Goal: Task Accomplishment & Management: Manage account settings

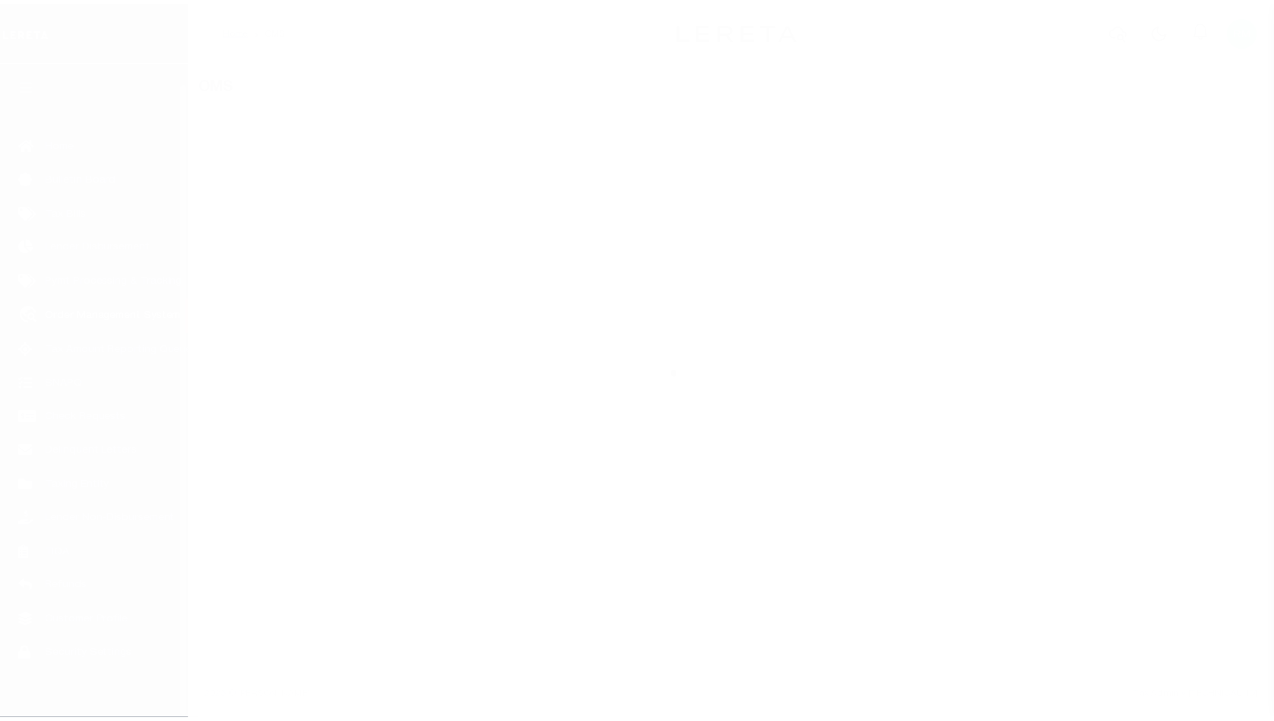
scroll to position [20, 0]
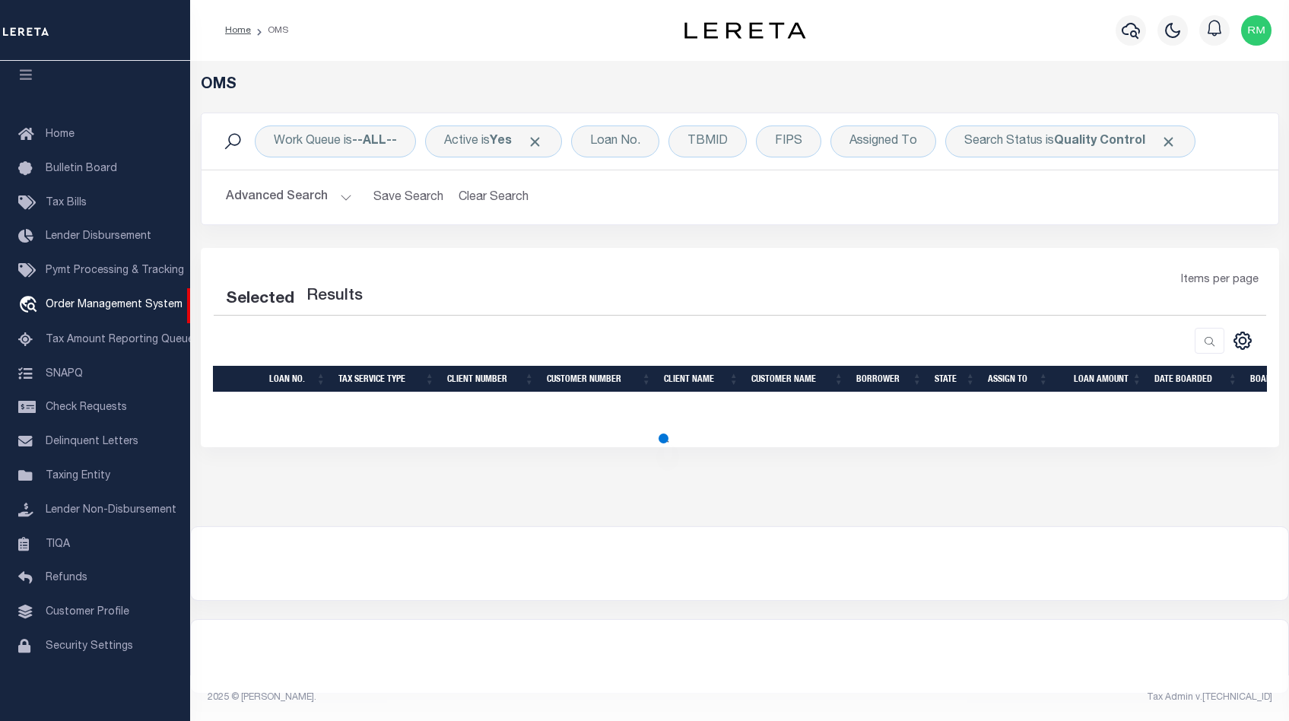
select select "200"
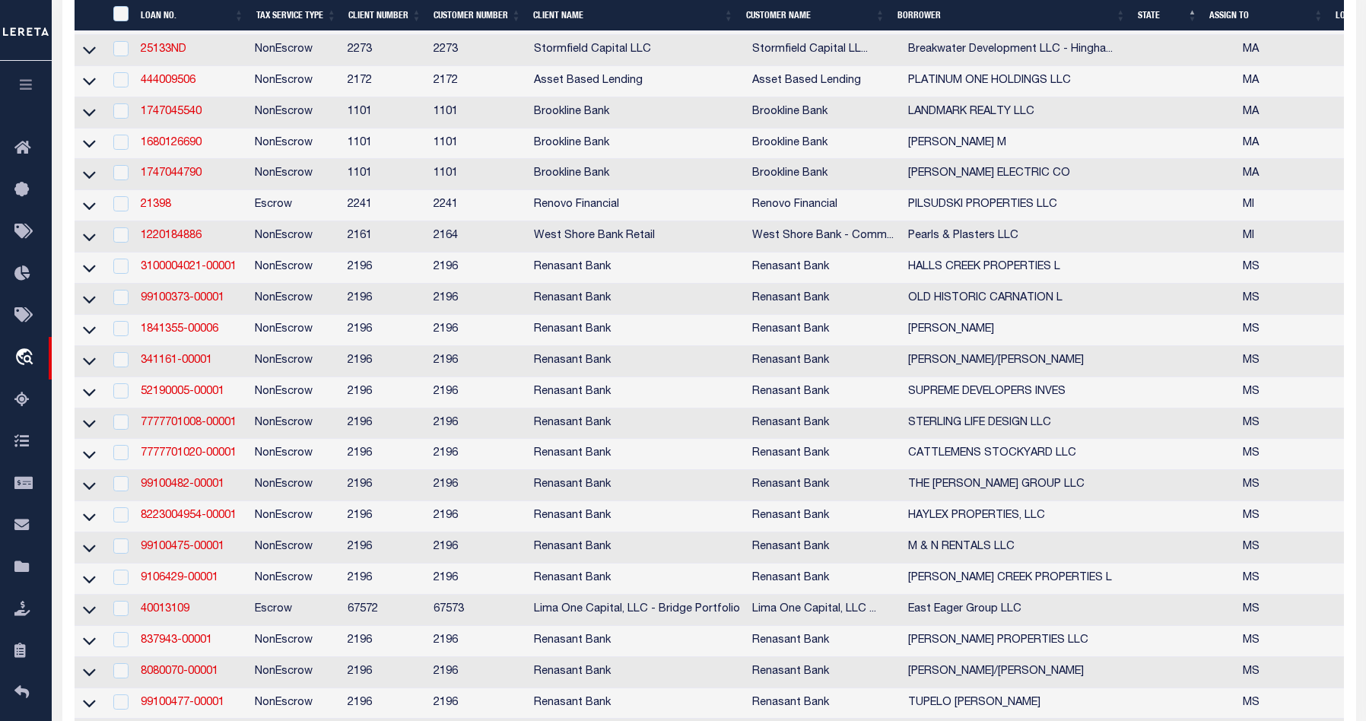
scroll to position [2708, 0]
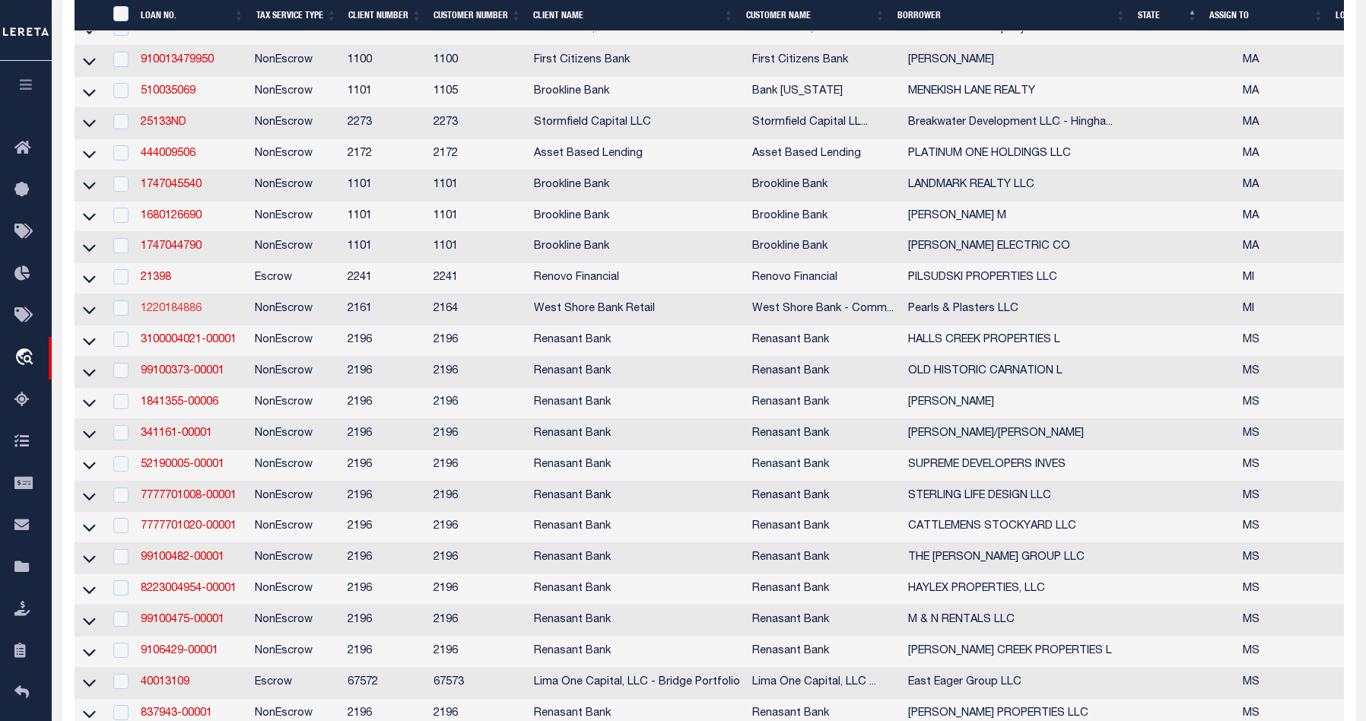
click at [170, 314] on link "1220184886" at bounding box center [171, 308] width 61 height 11
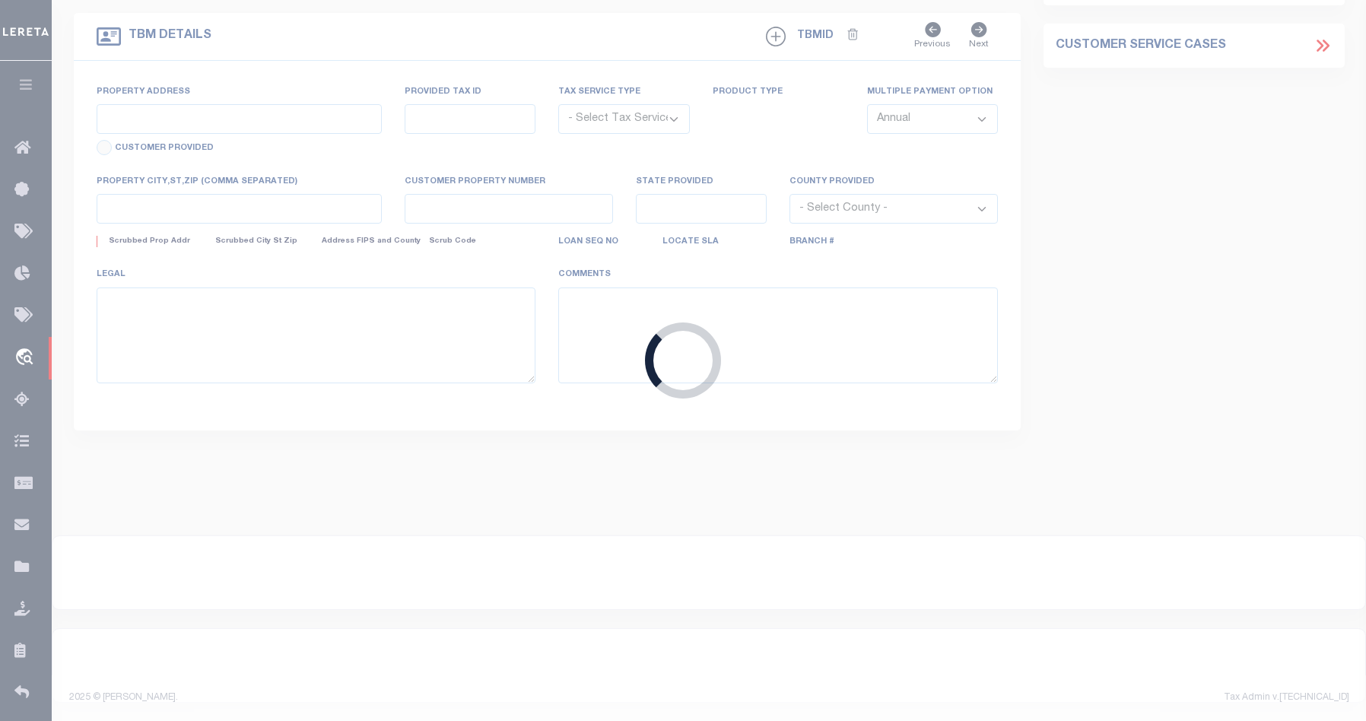
type input "1220184886"
type input "Pearls & Plasters LLC"
select select
type input "[DATE]"
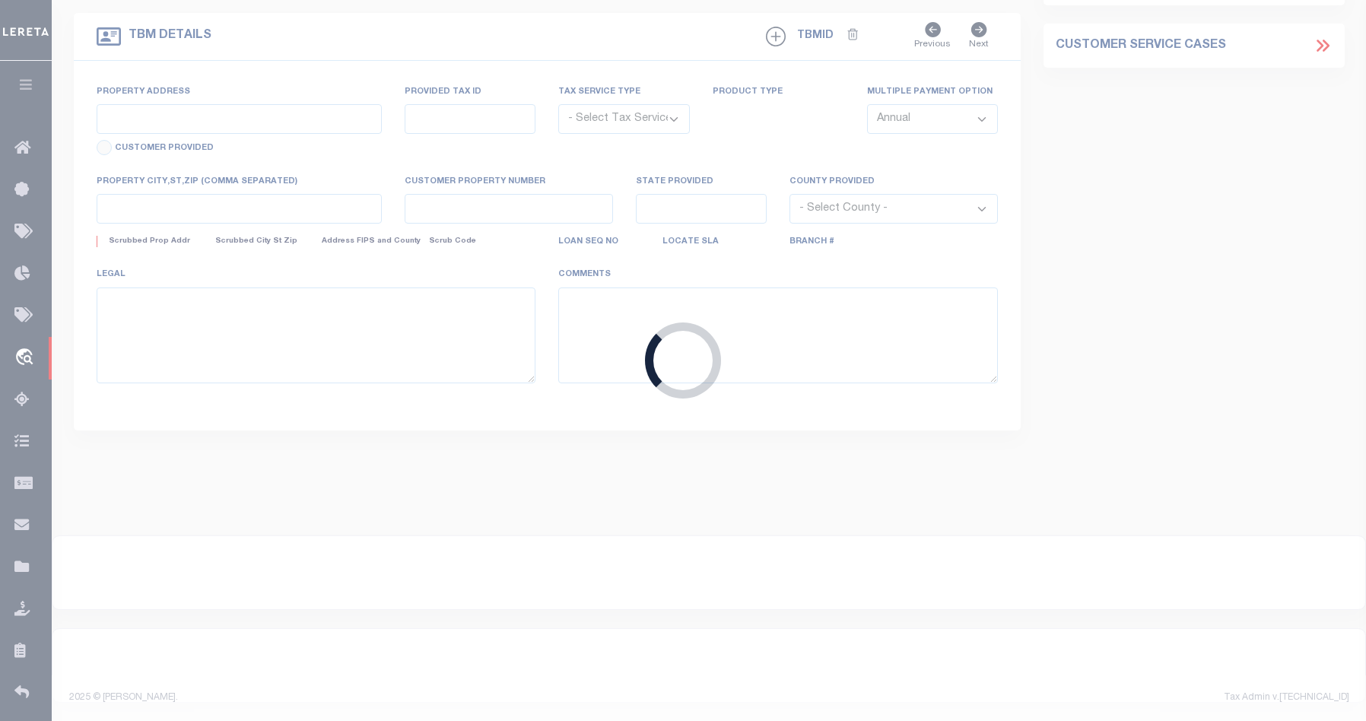
select select "20"
select select "NonEscrow"
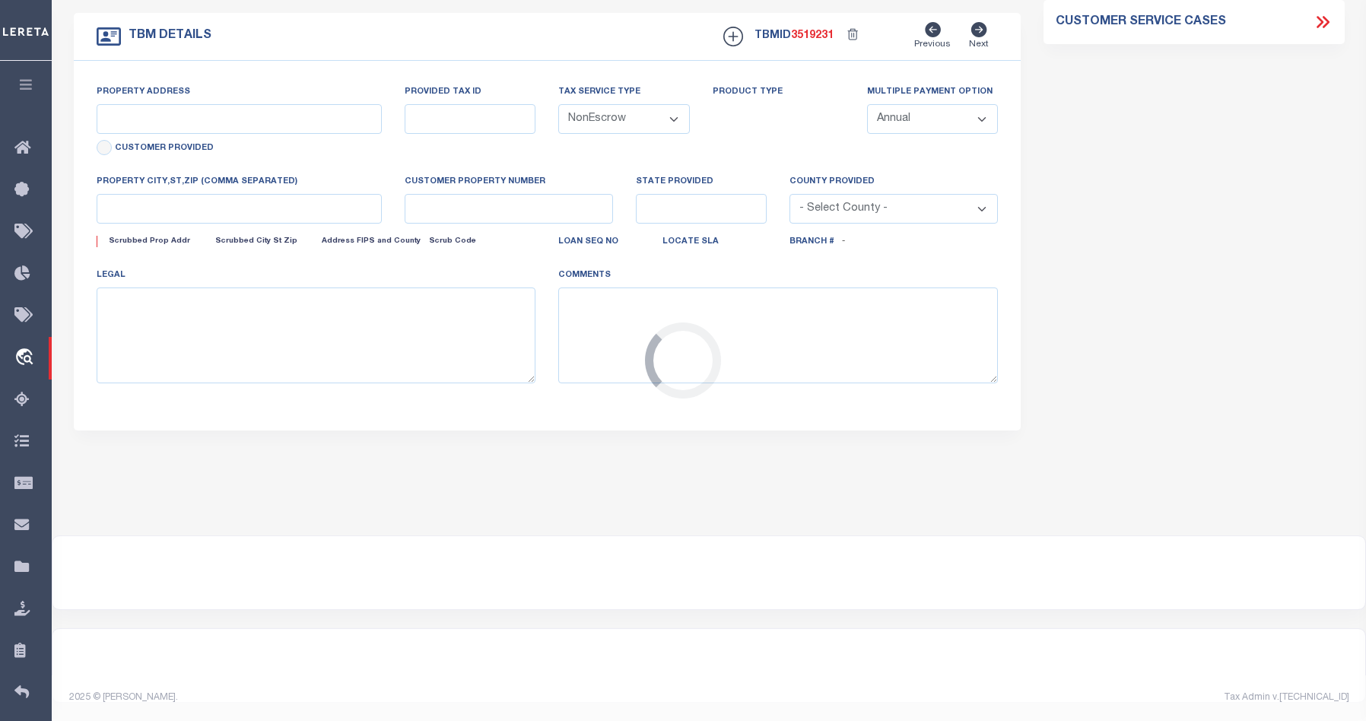
type input "[STREET_ADDRESS]"
type input "051-480-030-00"
type input "LUDINGTON MI 49431-2535"
type input "051-480-030-00"
type input "MI"
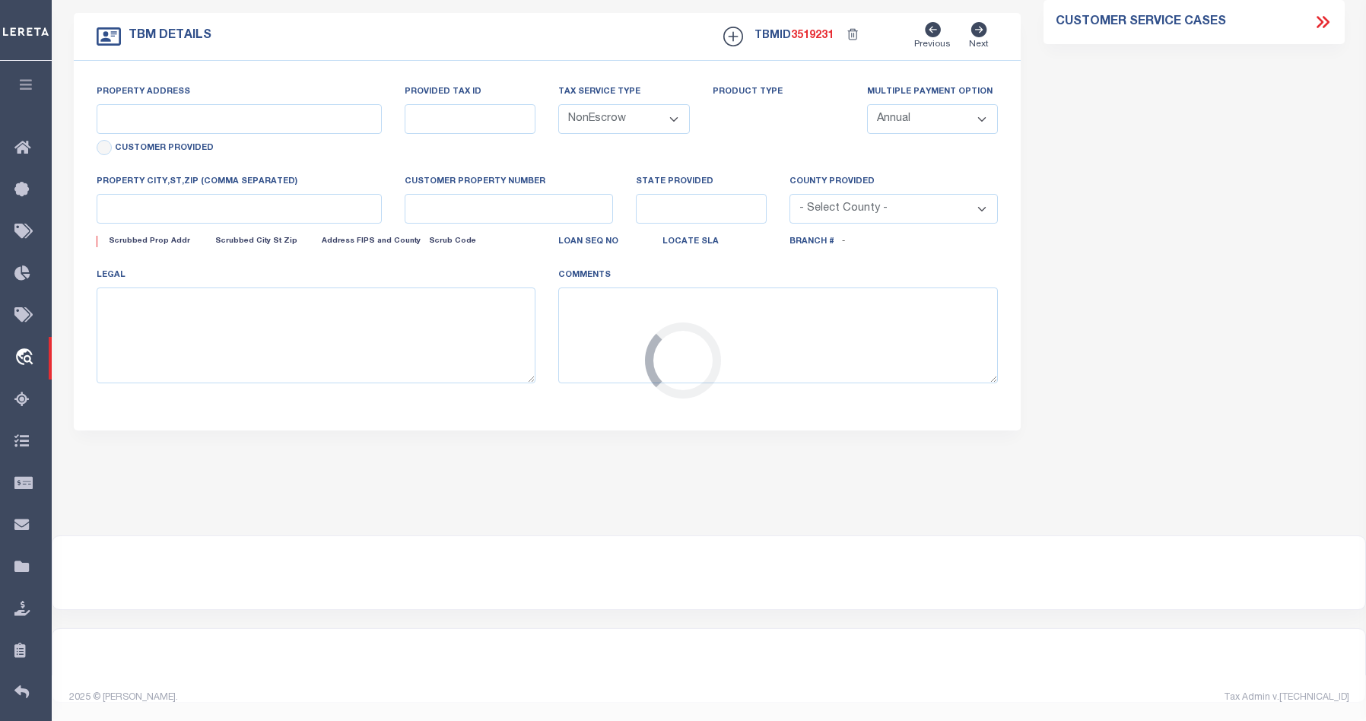
select select
type textarea "The land situated in the City of [GEOGRAPHIC_DATA], [GEOGRAPHIC_DATA][PERSON_NA…"
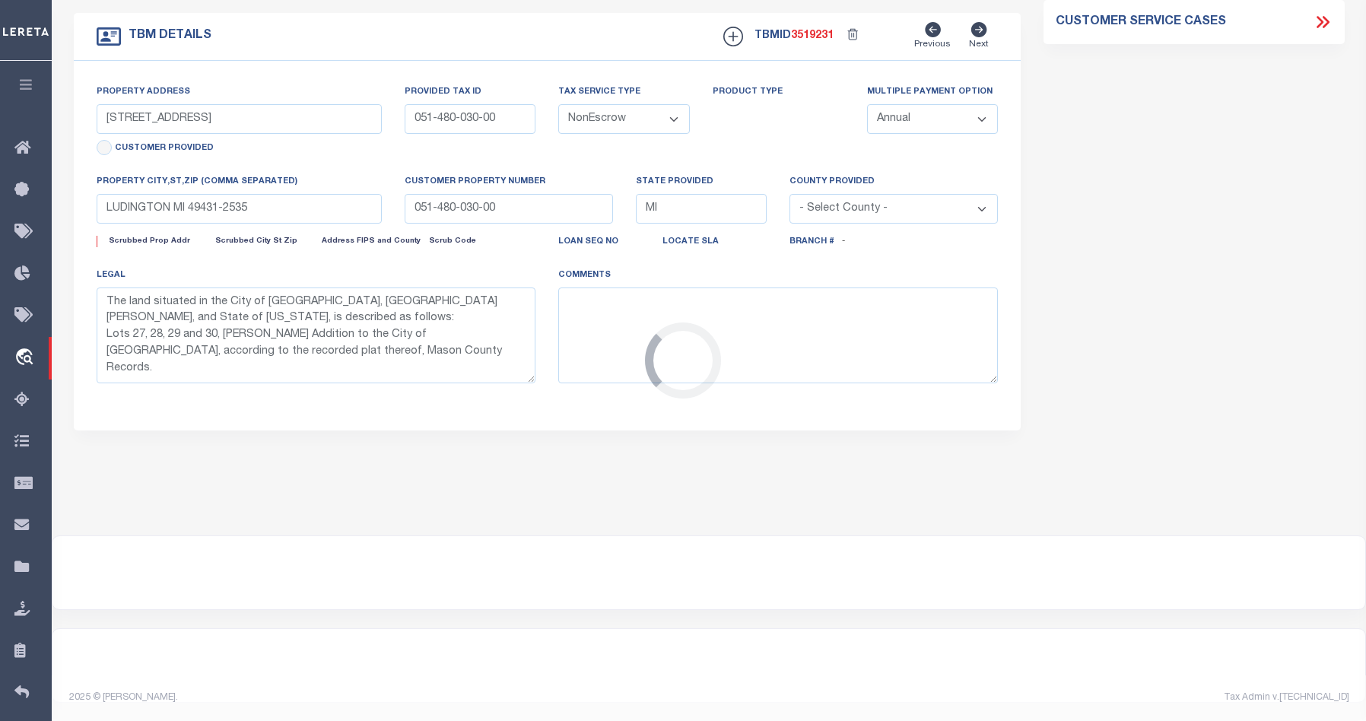
select select "2"
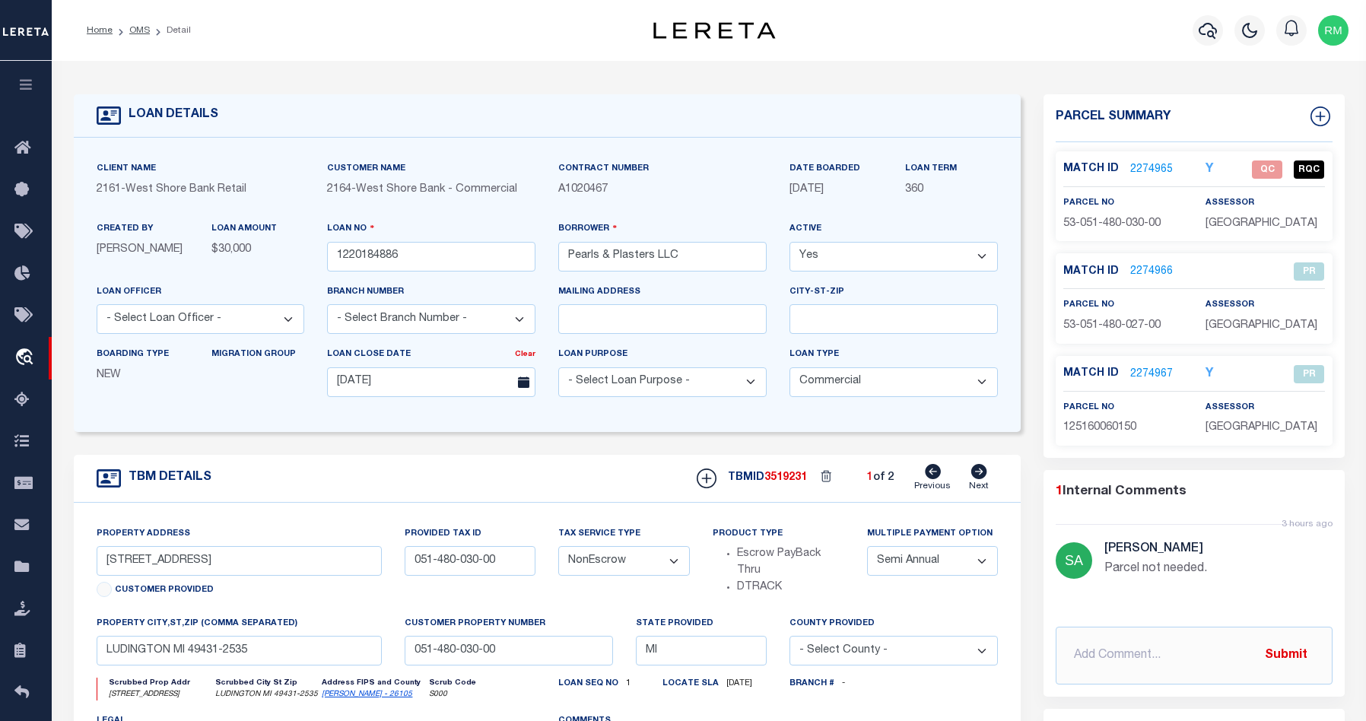
click at [978, 487] on link "Next" at bounding box center [979, 478] width 20 height 29
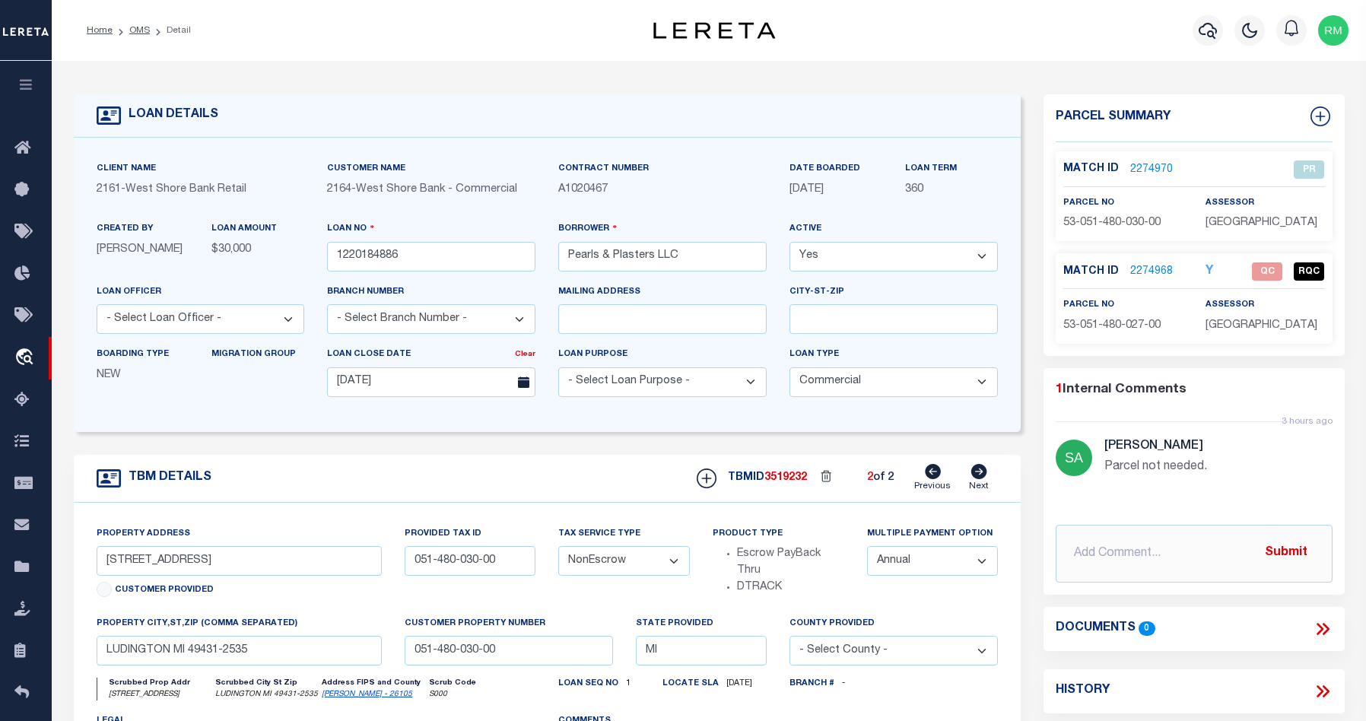
type input "107 WATER ST"
type input "051-480-027-00"
type textarea "The land situated in the City of Ludington, County of Mason, and State of Michi…"
click at [481, 472] on div "TBM DETAILS TBMID 3519232 2 of 2 Next" at bounding box center [547, 479] width 947 height 48
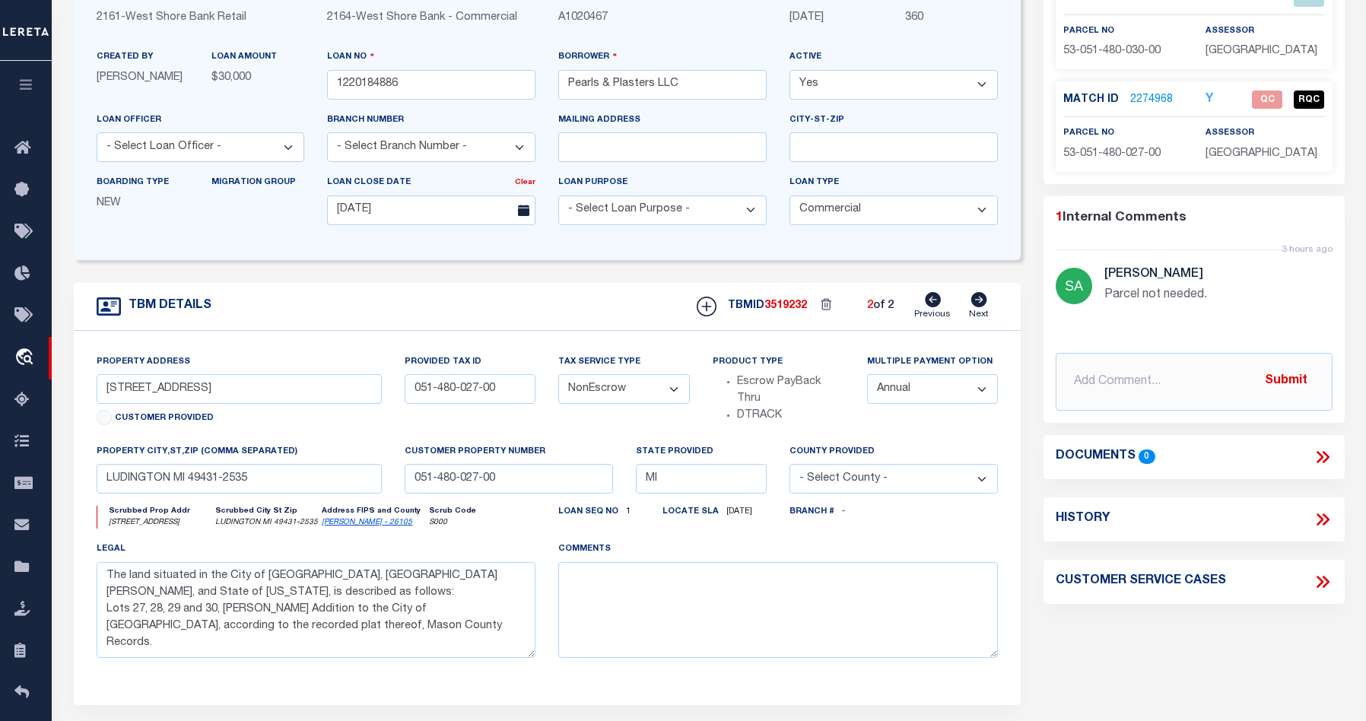
scroll to position [170, 0]
click at [903, 285] on form "LOAN DETAILS Client Name 2161 - Customer Name" at bounding box center [547, 345] width 947 height 842
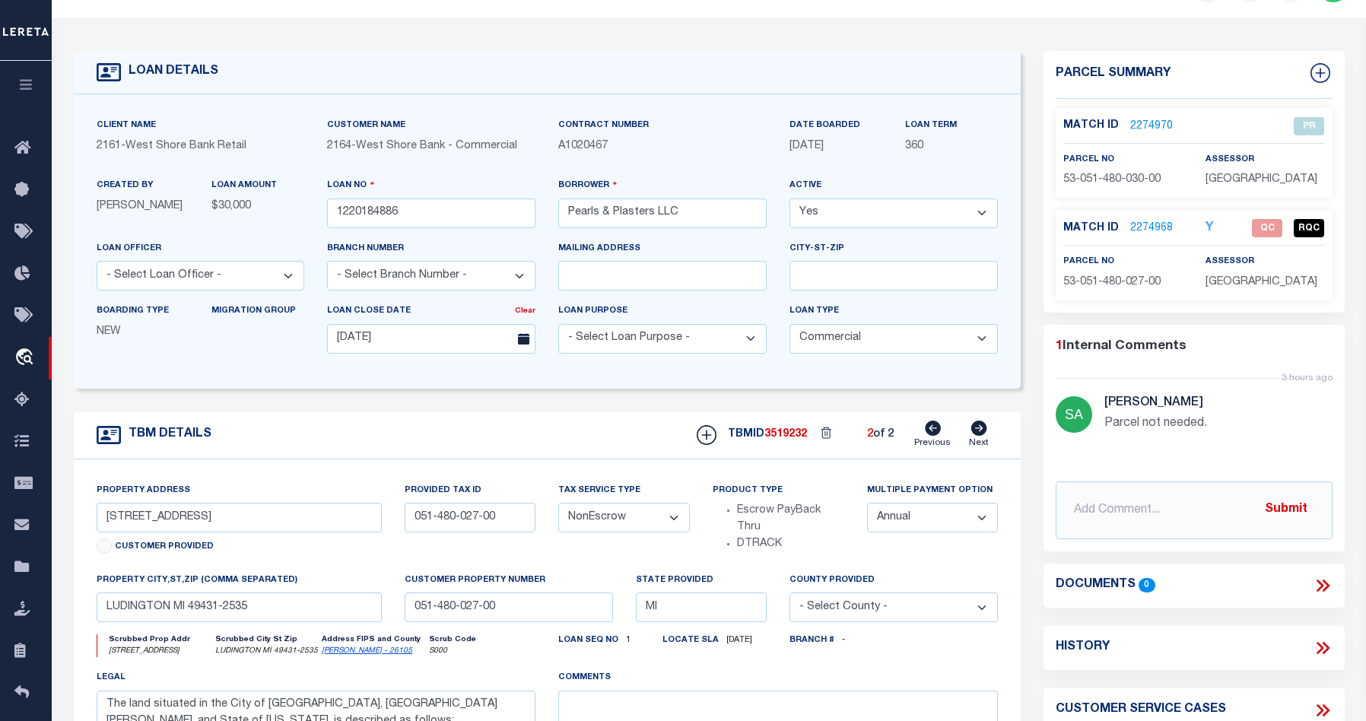
scroll to position [35, 0]
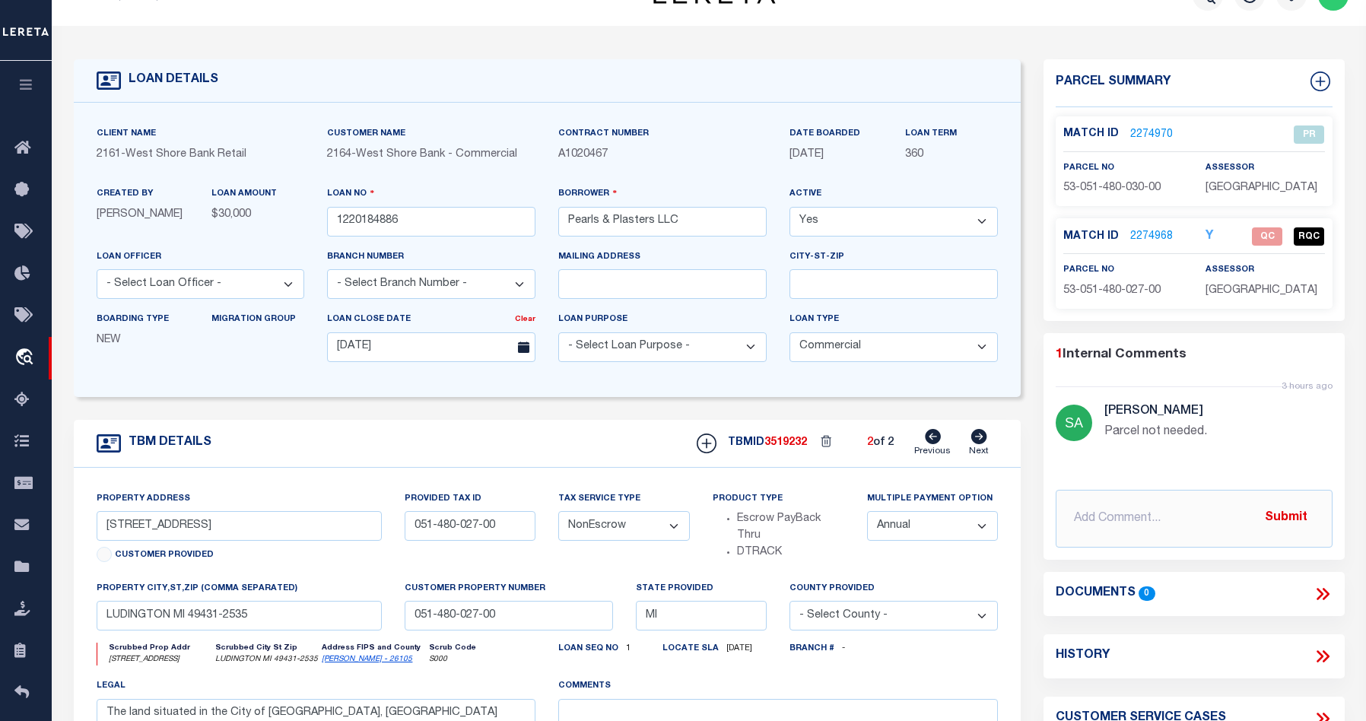
click at [287, 290] on select "- Select Loan Officer -" at bounding box center [201, 284] width 208 height 30
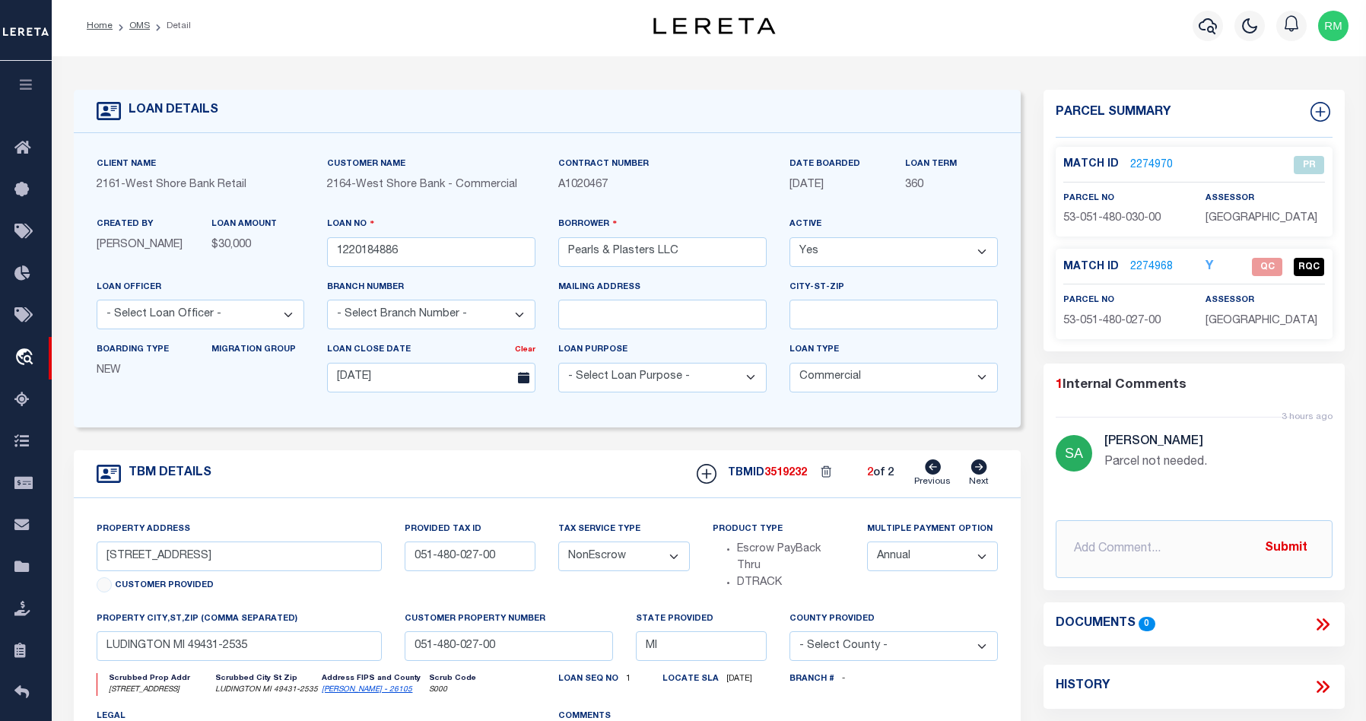
scroll to position [0, 0]
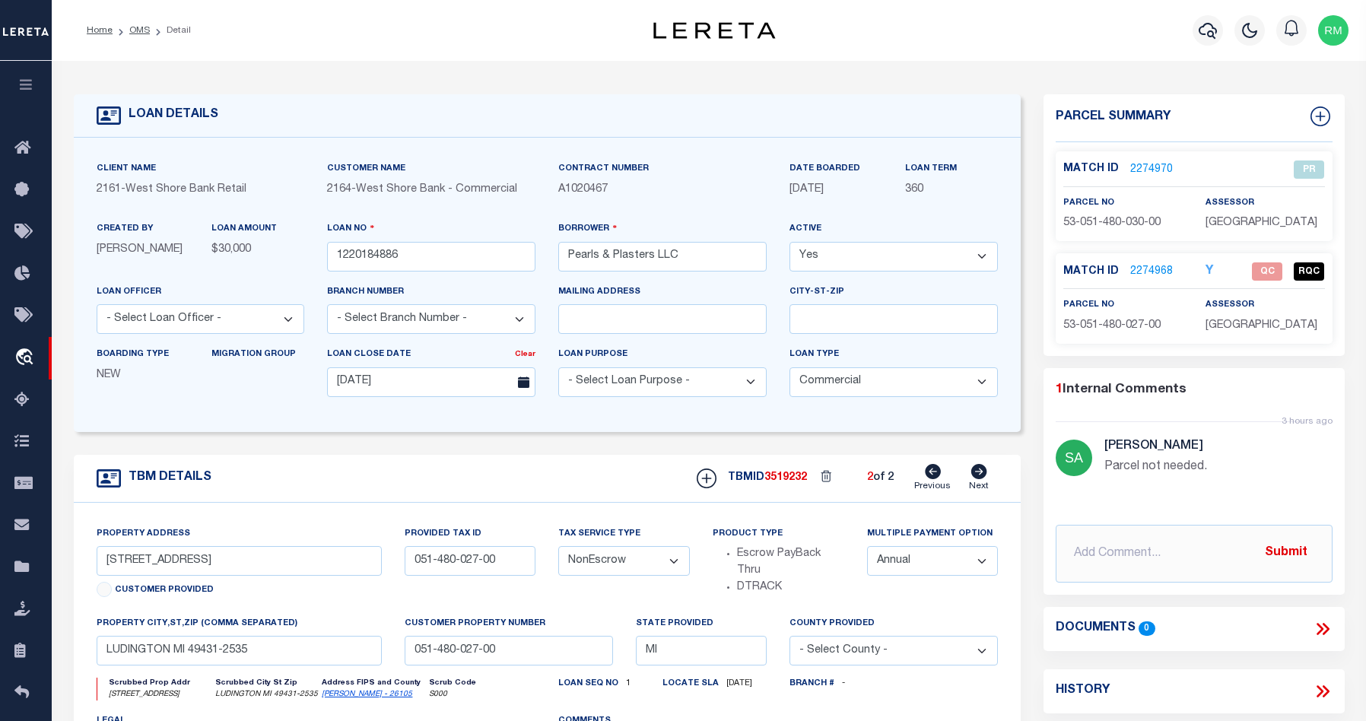
click at [1211, 268] on icon "Y" at bounding box center [1209, 271] width 8 height 12
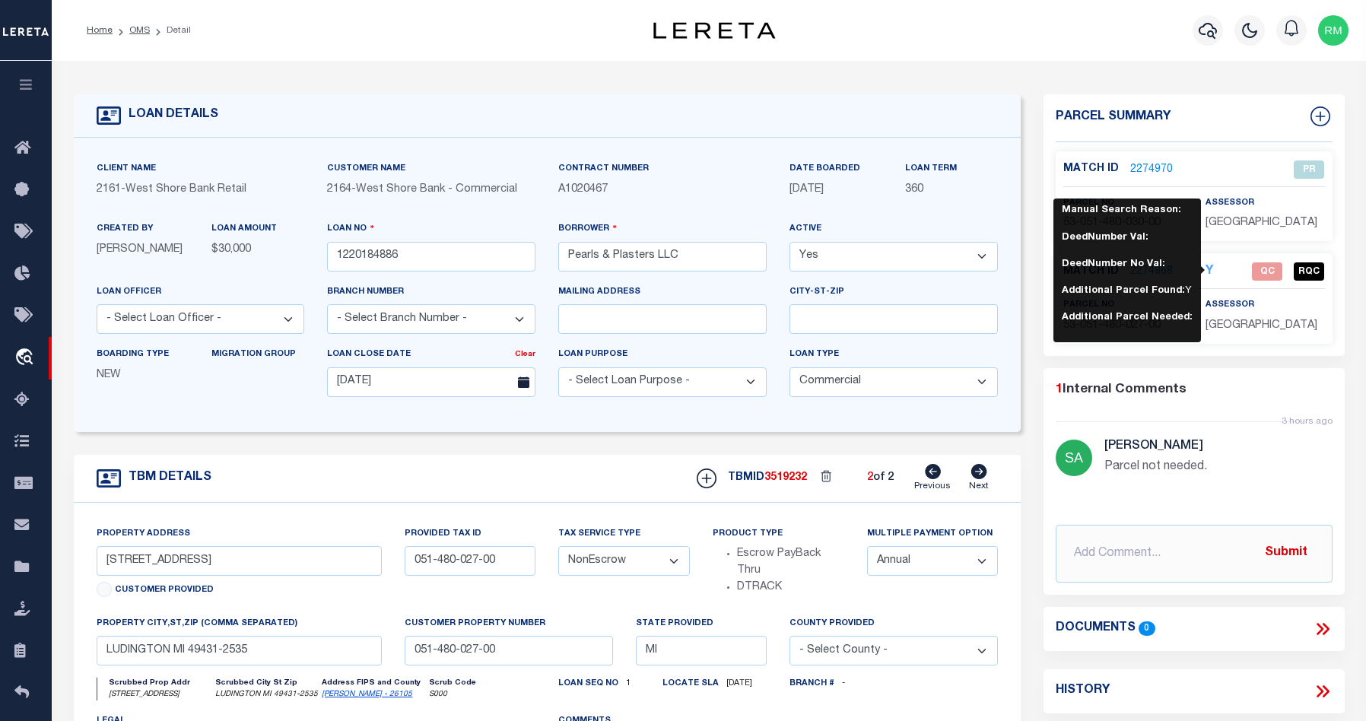
click at [1211, 268] on icon "Y" at bounding box center [1209, 271] width 8 height 12
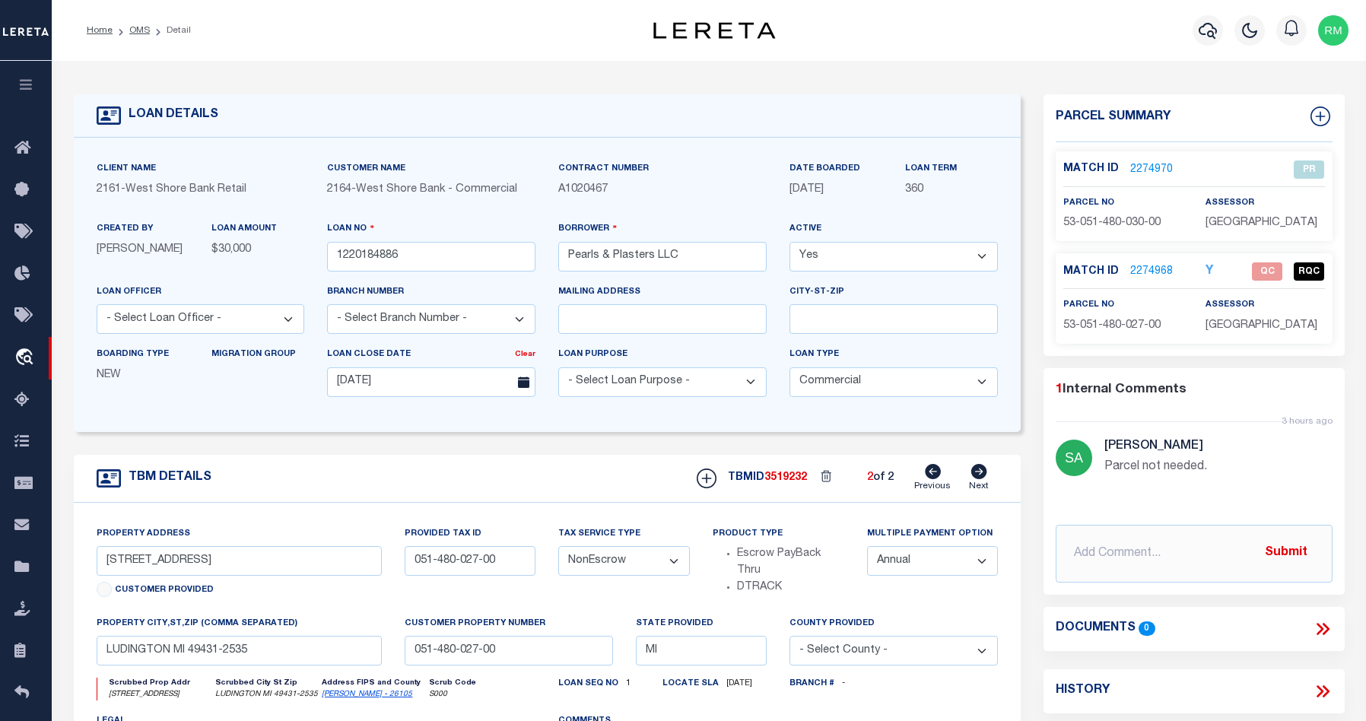
click at [1139, 269] on link "2274968" at bounding box center [1151, 272] width 43 height 16
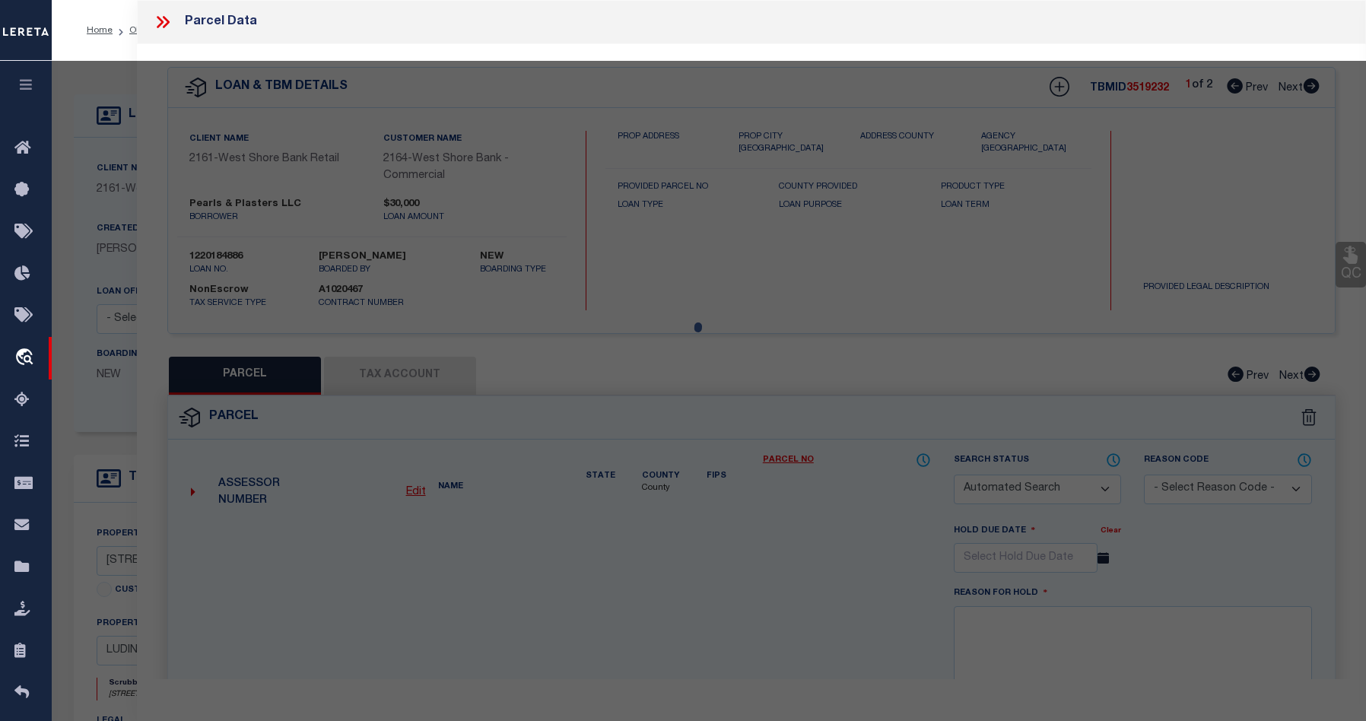
checkbox input "false"
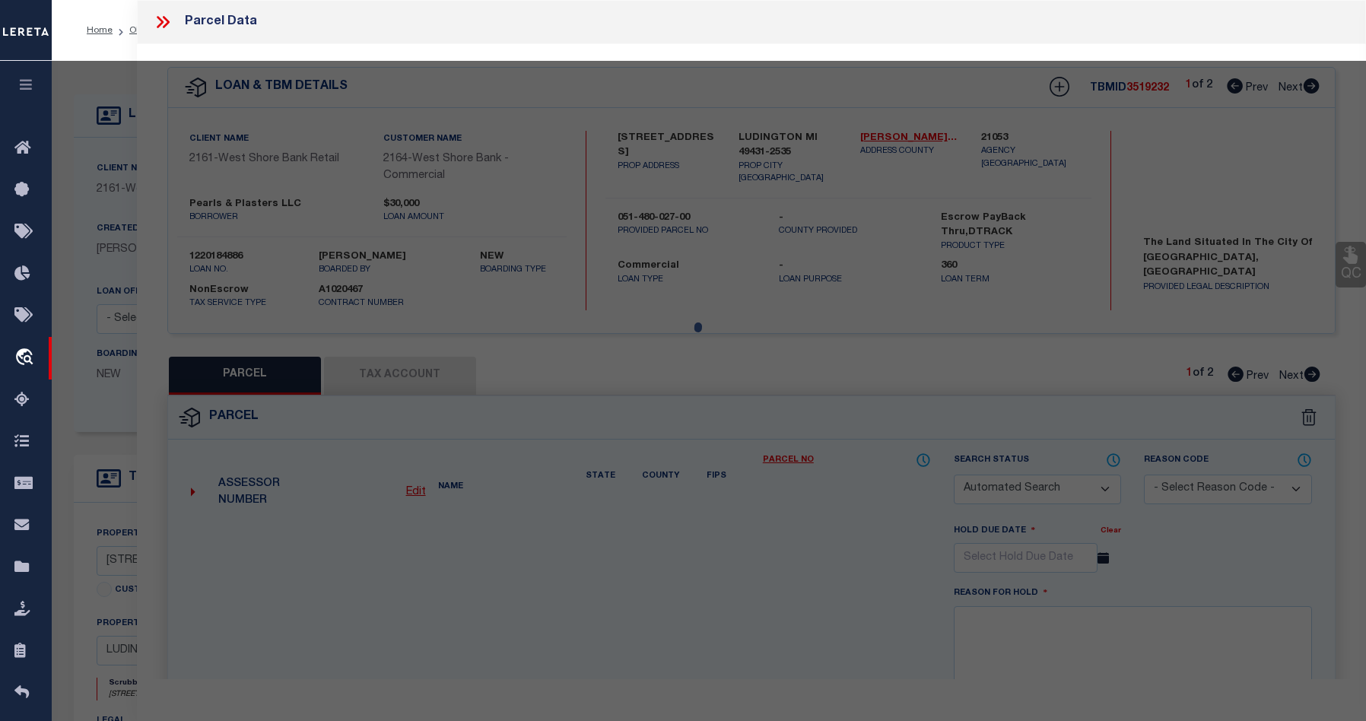
select select "QC"
select select "099"
type input "PEARLS&PLASTER LLC"
select select "AGW"
select select "LEG"
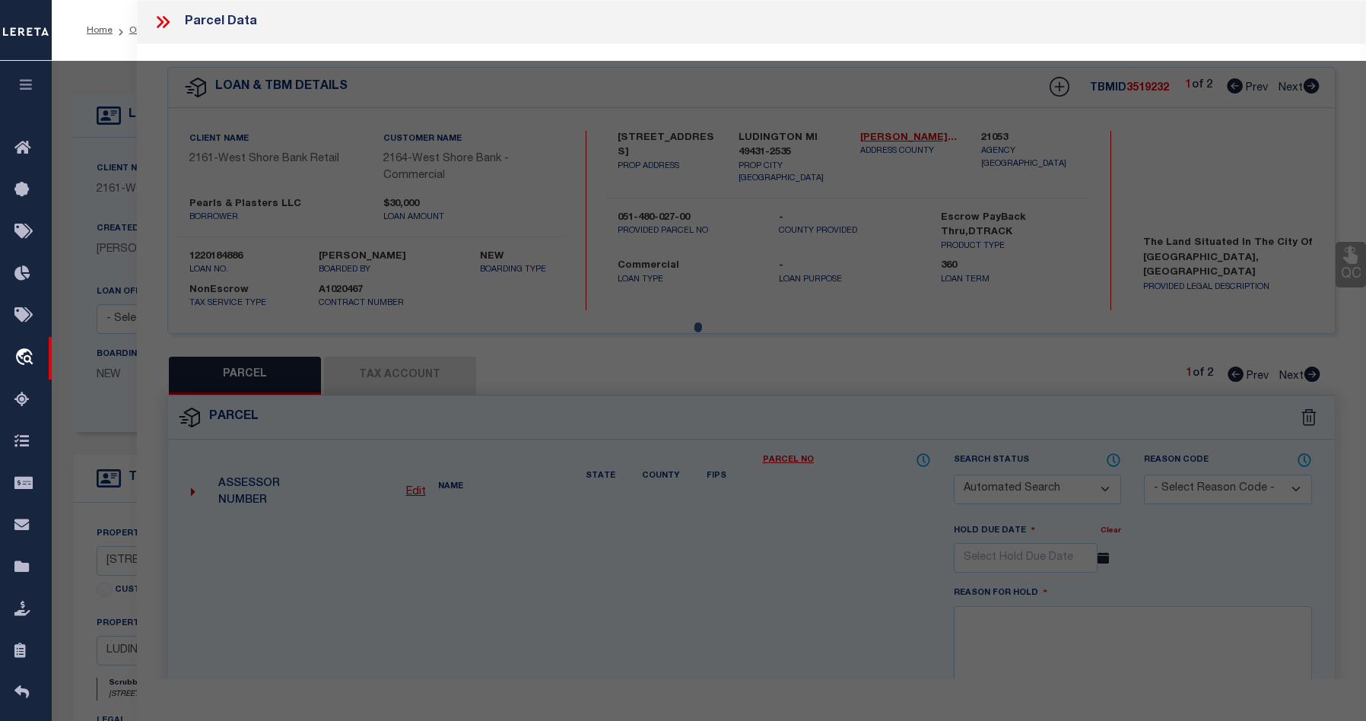
type input "107 WATER ST"
type input "LUDINGTON, MI 49431"
type textarea "SMITH'S ADDITION LOTS 27 & 28 & E 1/2 OF LOT 29."
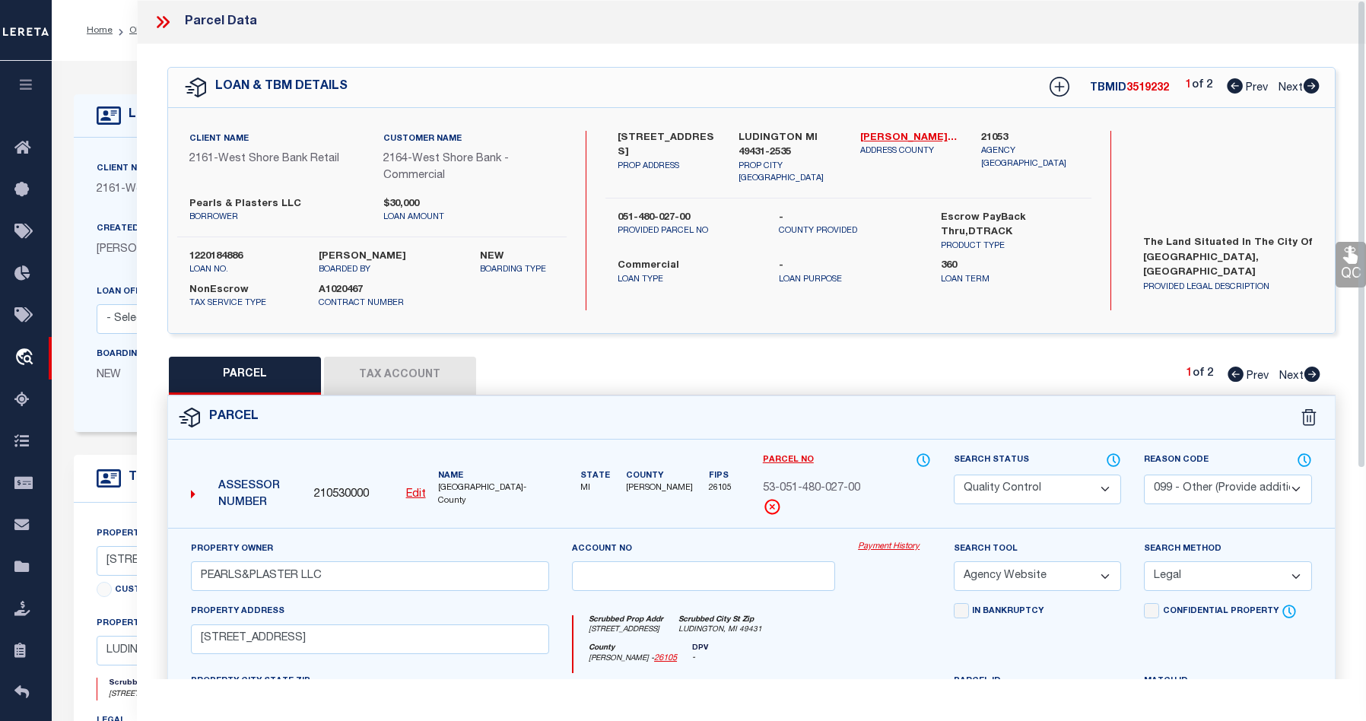
drag, startPoint x: 1359, startPoint y: 373, endPoint x: 1354, endPoint y: 286, distance: 87.6
click at [1288, 286] on div "Parcel Data QC QC QC - Select Status - Ready to QC" at bounding box center [751, 339] width 1229 height 679
click at [404, 363] on button "Tax Account" at bounding box center [400, 376] width 152 height 38
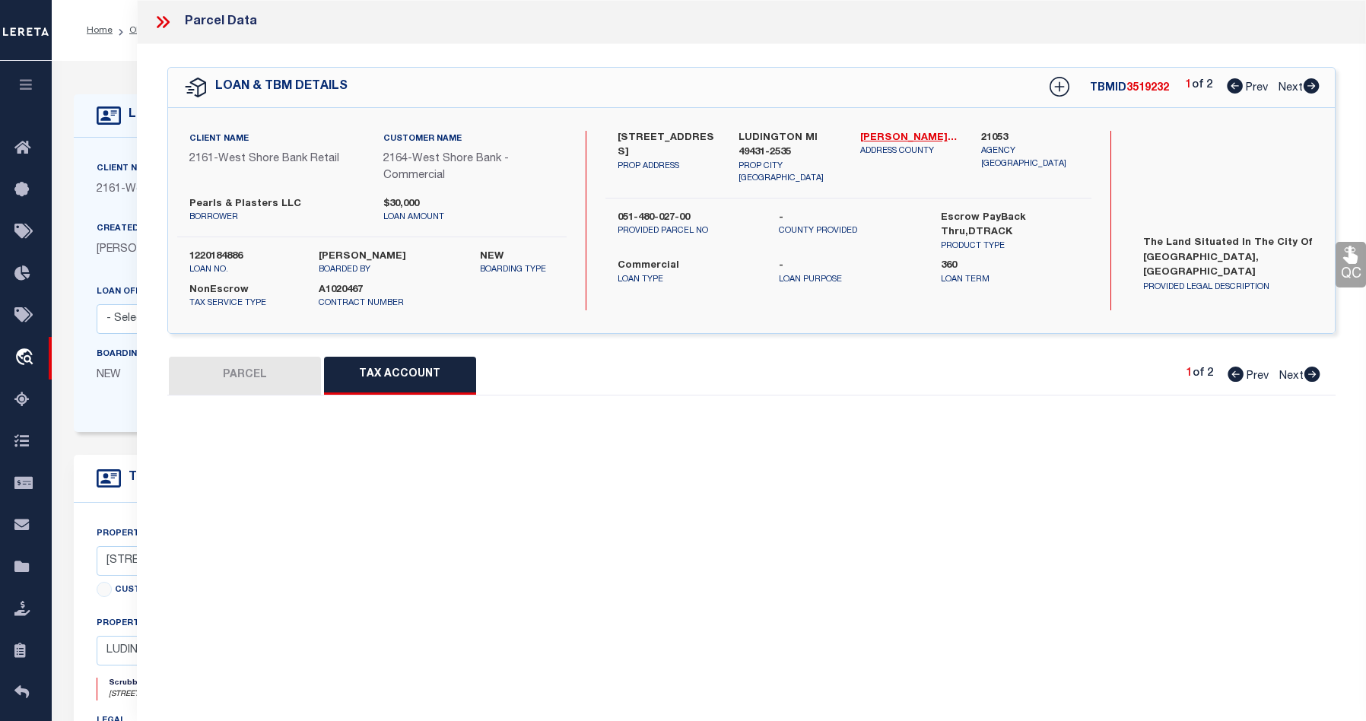
select select "100"
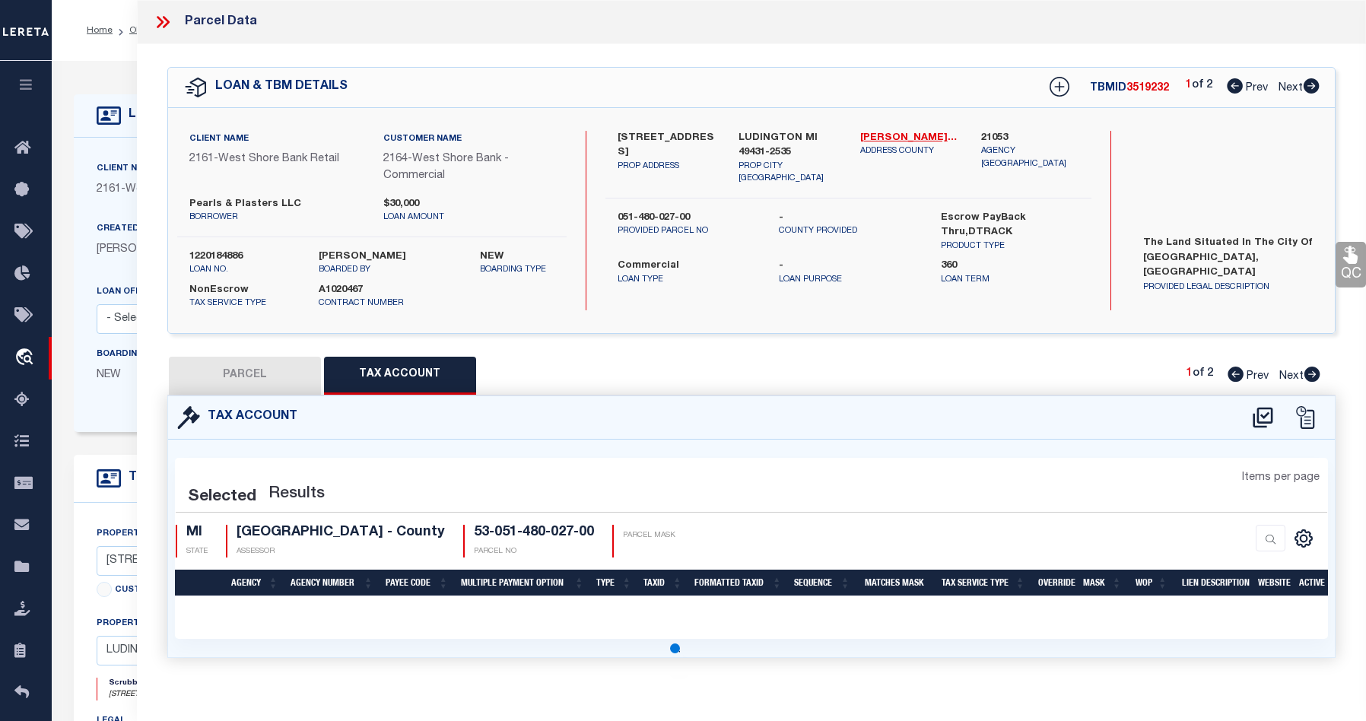
select select "100"
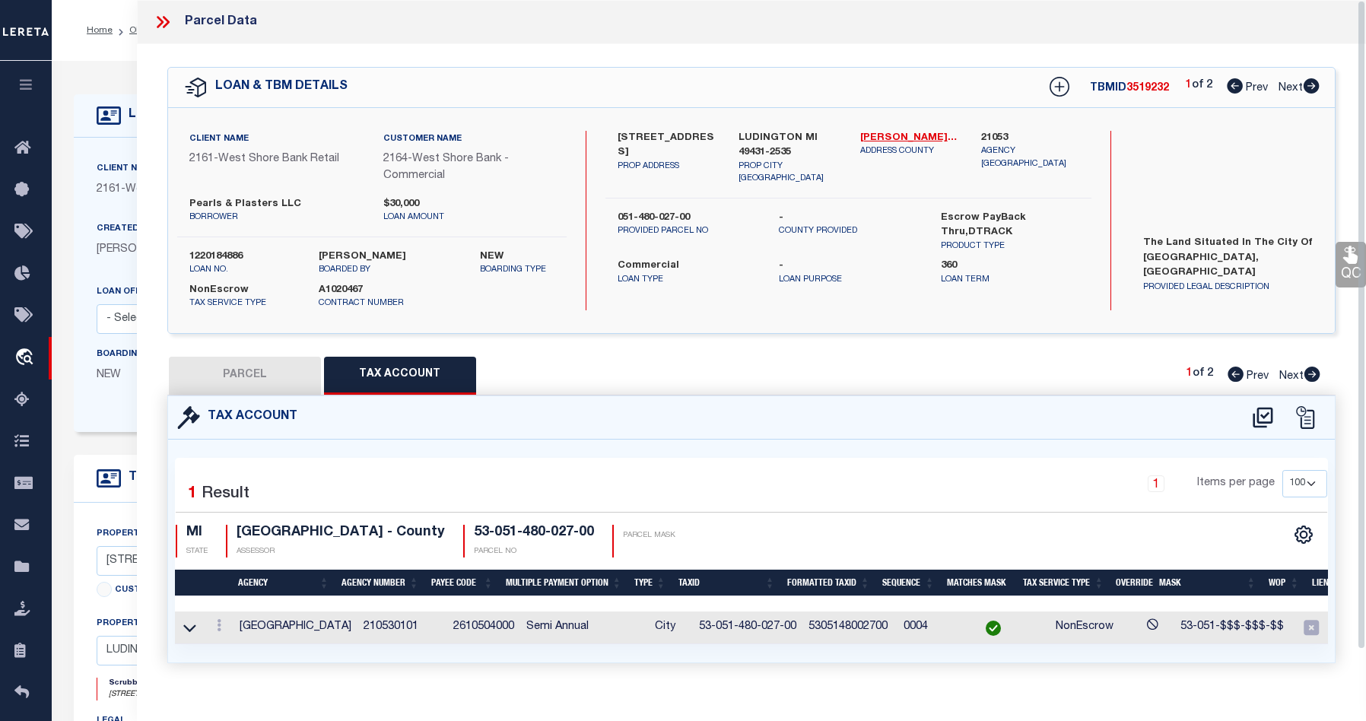
drag, startPoint x: 1364, startPoint y: 351, endPoint x: 1364, endPoint y: 301, distance: 50.2
click at [1288, 301] on div "Parcel Data QC QC QC - Select Status - Ready to QC" at bounding box center [751, 339] width 1229 height 679
click at [167, 26] on icon at bounding box center [163, 22] width 20 height 20
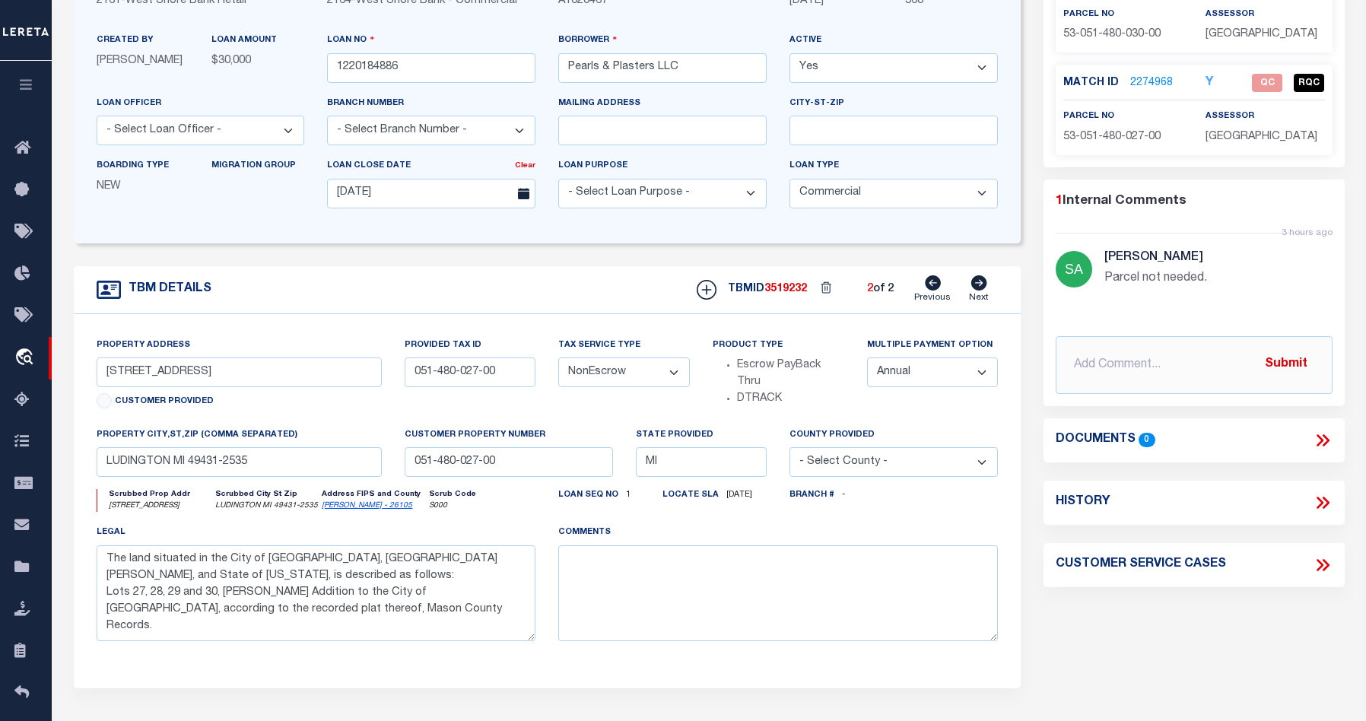
scroll to position [170, 0]
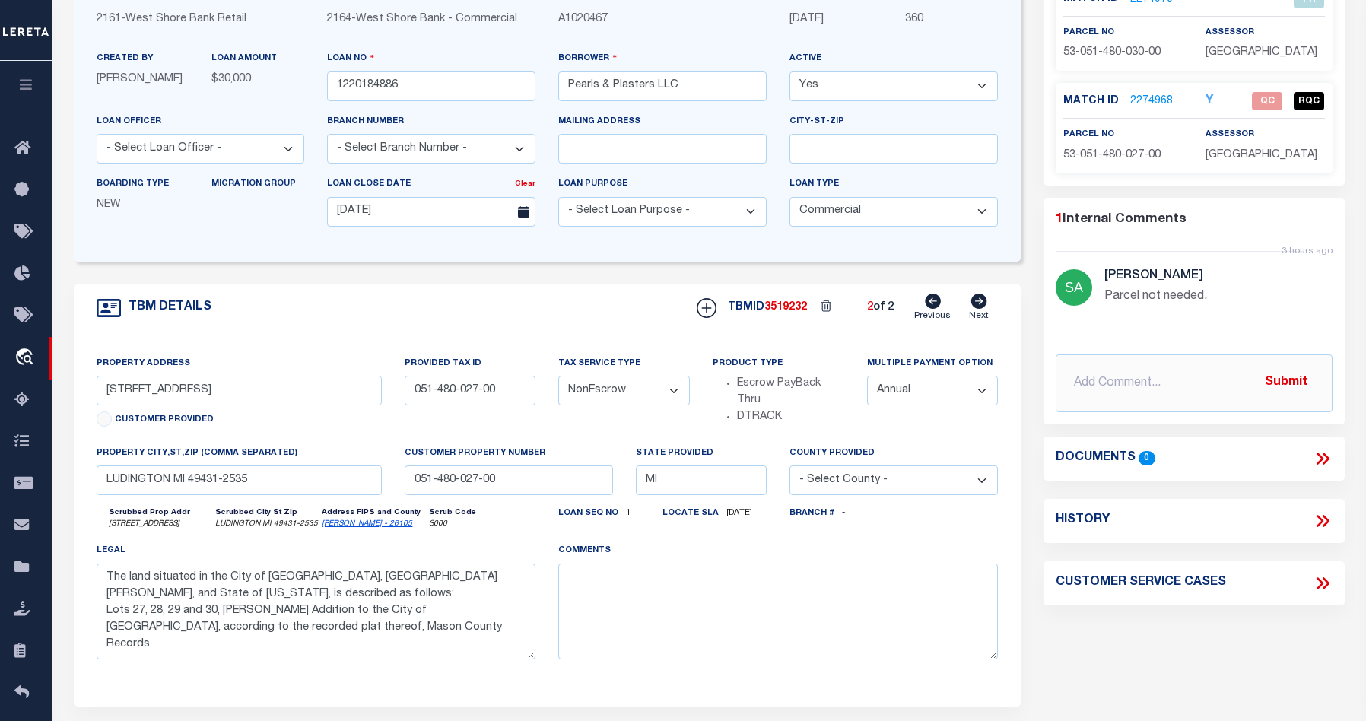
click at [1288, 454] on icon at bounding box center [1322, 459] width 20 height 20
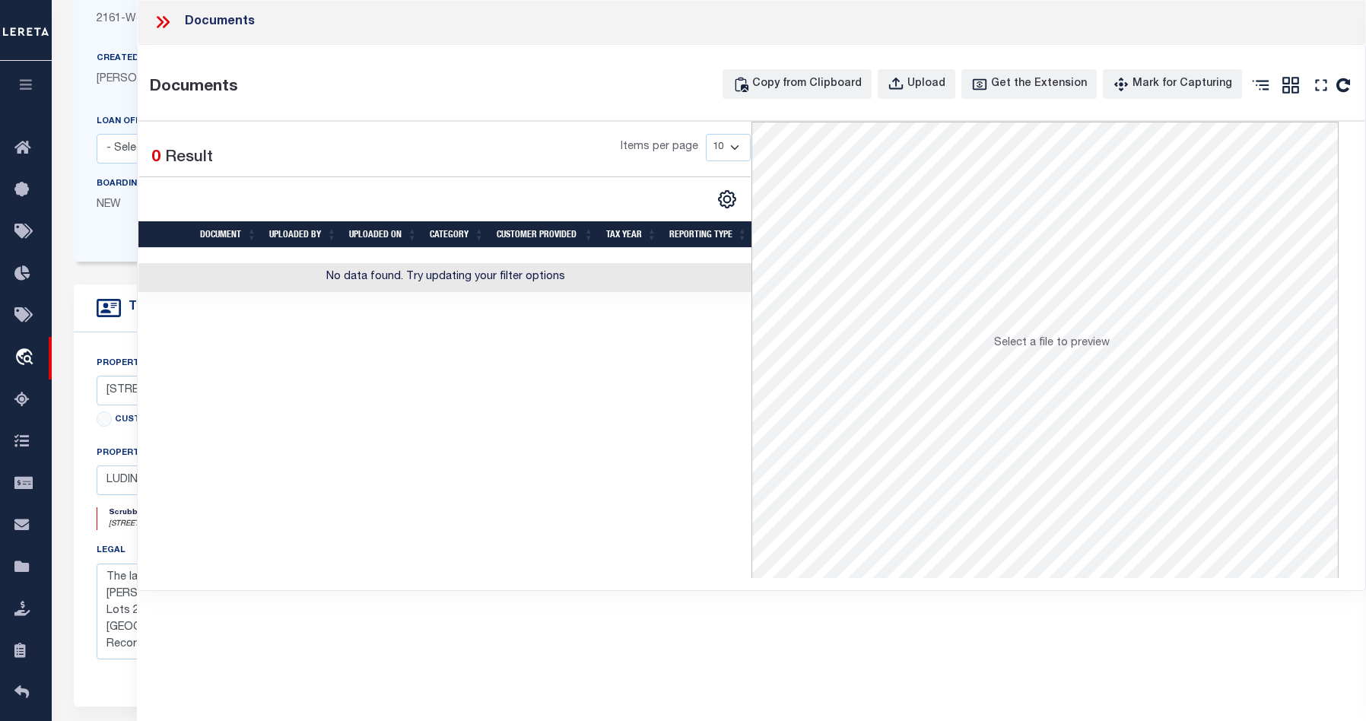
click at [169, 20] on icon at bounding box center [163, 22] width 20 height 20
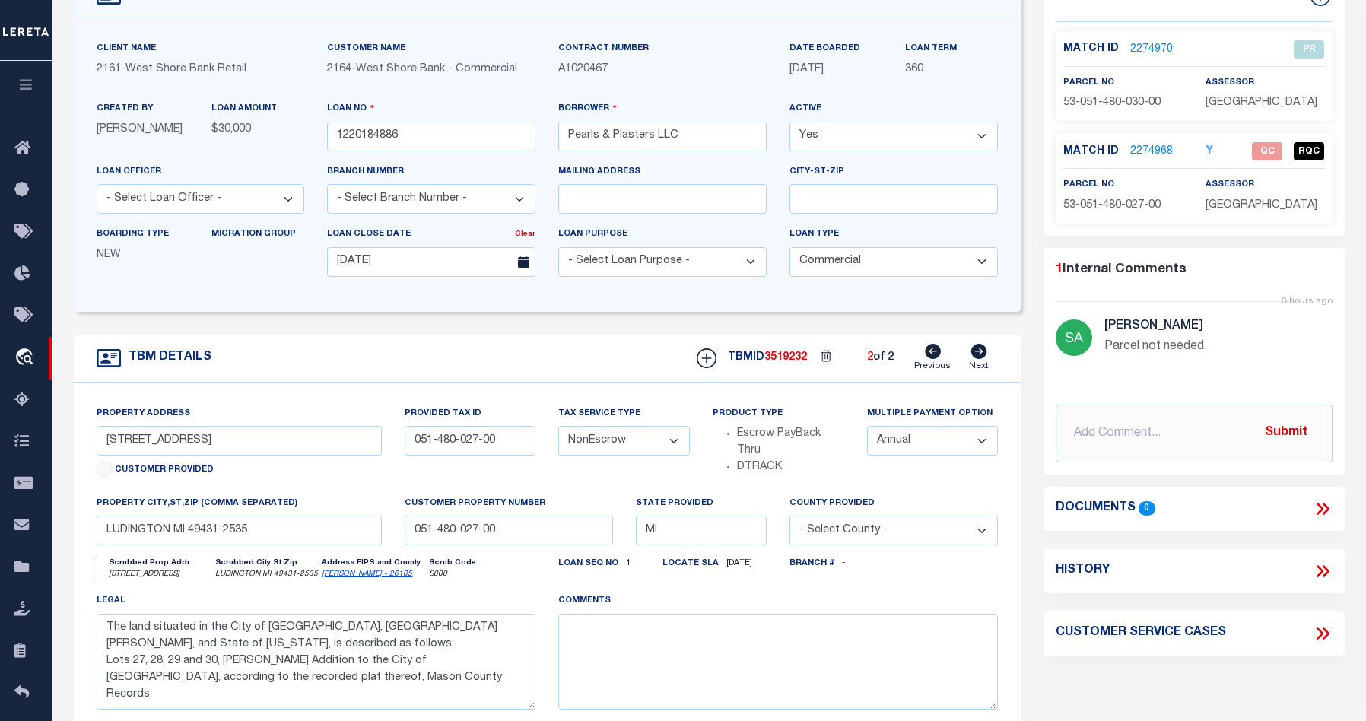
scroll to position [0, 0]
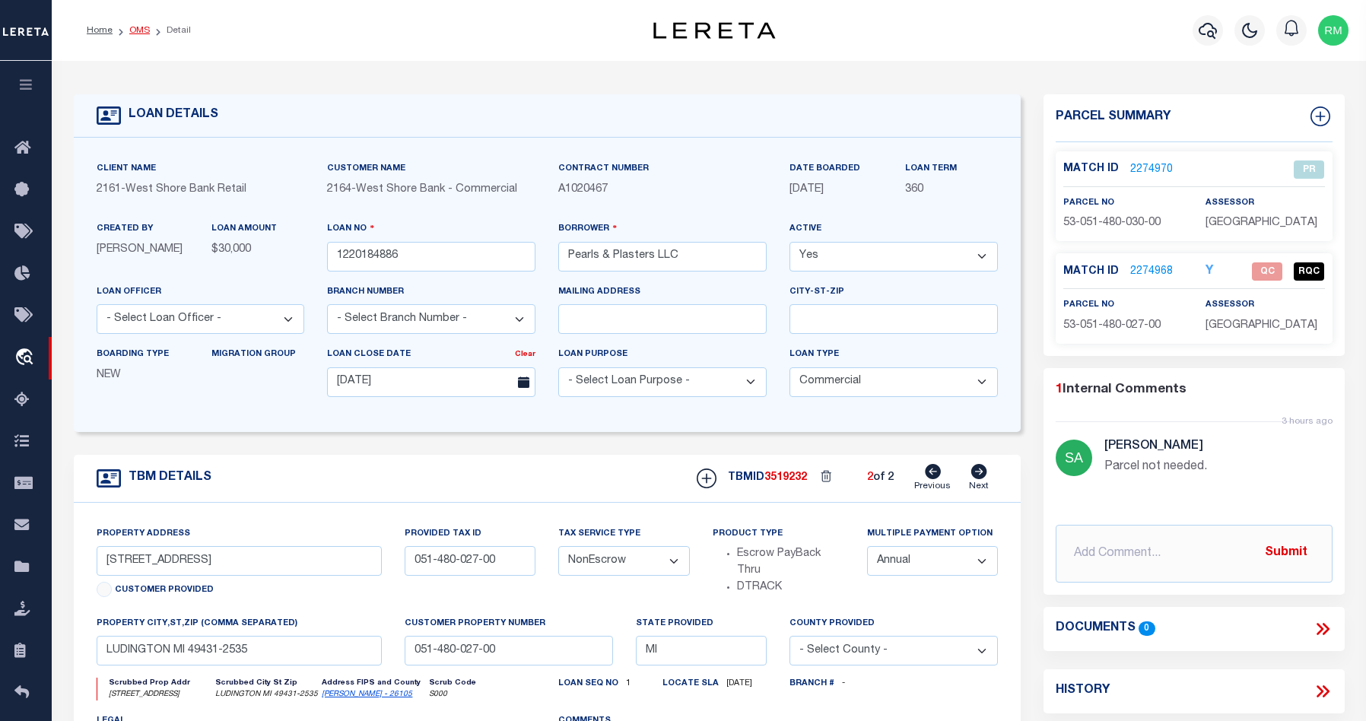
click at [135, 27] on link "OMS" at bounding box center [139, 30] width 21 height 9
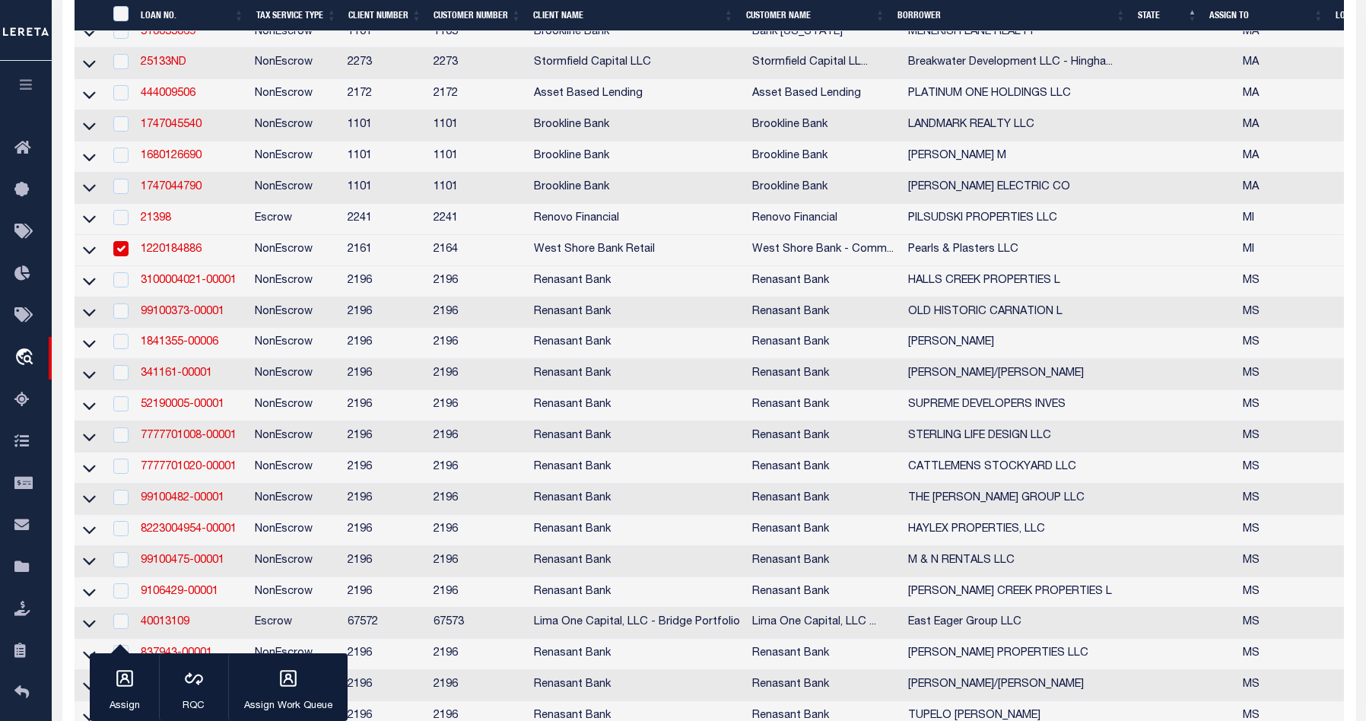
scroll to position [2817, 0]
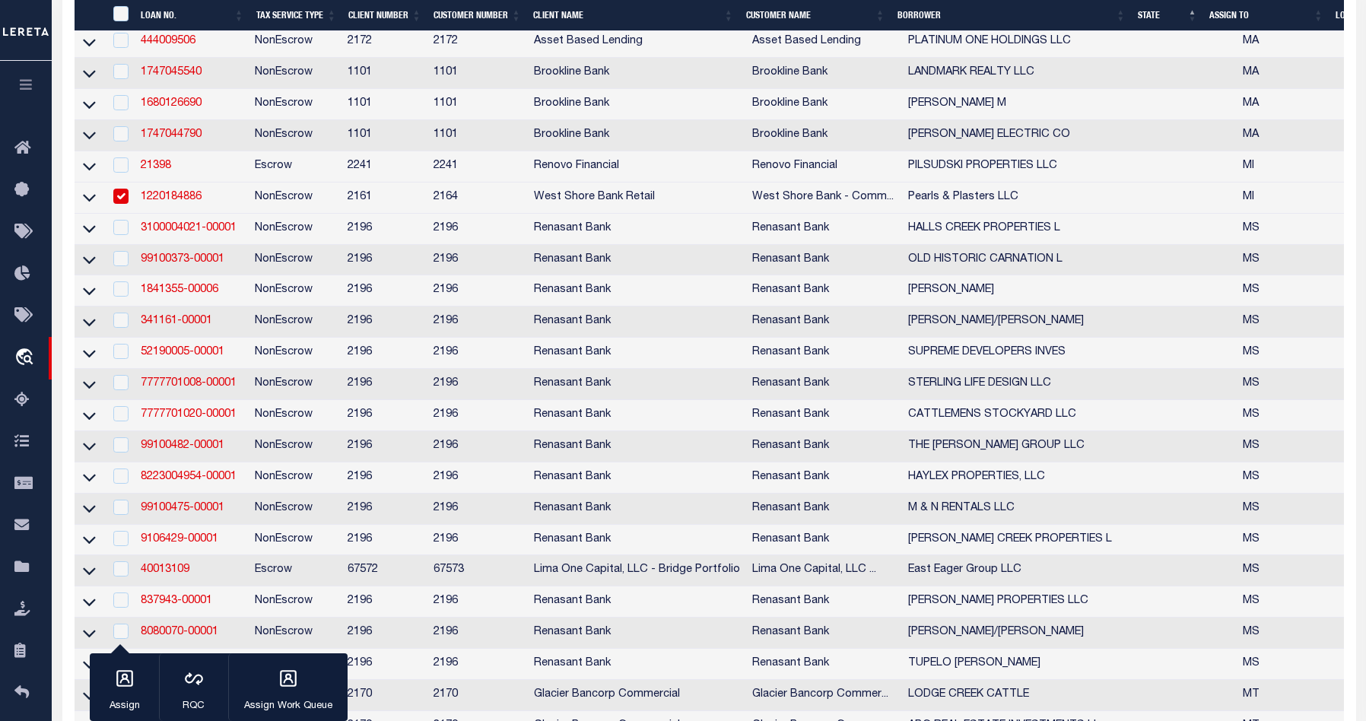
click at [133, 214] on td at bounding box center [119, 197] width 31 height 31
checkbox input "false"
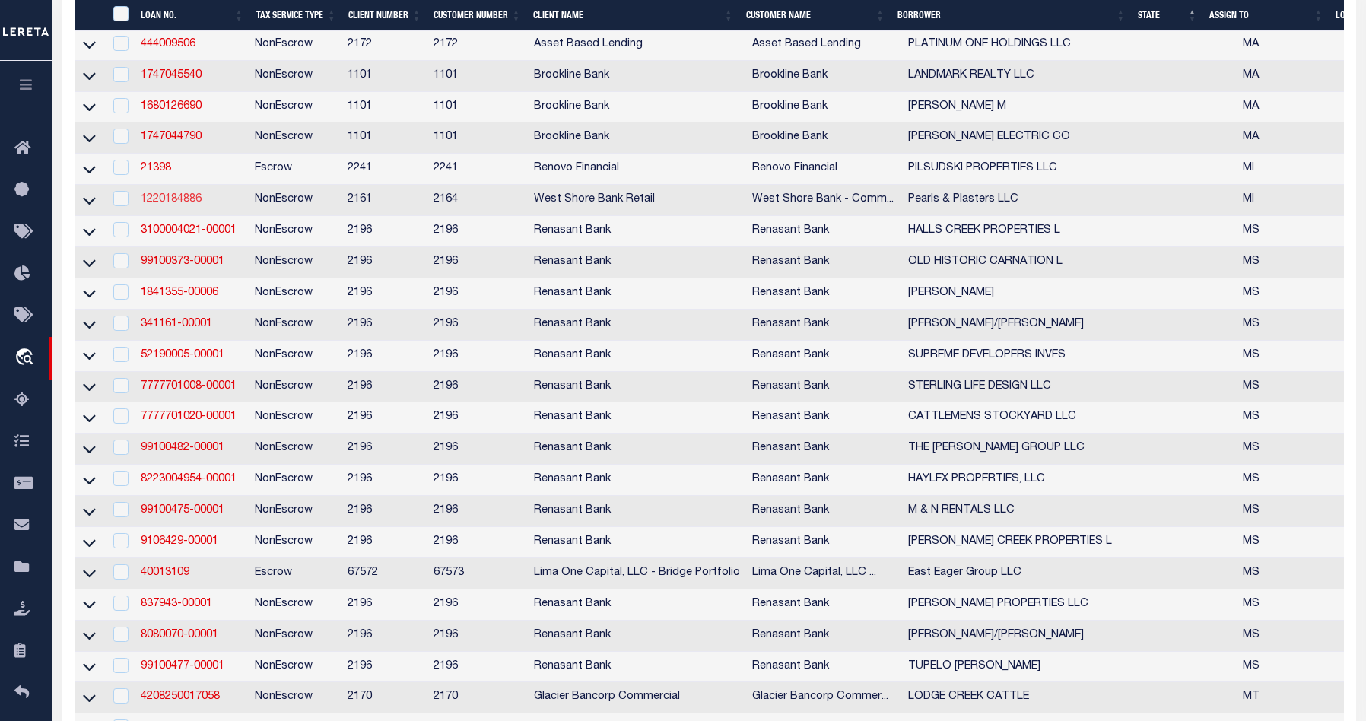
click at [165, 205] on link "1220184886" at bounding box center [171, 199] width 61 height 11
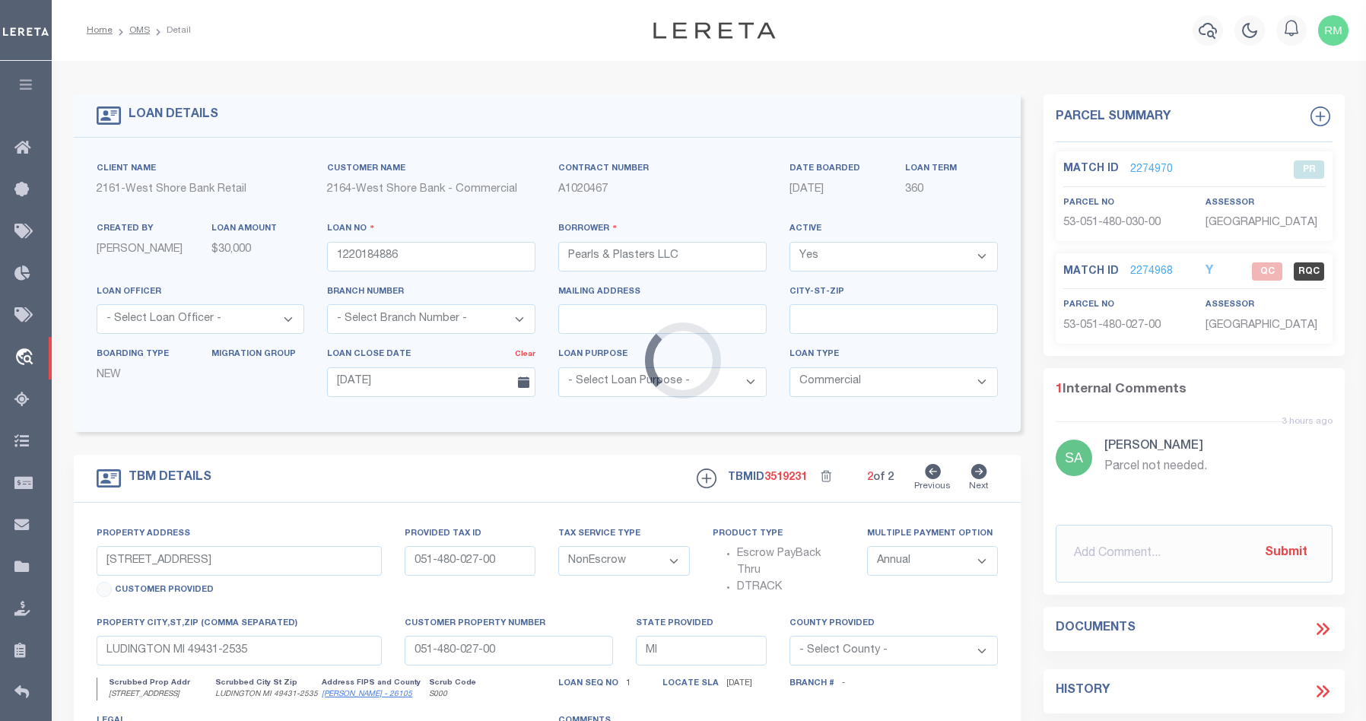
type input "105 WATER ST"
type input "051-480-030-00"
select select
type textarea "The land situated in the City of Ludington, County of Mason, and State of Michi…"
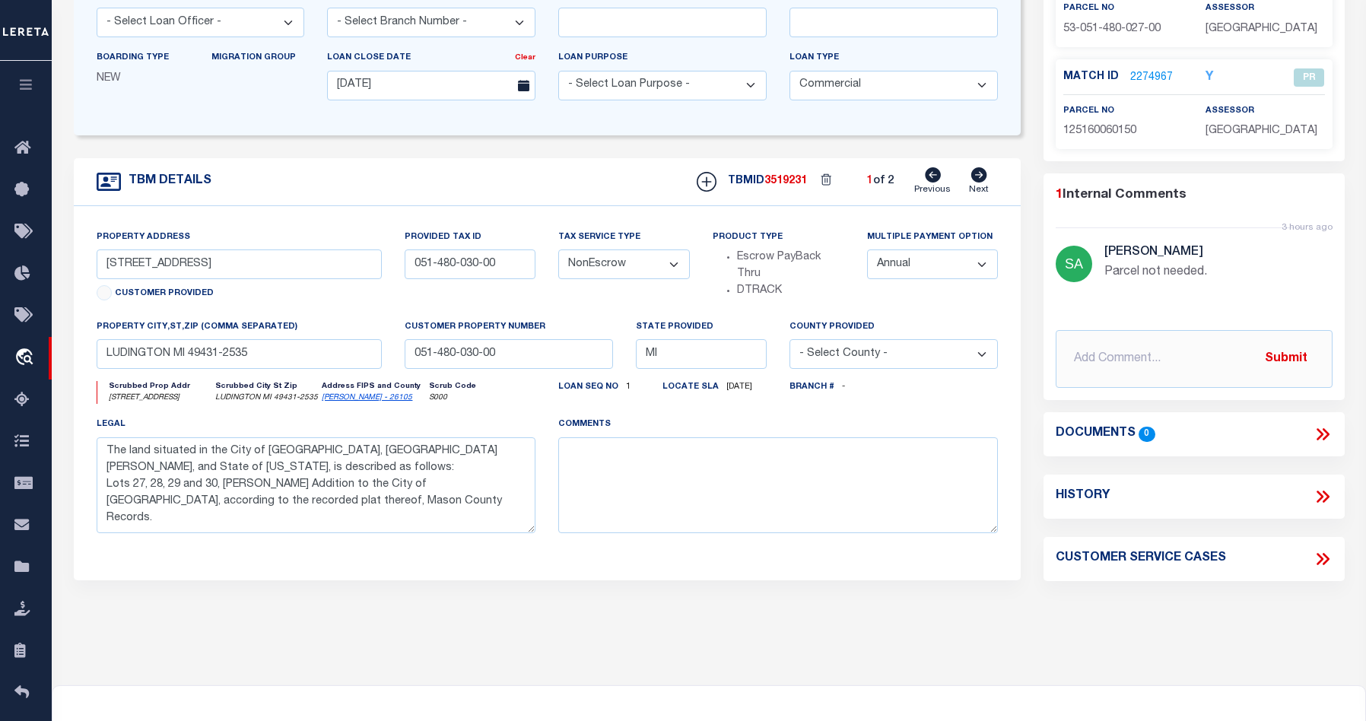
scroll to position [297, 0]
click at [1288, 563] on icon at bounding box center [1322, 558] width 20 height 20
select select "50"
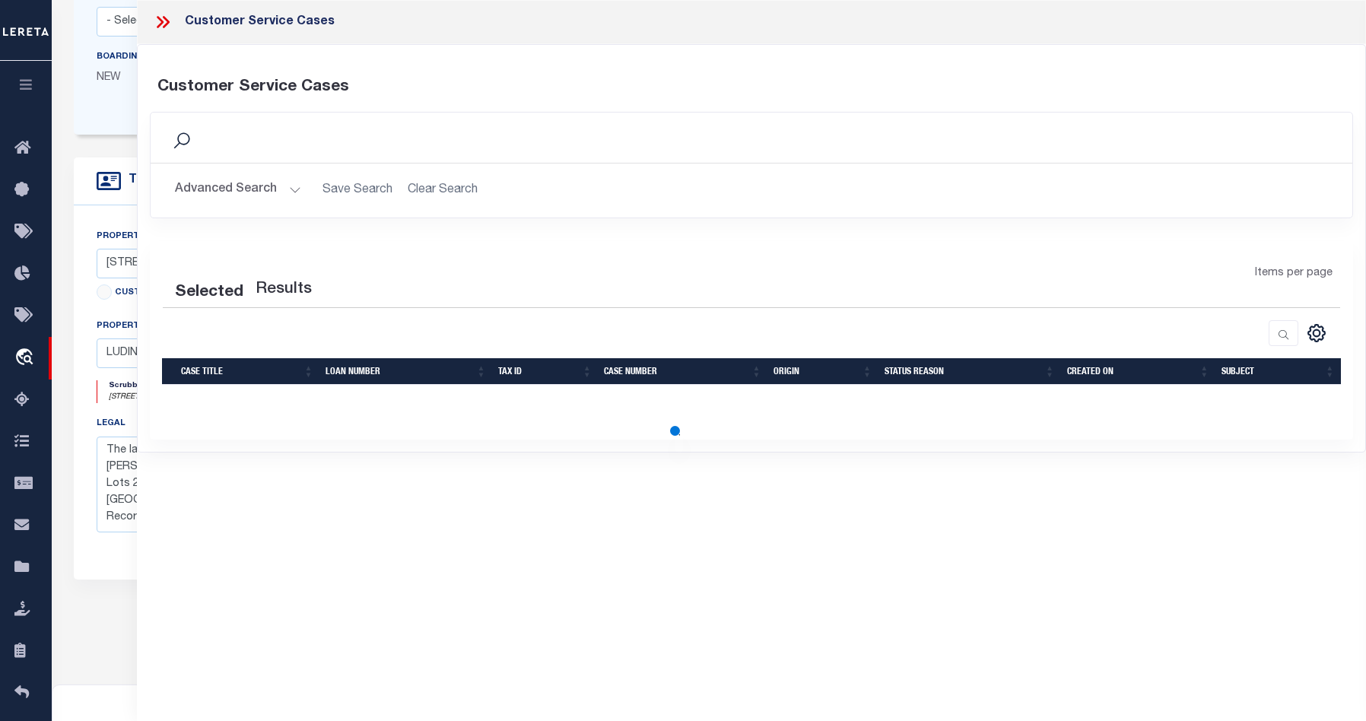
select select "50"
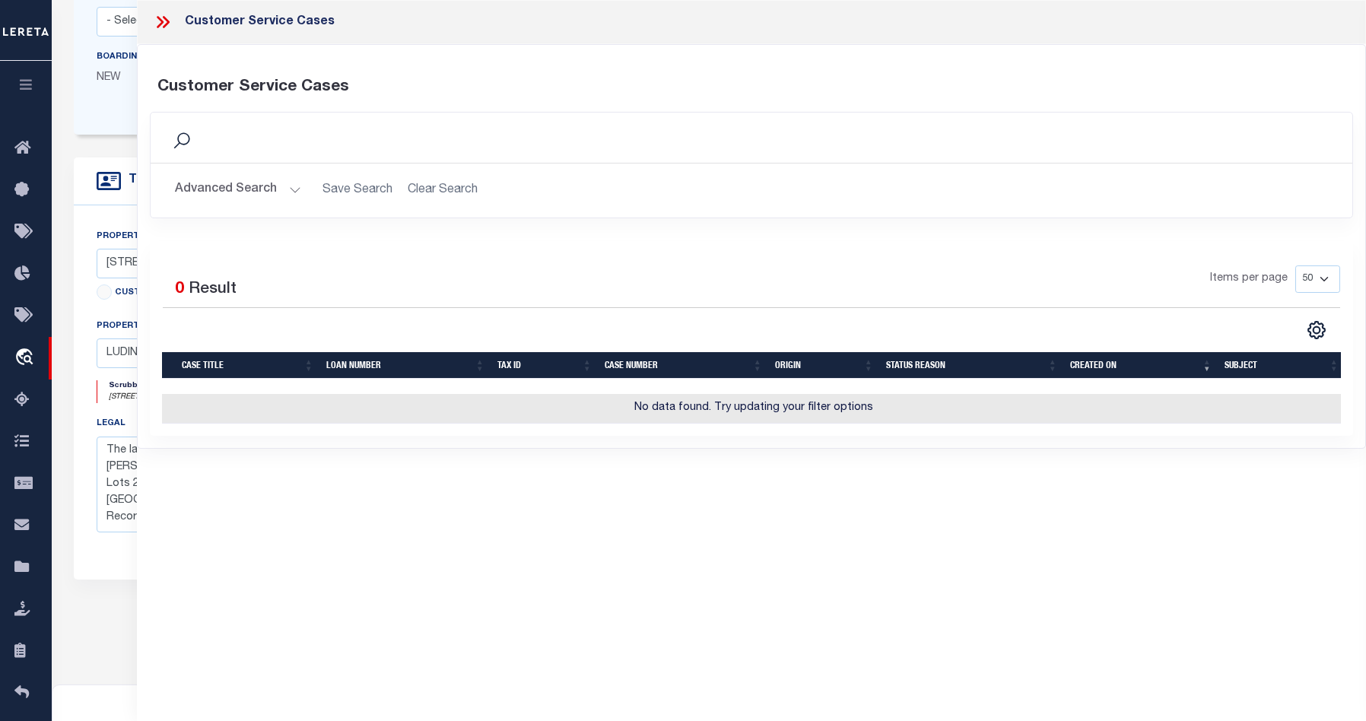
click at [165, 21] on icon at bounding box center [163, 22] width 20 height 20
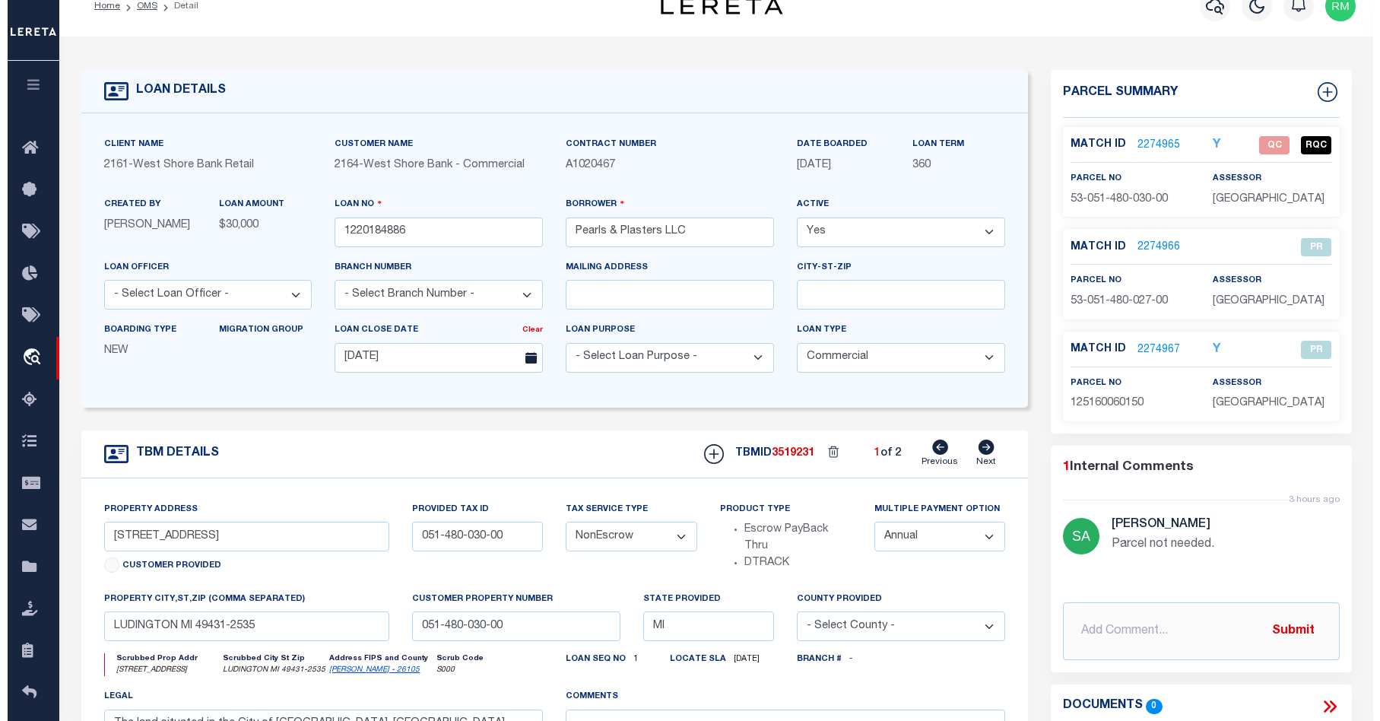
scroll to position [0, 0]
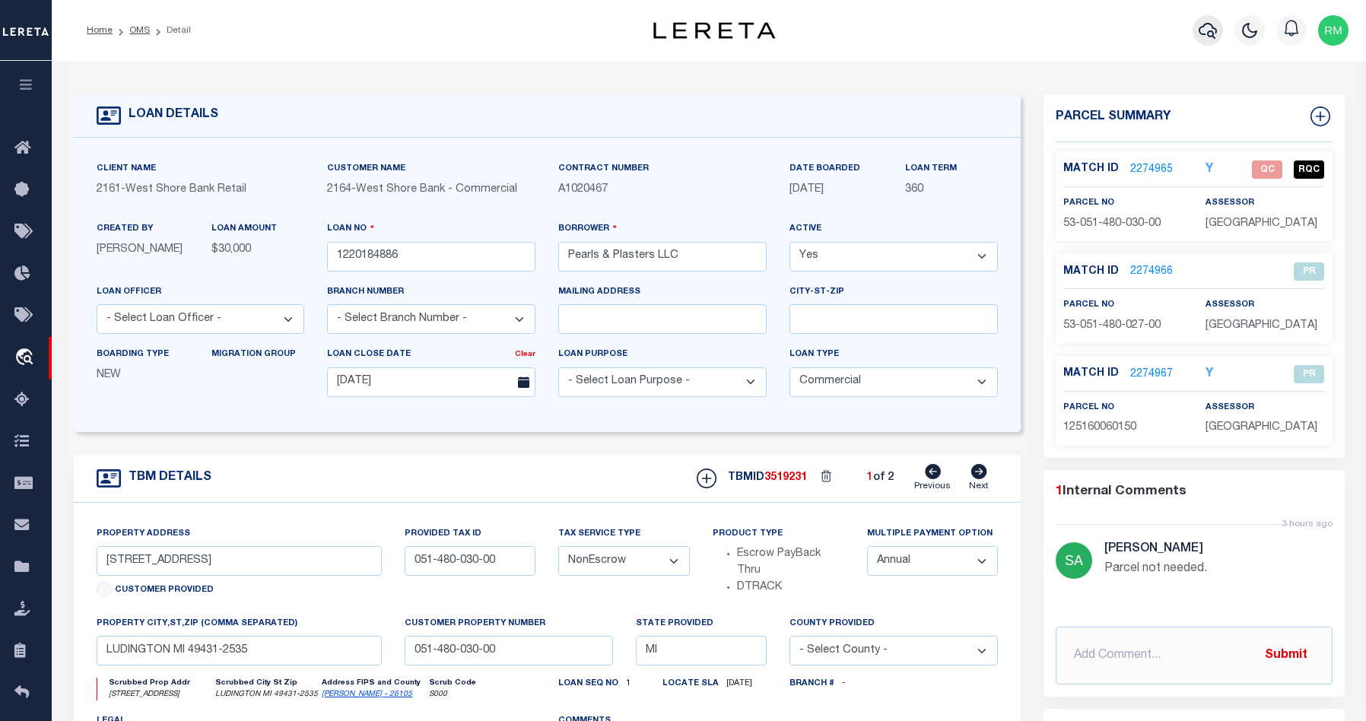
click at [1206, 39] on icon "button" at bounding box center [1207, 30] width 18 height 18
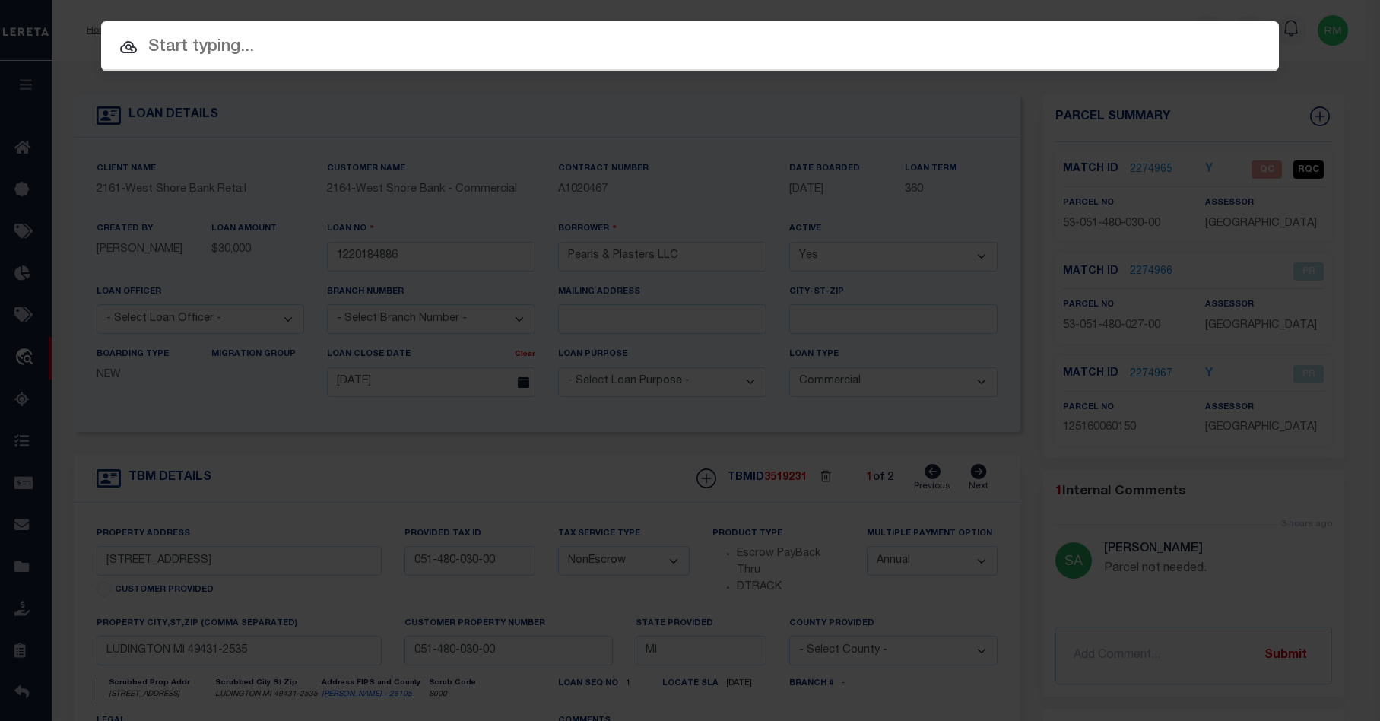
click at [123, 54] on icon at bounding box center [128, 47] width 18 height 18
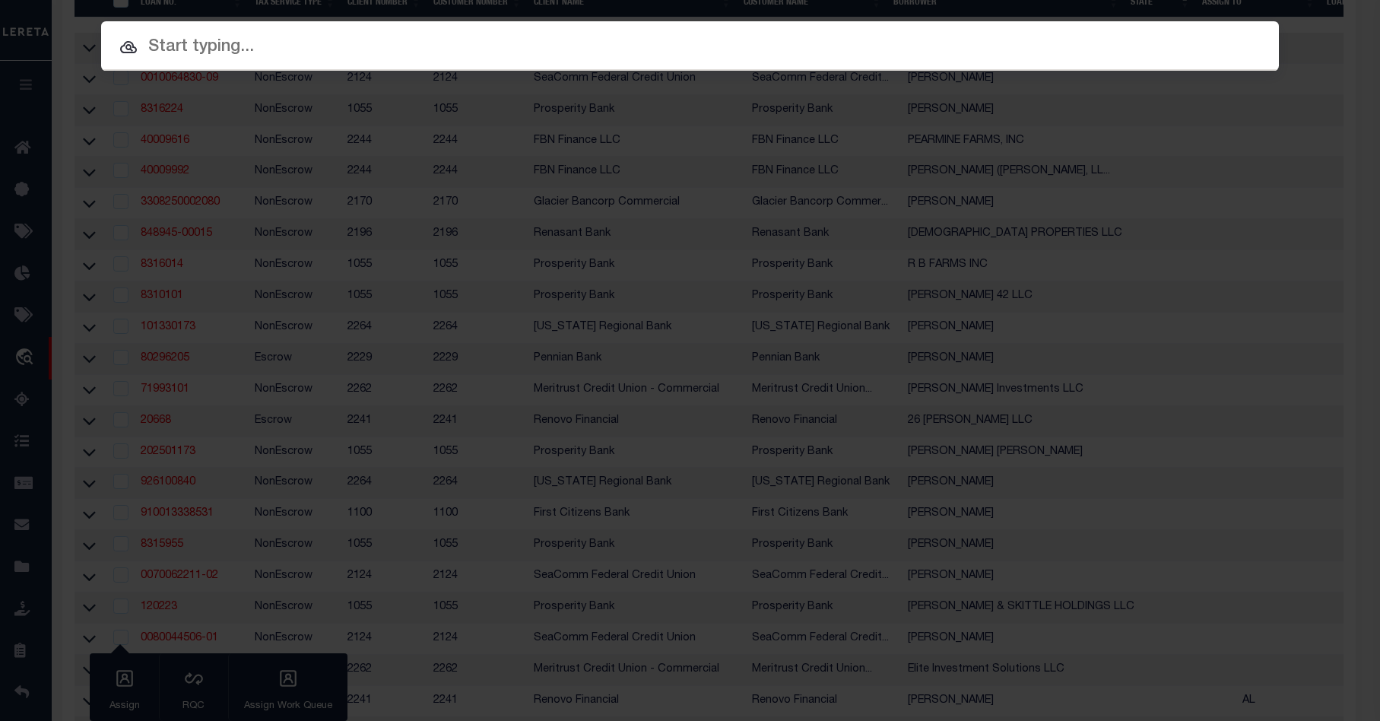
scroll to position [394, 0]
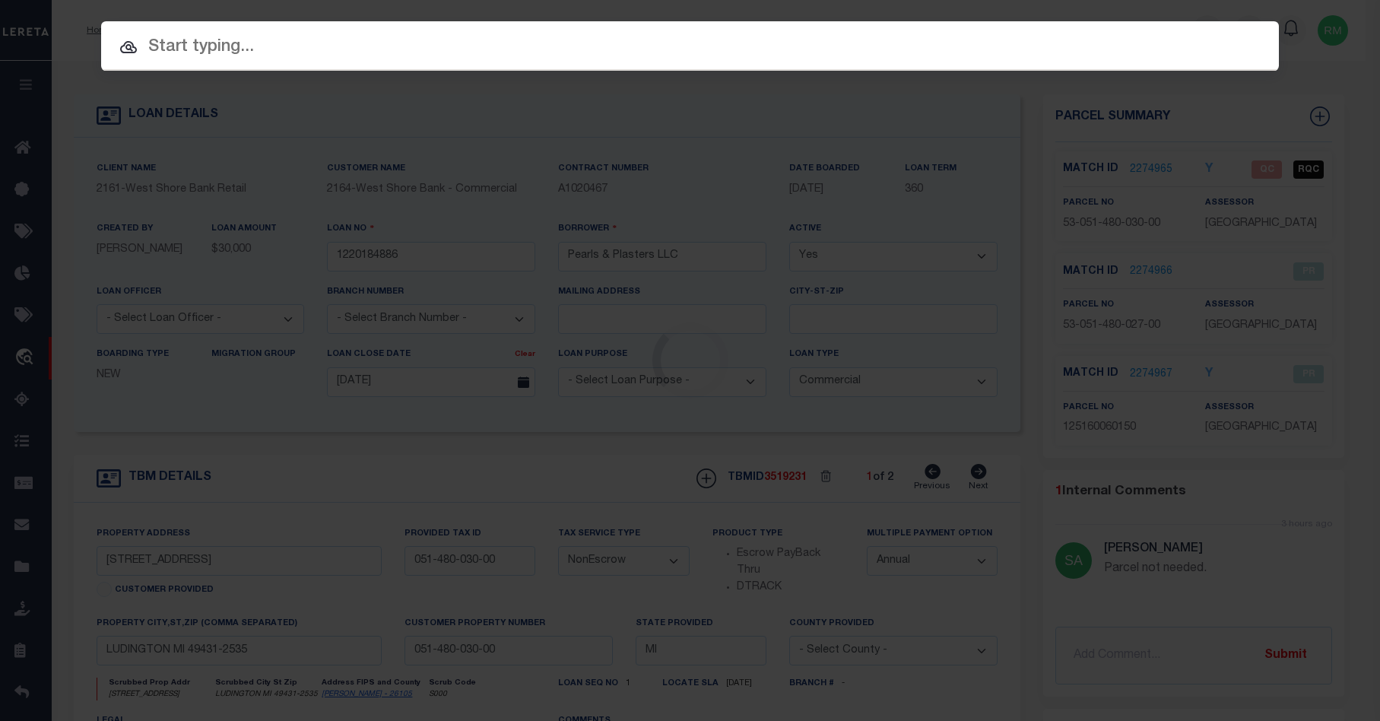
select select
type textarea "The land situated in the City of Ludington, County of Mason, and State of Michi…"
click at [126, 48] on icon at bounding box center [128, 47] width 17 height 12
click at [120, 48] on icon at bounding box center [128, 47] width 18 height 18
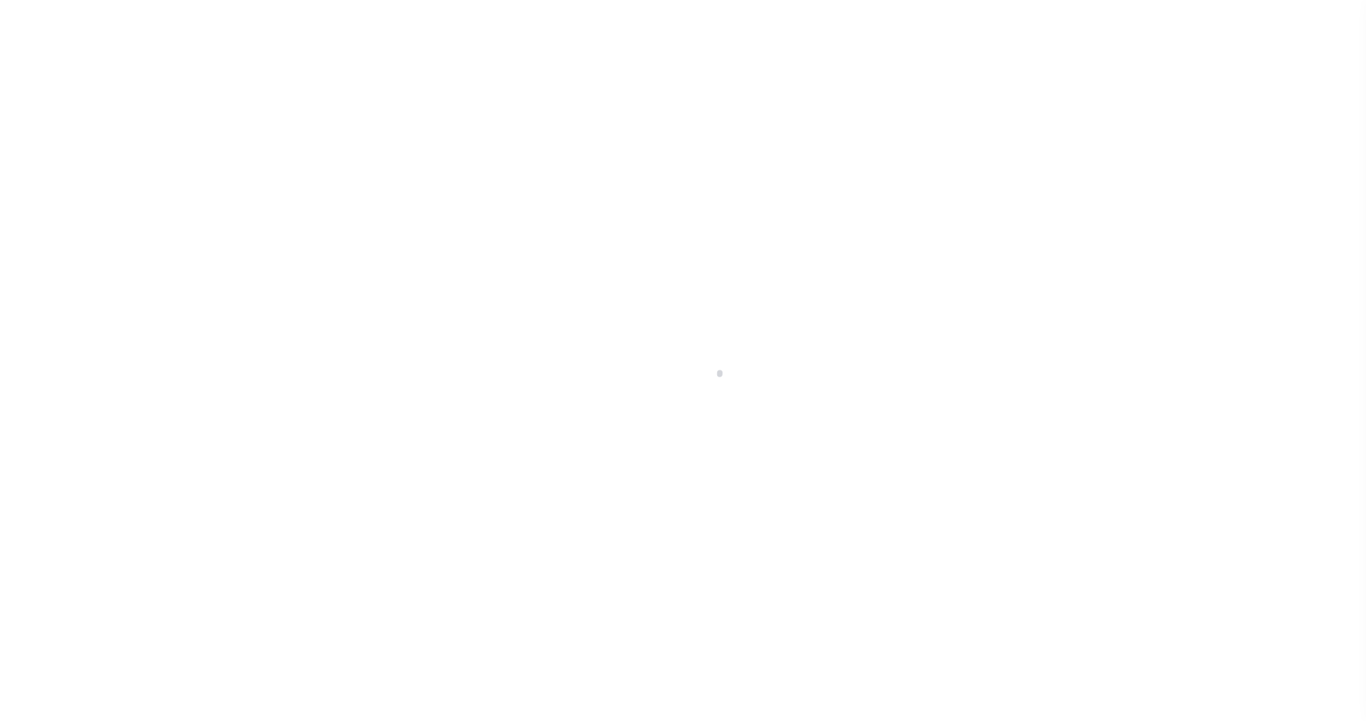
select select "20"
select select "NonEscrow"
type input "[STREET_ADDRESS]"
type input "051-480-030-00"
type input "LUDINGTON MI 49431-2535"
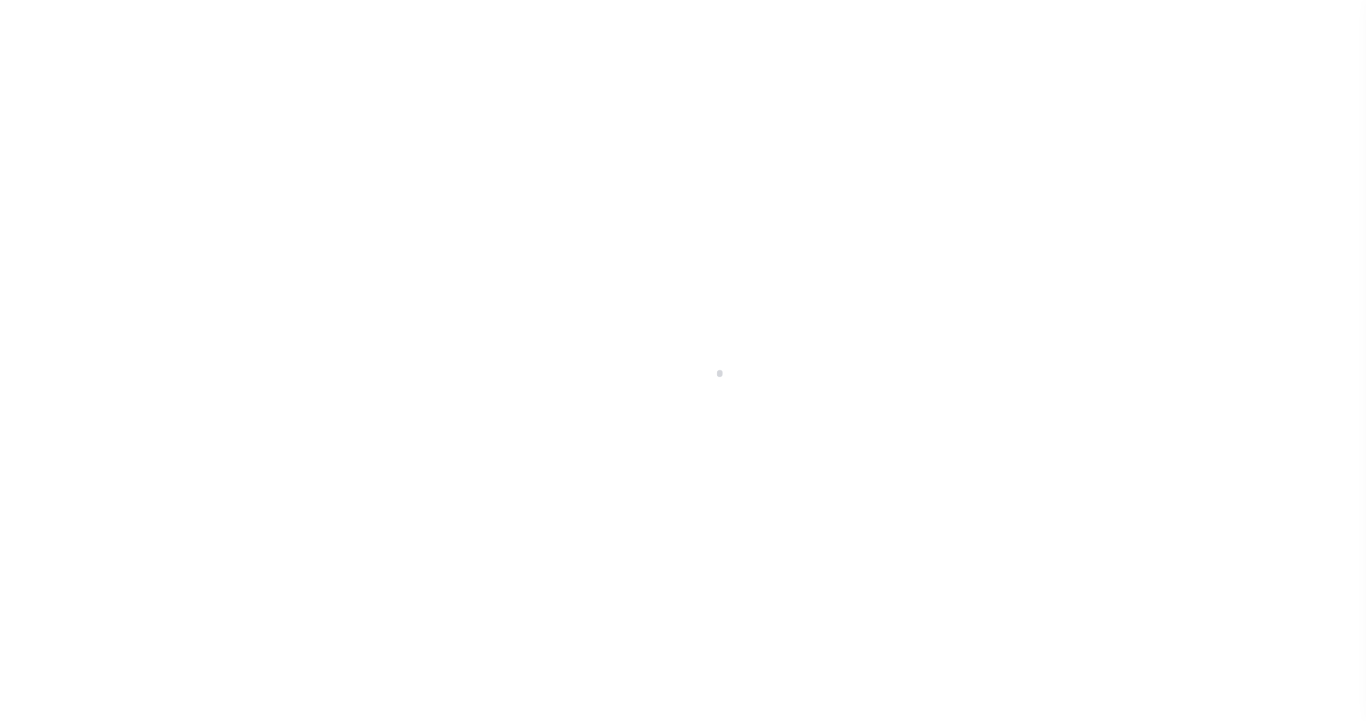
type input "051-480-030-00"
type input "MI"
select select
type textarea "The land situated in the City of [GEOGRAPHIC_DATA], [GEOGRAPHIC_DATA][PERSON_NA…"
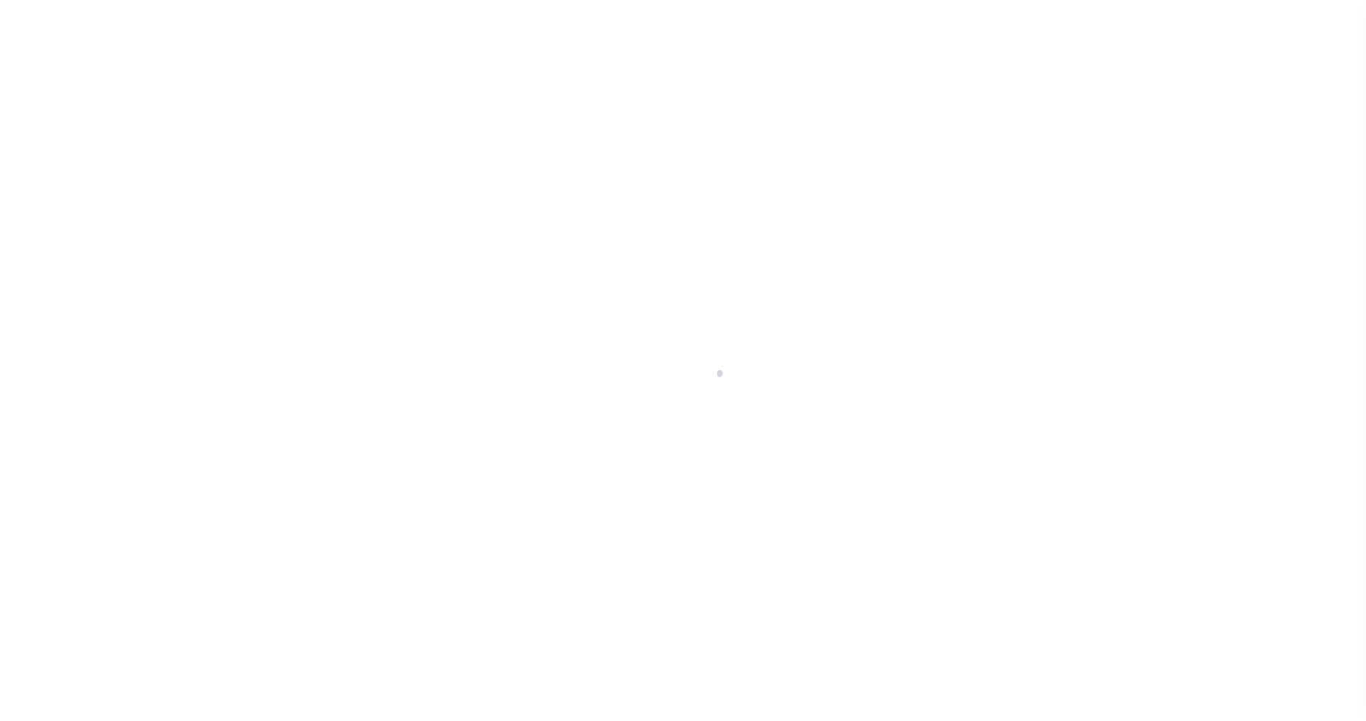
select select "2"
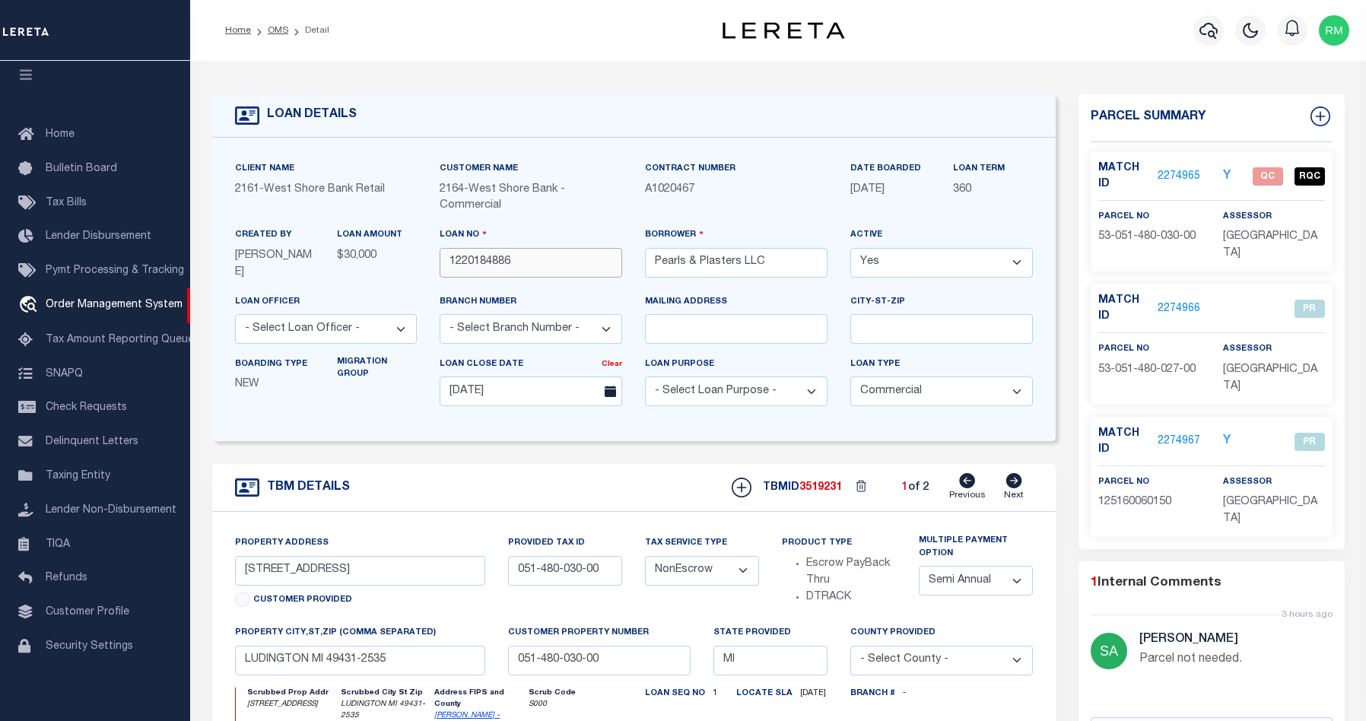
drag, startPoint x: 452, startPoint y: 265, endPoint x: 520, endPoint y: 260, distance: 68.6
click at [520, 260] on input "1220184886" at bounding box center [531, 263] width 182 height 30
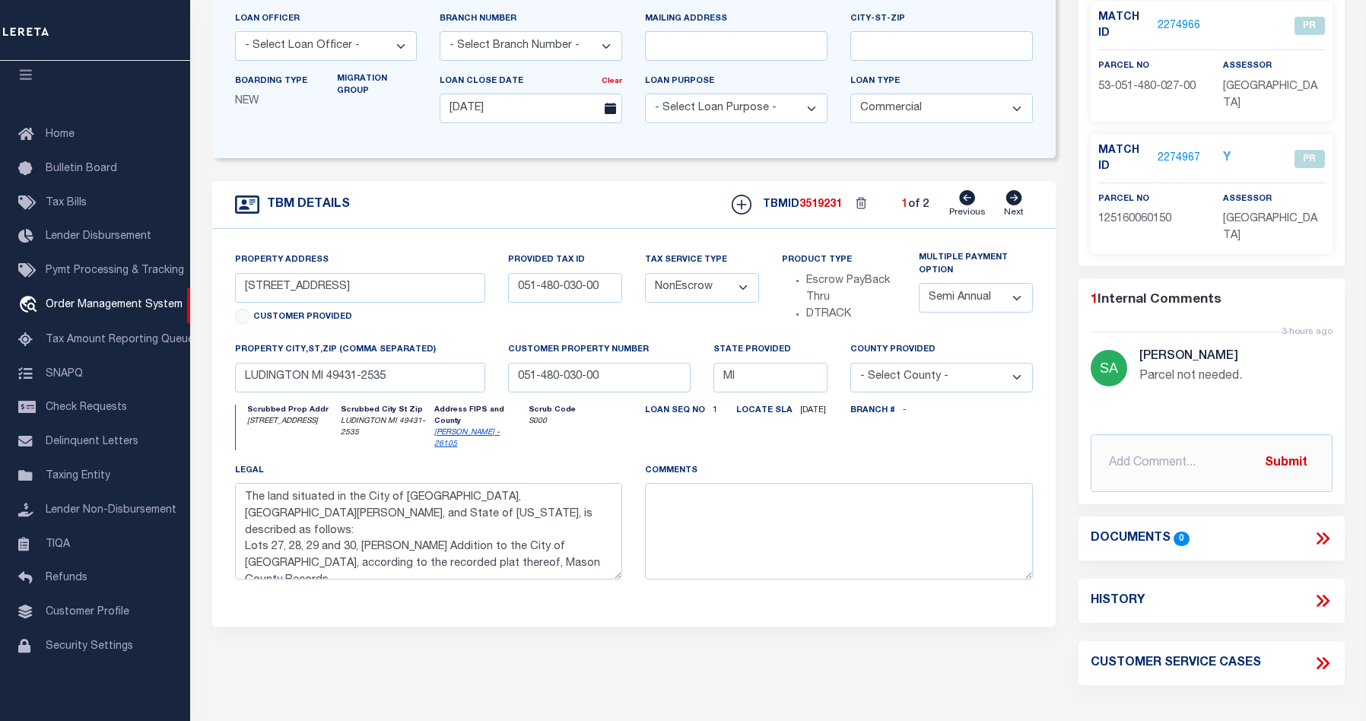
scroll to position [239, 0]
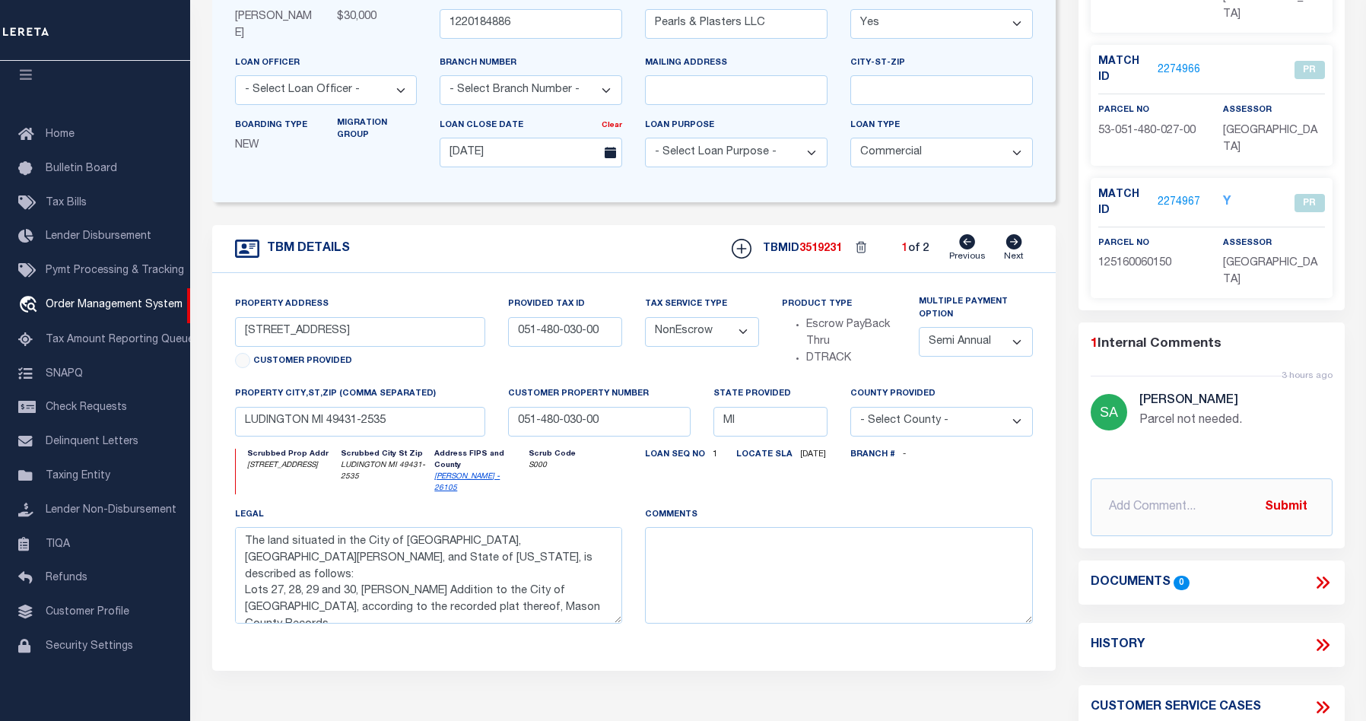
click at [1323, 573] on icon at bounding box center [1322, 583] width 20 height 20
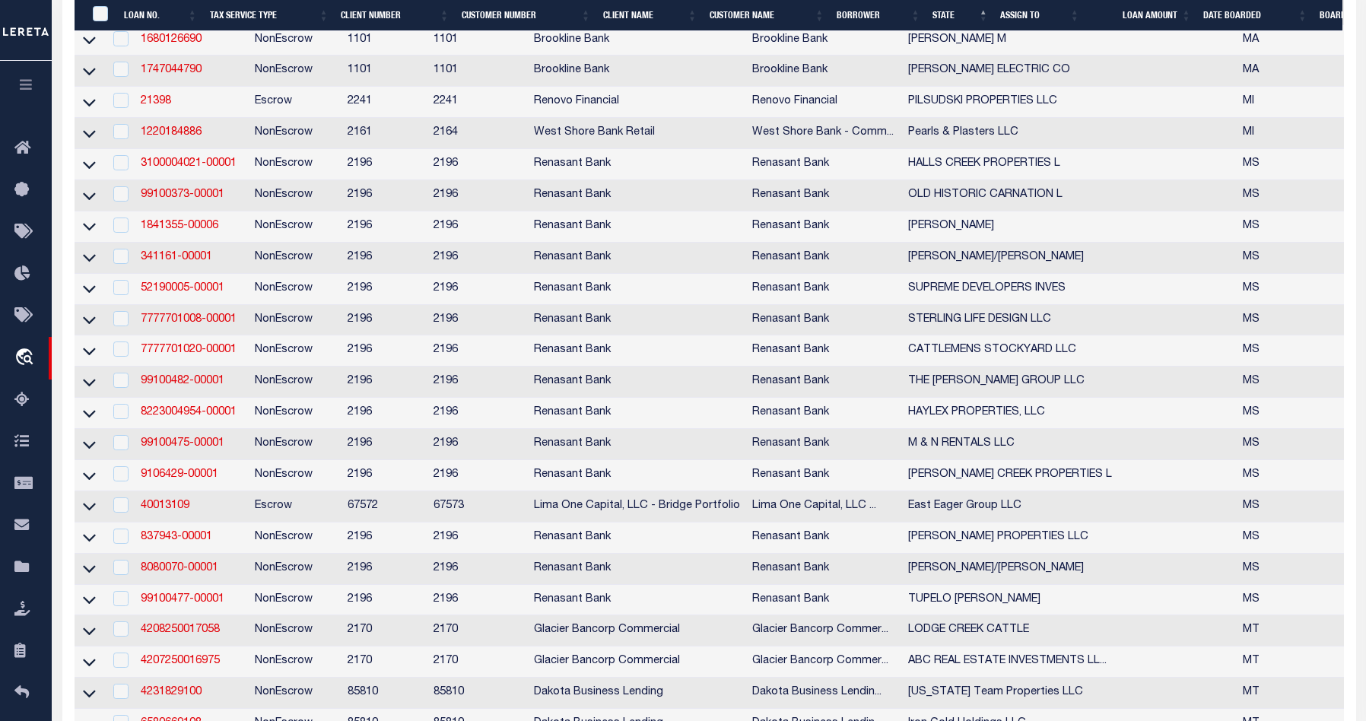
scroll to position [2818, 0]
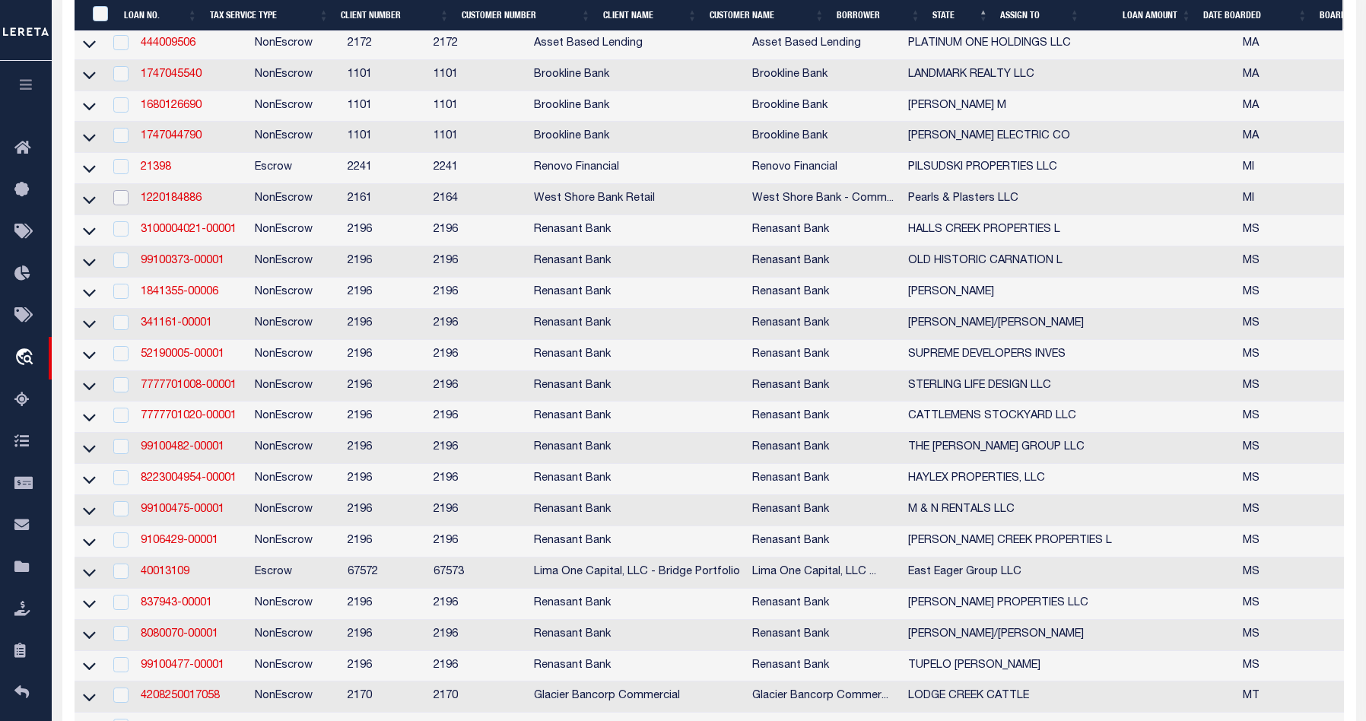
click at [123, 205] on input "checkbox" at bounding box center [120, 197] width 15 height 15
checkbox input "true"
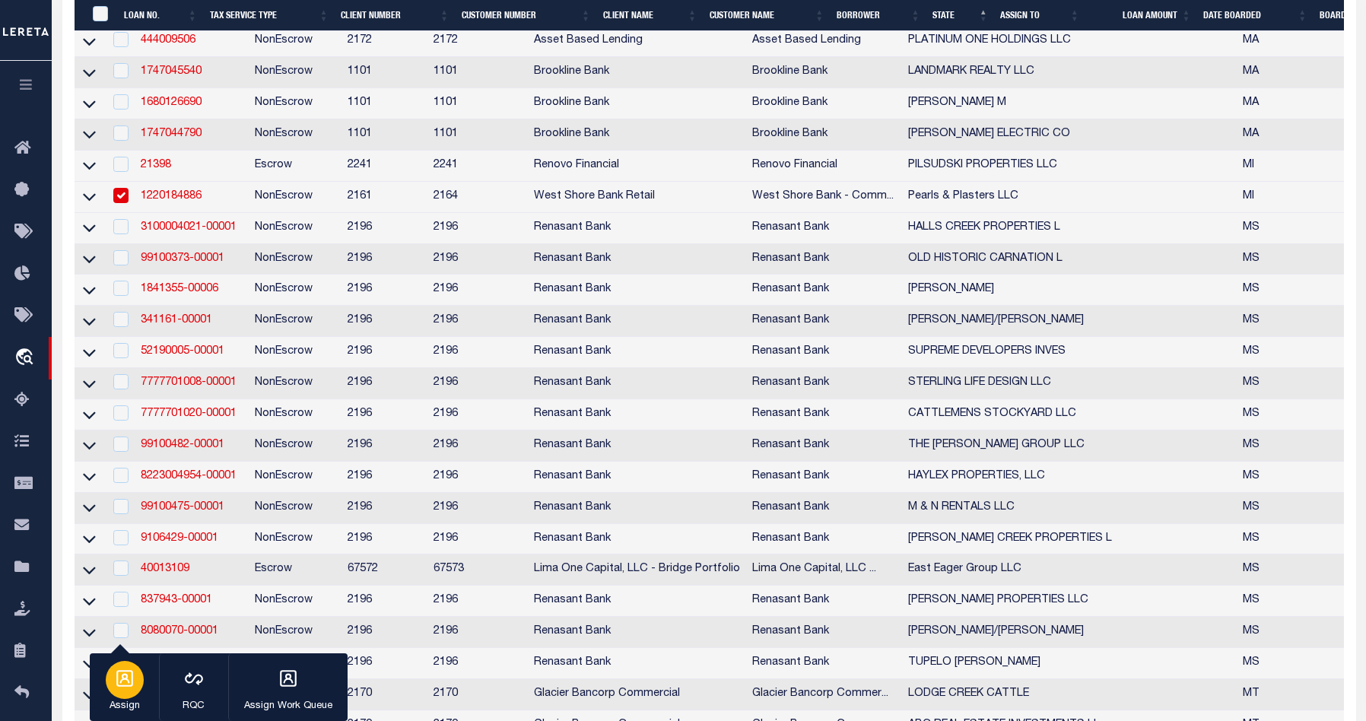
click at [125, 690] on div "button" at bounding box center [125, 680] width 38 height 38
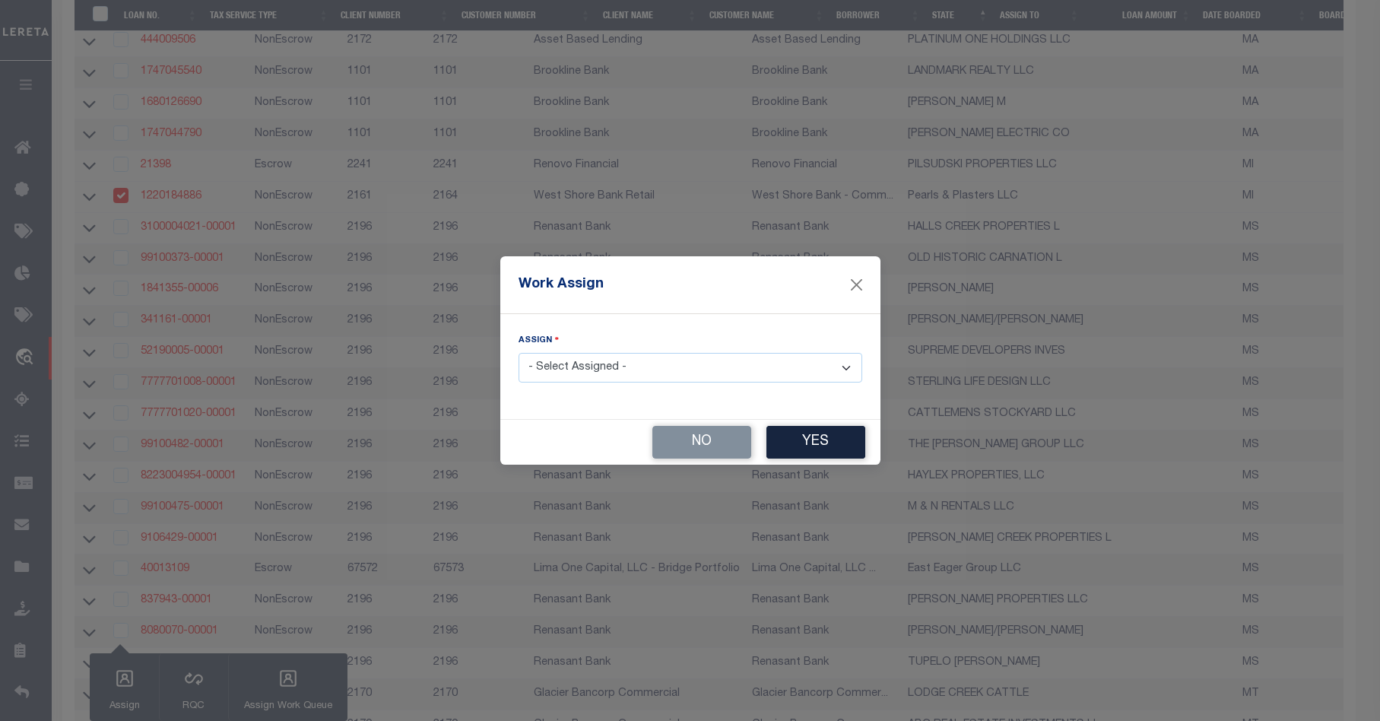
click at [849, 367] on select "- Select Assigned - --Unassigned-- Abdul Muzain Agustin Fernandez Ahmad Darwish…" at bounding box center [691, 368] width 344 height 30
select select "[PERSON_NAME]"
click at [519, 353] on select "- Select Assigned - --Unassigned-- Abdul Muzain Agustin Fernandez Ahmad Darwish…" at bounding box center [691, 368] width 344 height 30
click at [822, 444] on button "Yes" at bounding box center [815, 442] width 99 height 33
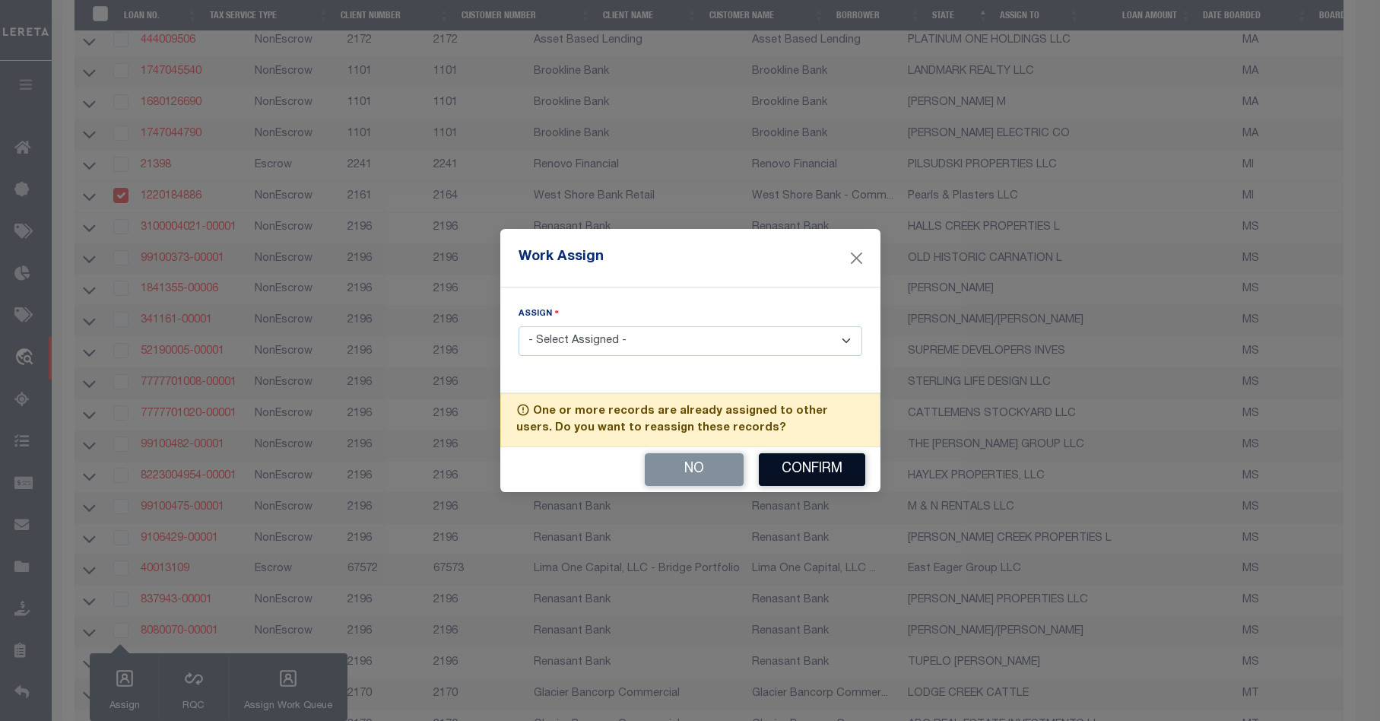
click at [817, 476] on button "Confirm" at bounding box center [812, 469] width 106 height 33
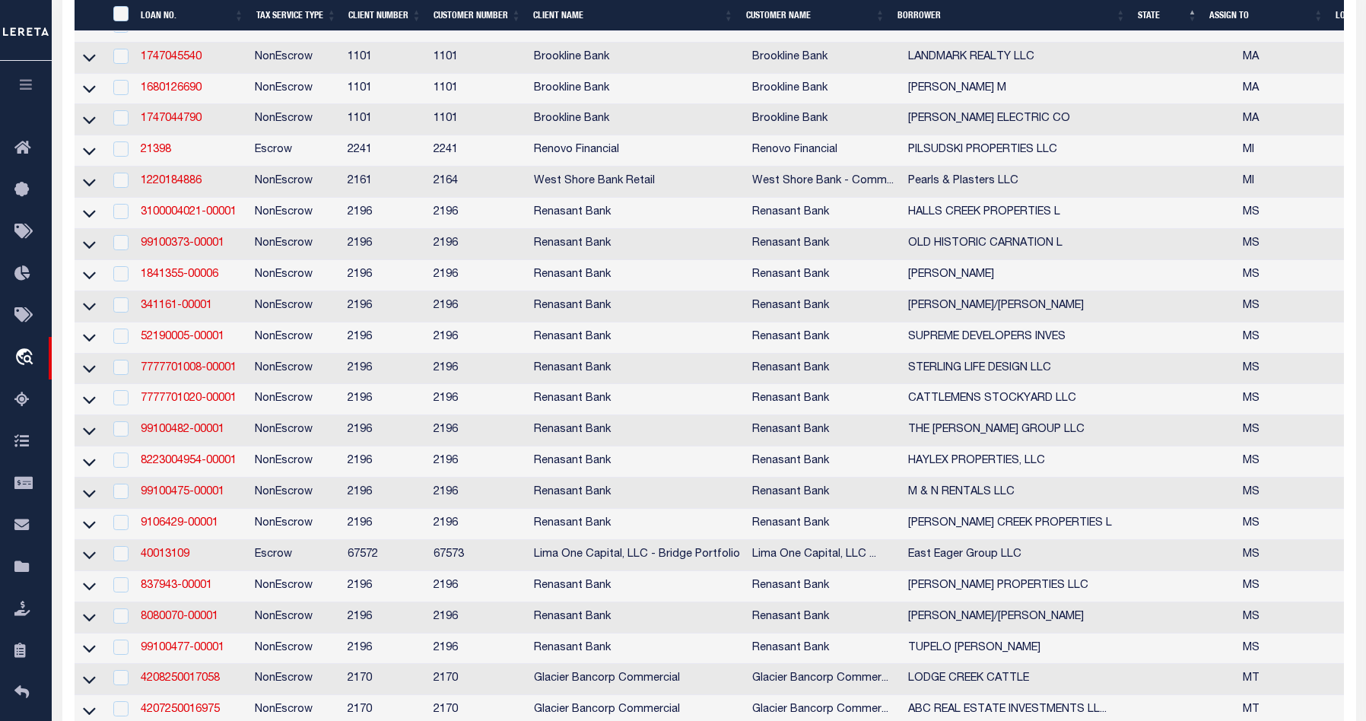
scroll to position [2582, 0]
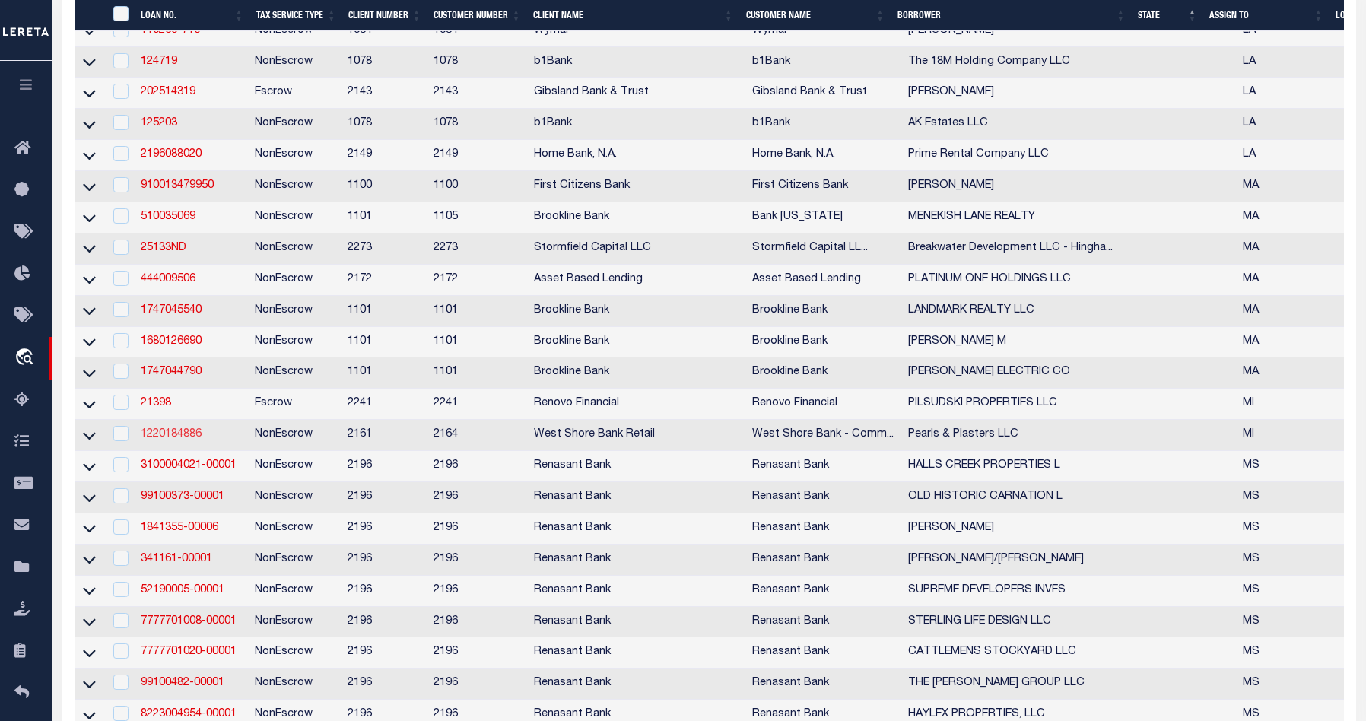
click at [166, 440] on link "1220184886" at bounding box center [171, 434] width 61 height 11
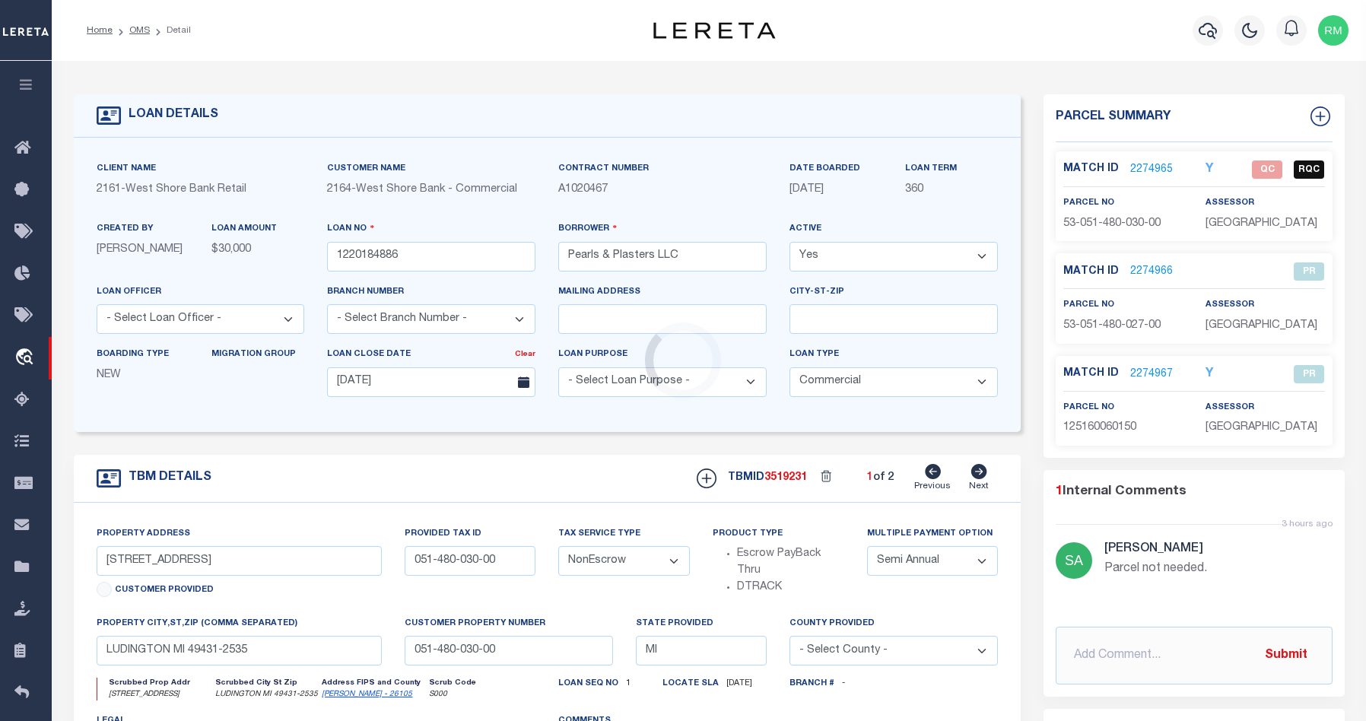
select select
type textarea "The land situated in the City of Ludington, County of Mason, and State of Michi…"
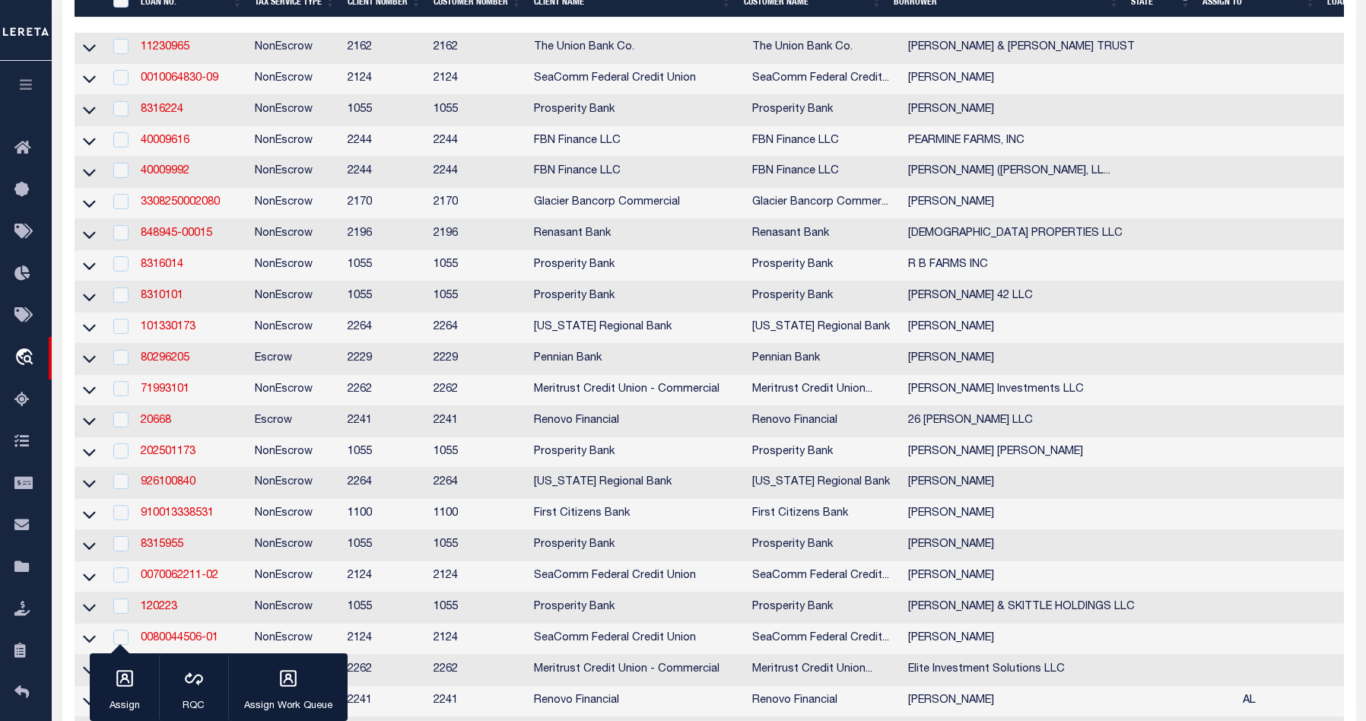
scroll to position [393, 0]
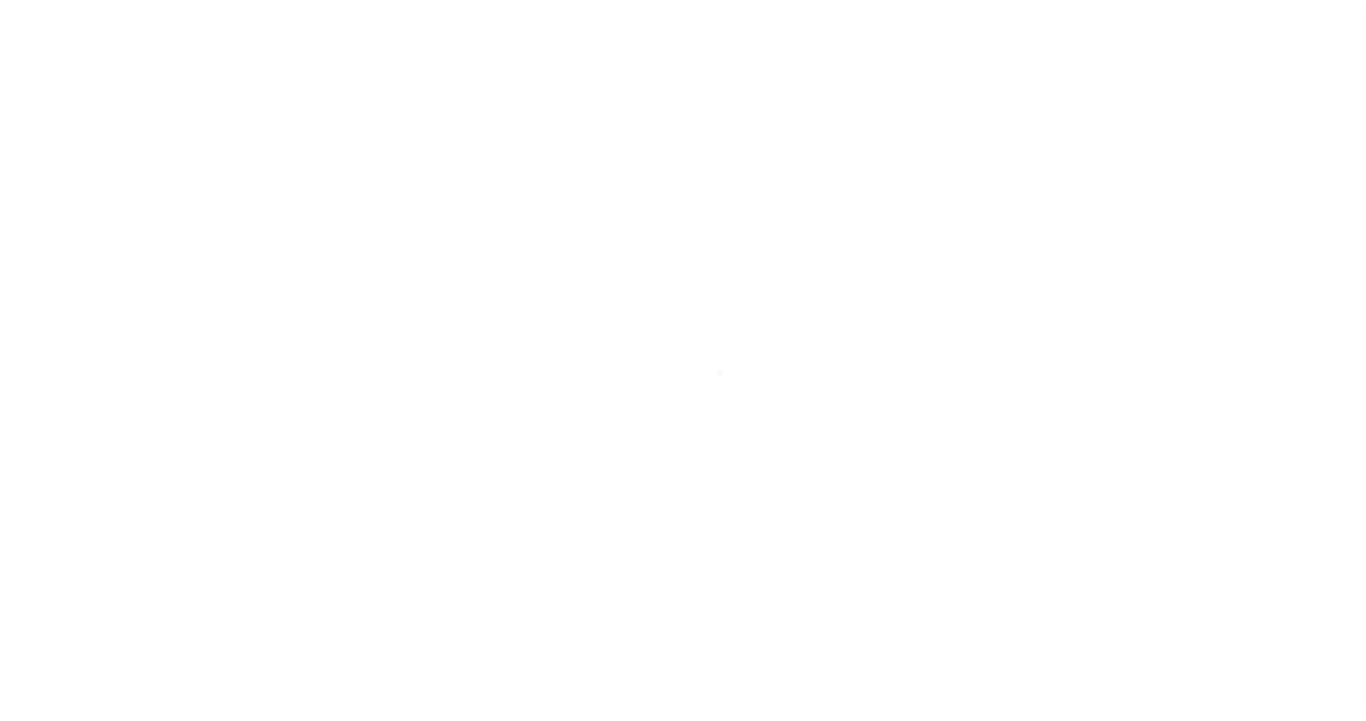
scroll to position [20, 0]
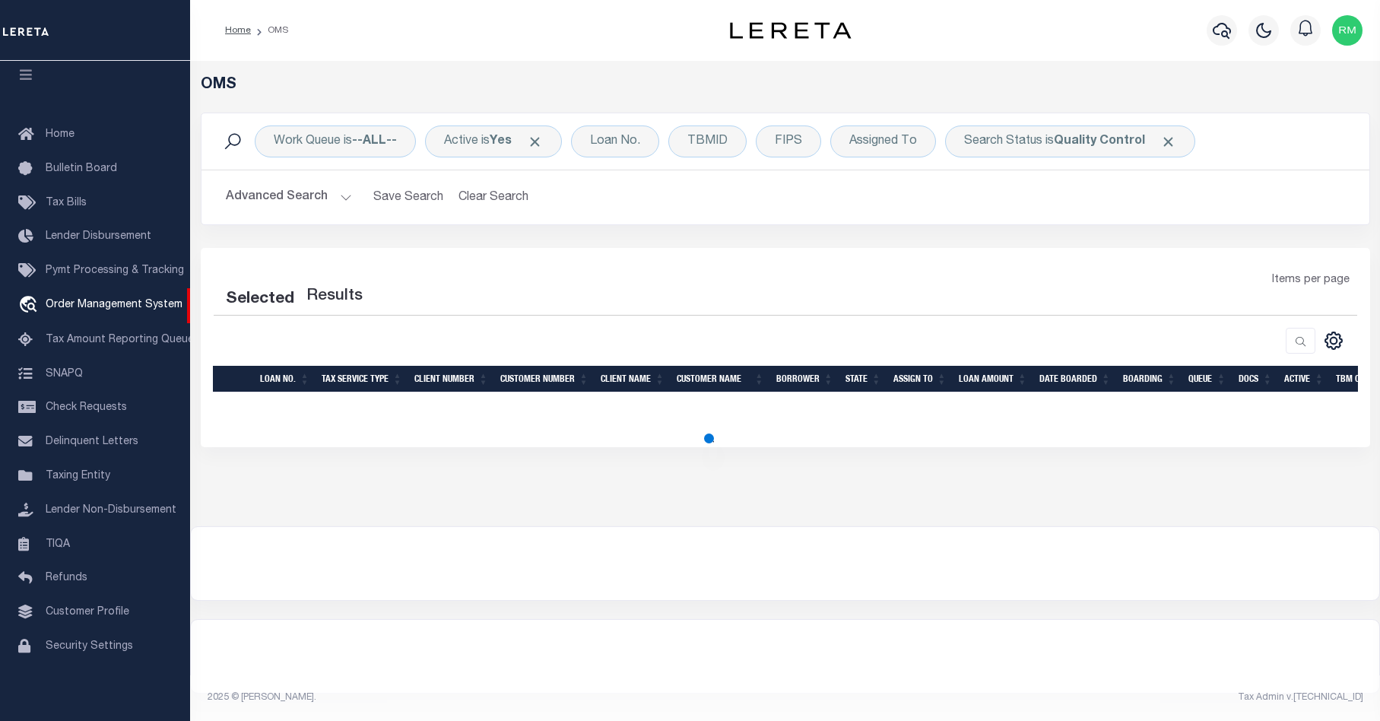
select select "200"
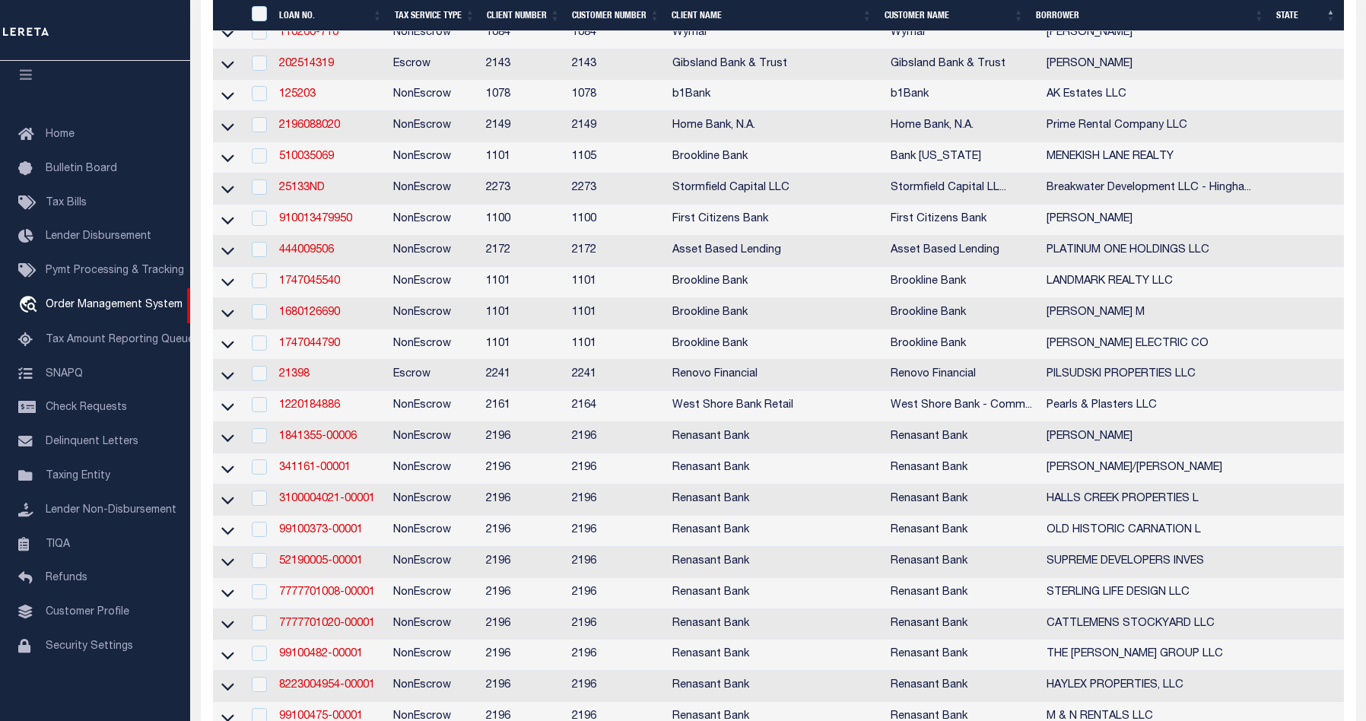
scroll to position [2594, 0]
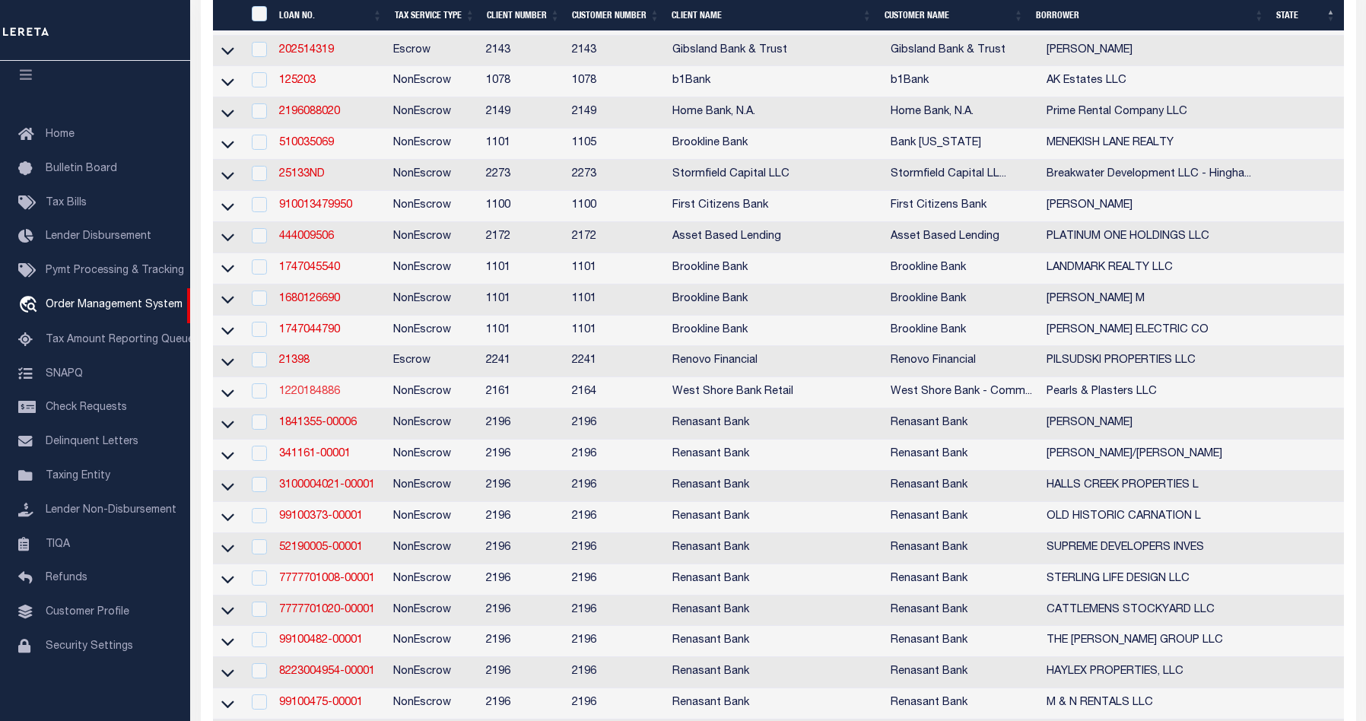
click at [303, 397] on link "1220184886" at bounding box center [309, 391] width 61 height 11
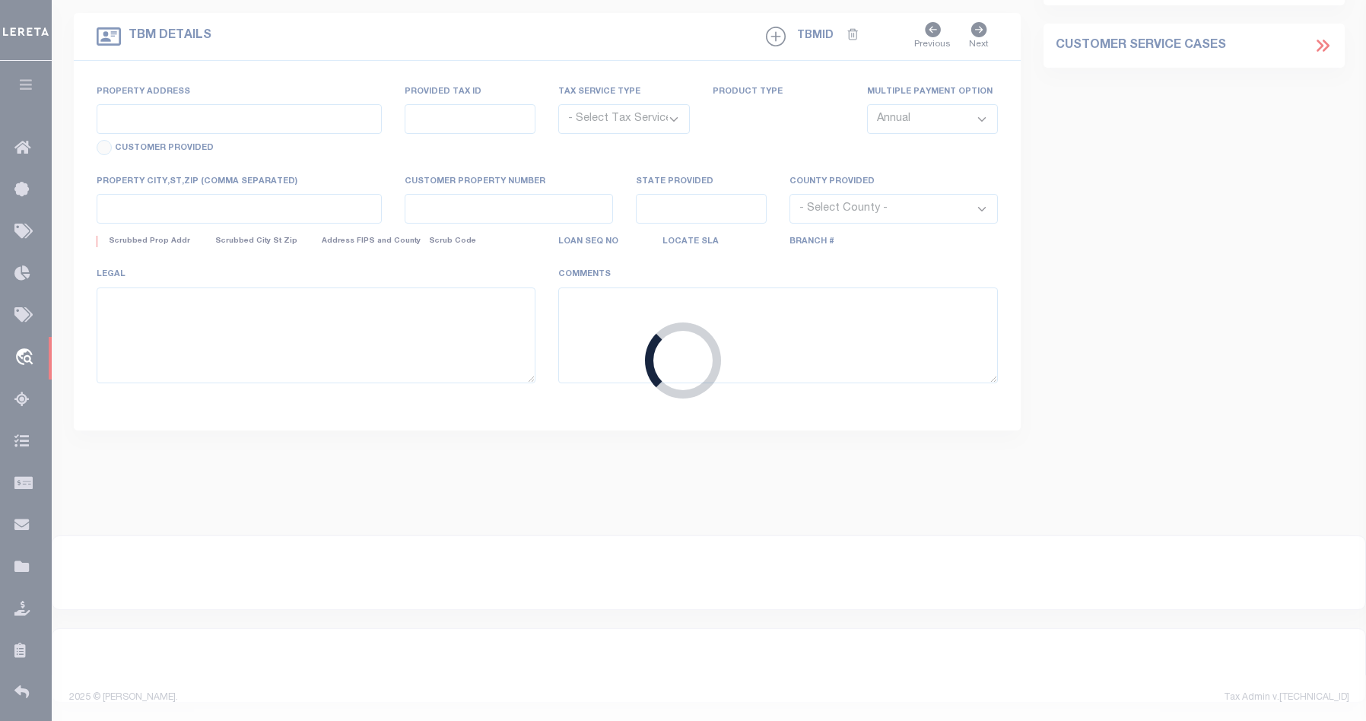
type input "1220184886"
type input "Pearls & Plasters LLC"
select select
type input "[DATE]"
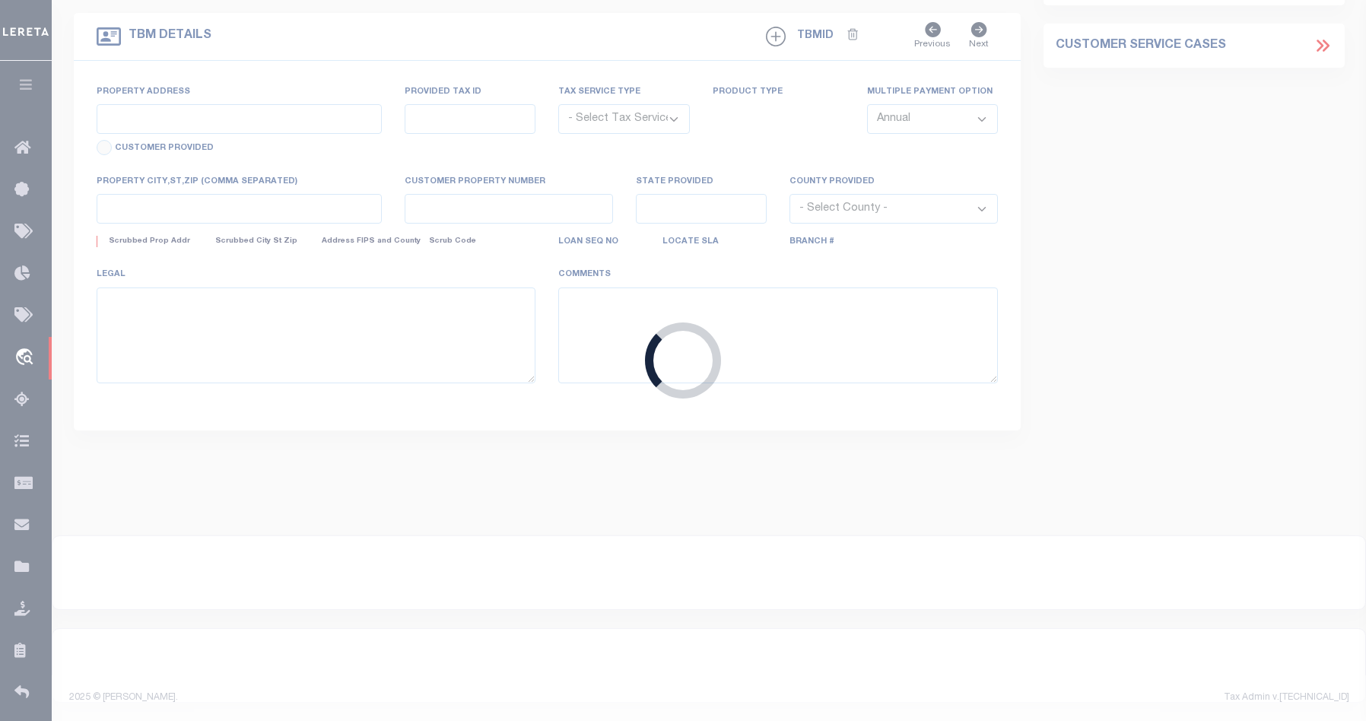
select select "20"
select select "NonEscrow"
type input "105 WATER ST"
type input "051-480-030-00"
type input "LUDINGTON MI 49431-2535"
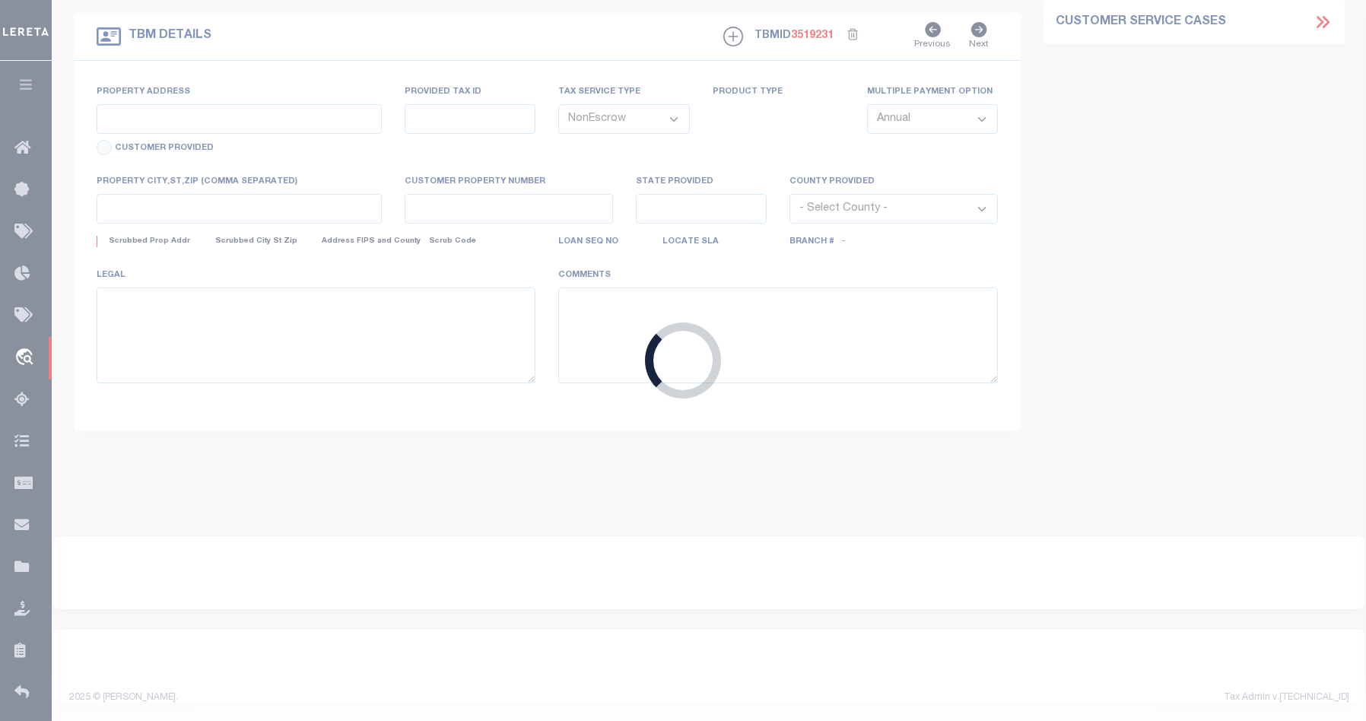
type input "051-480-030-00"
type input "MI"
select select
type textarea "The land situated in the City of Ludington, County of Mason, and State of Michi…"
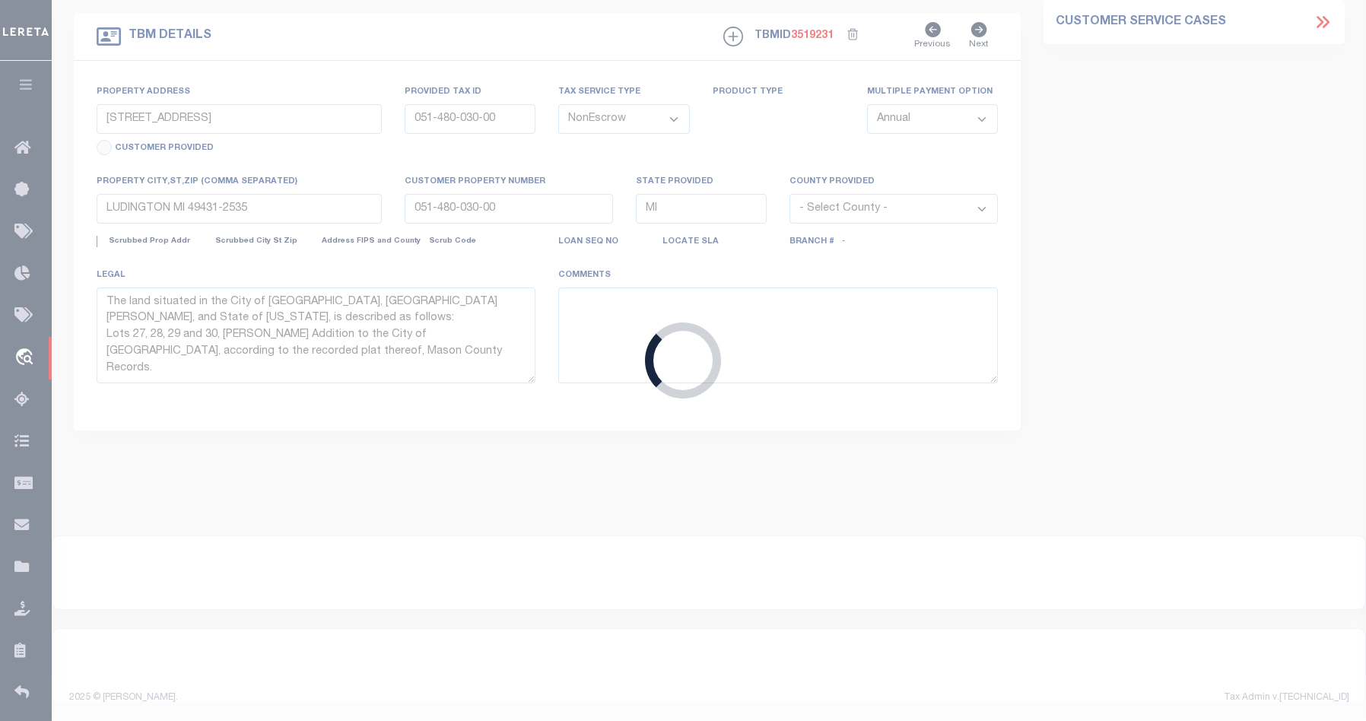
select select "2"
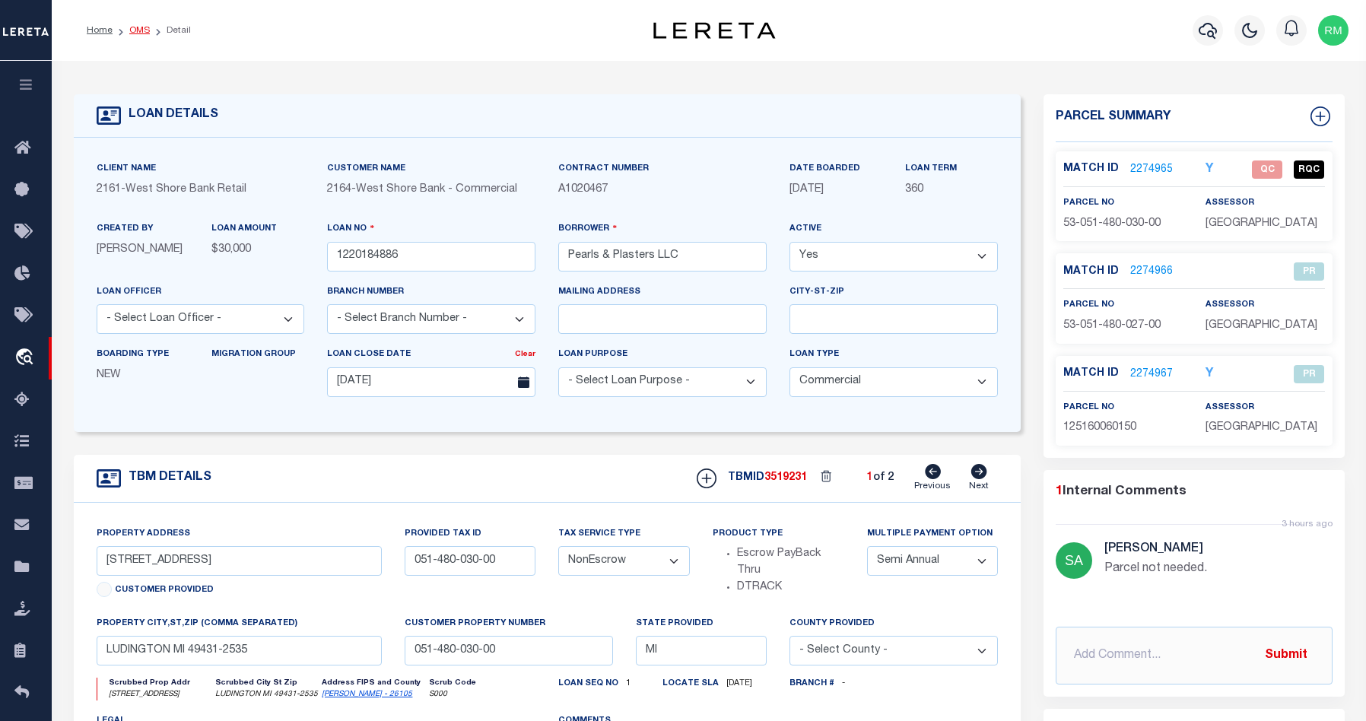
click at [142, 32] on link "OMS" at bounding box center [139, 30] width 21 height 9
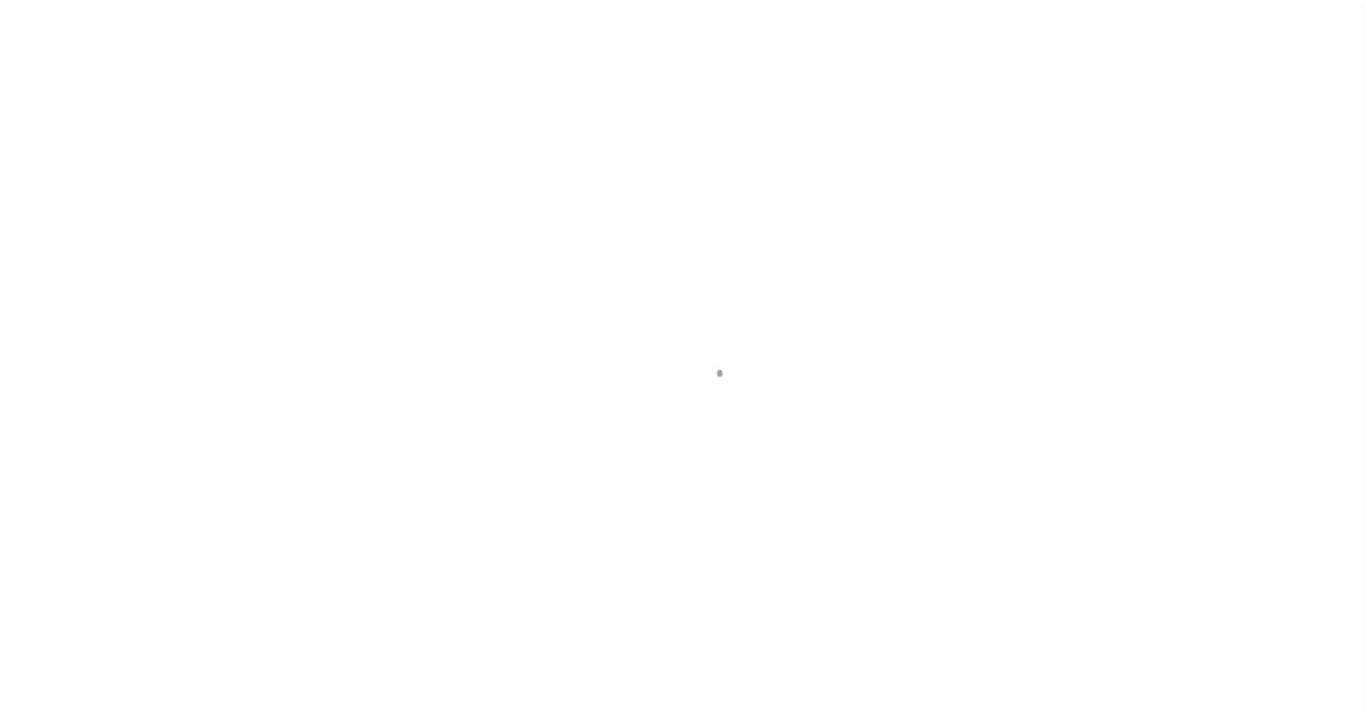
scroll to position [20, 0]
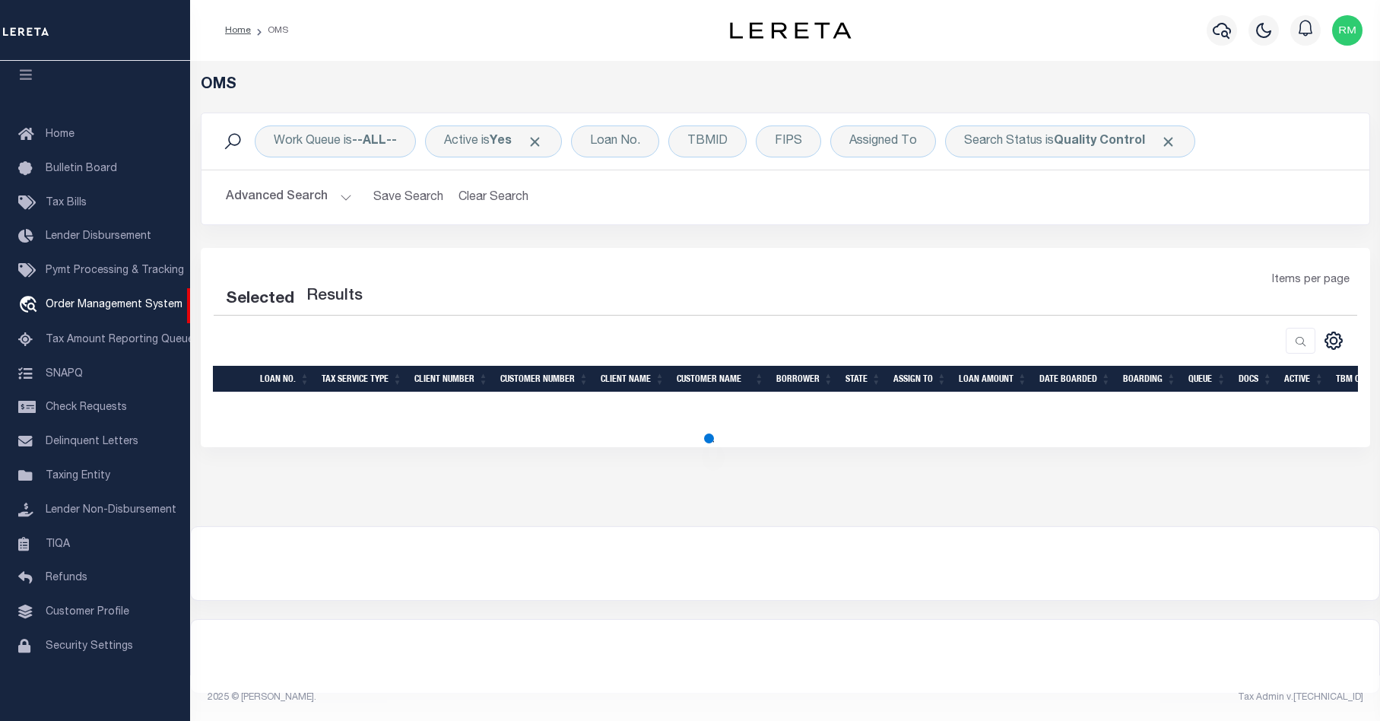
select select "200"
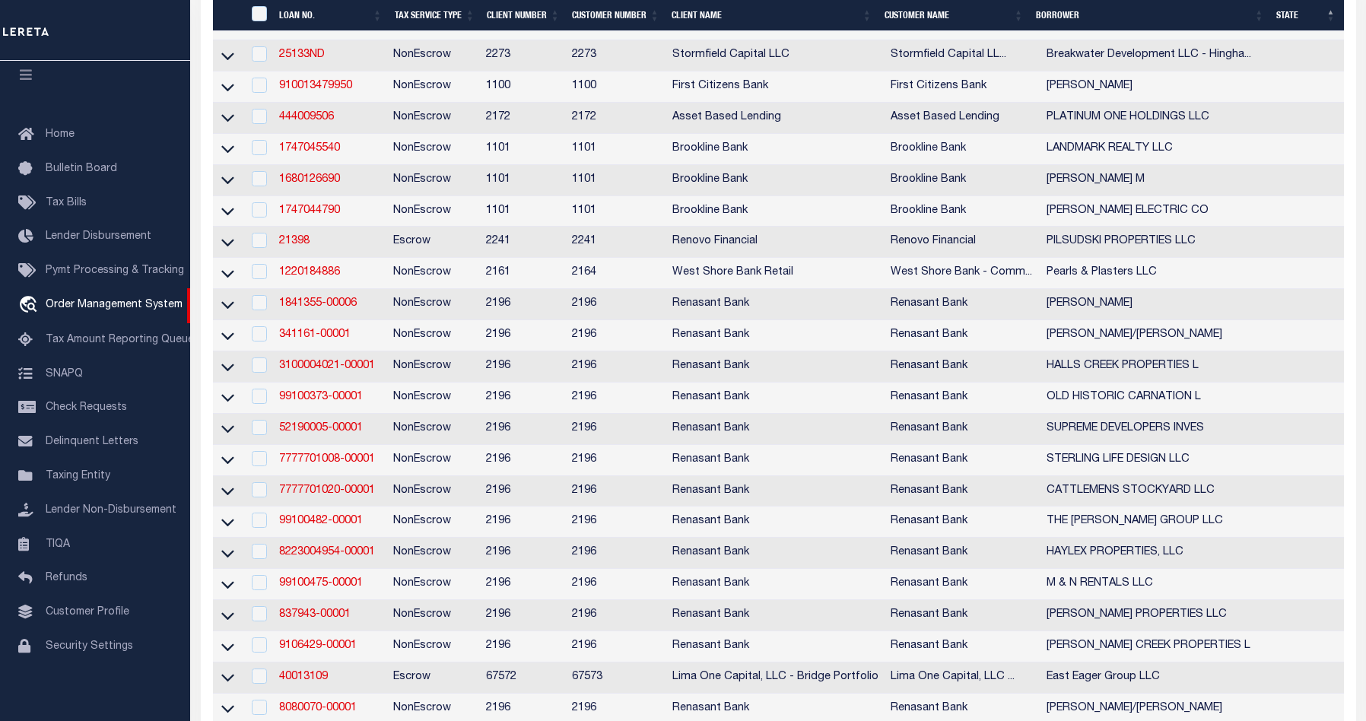
scroll to position [2733, 0]
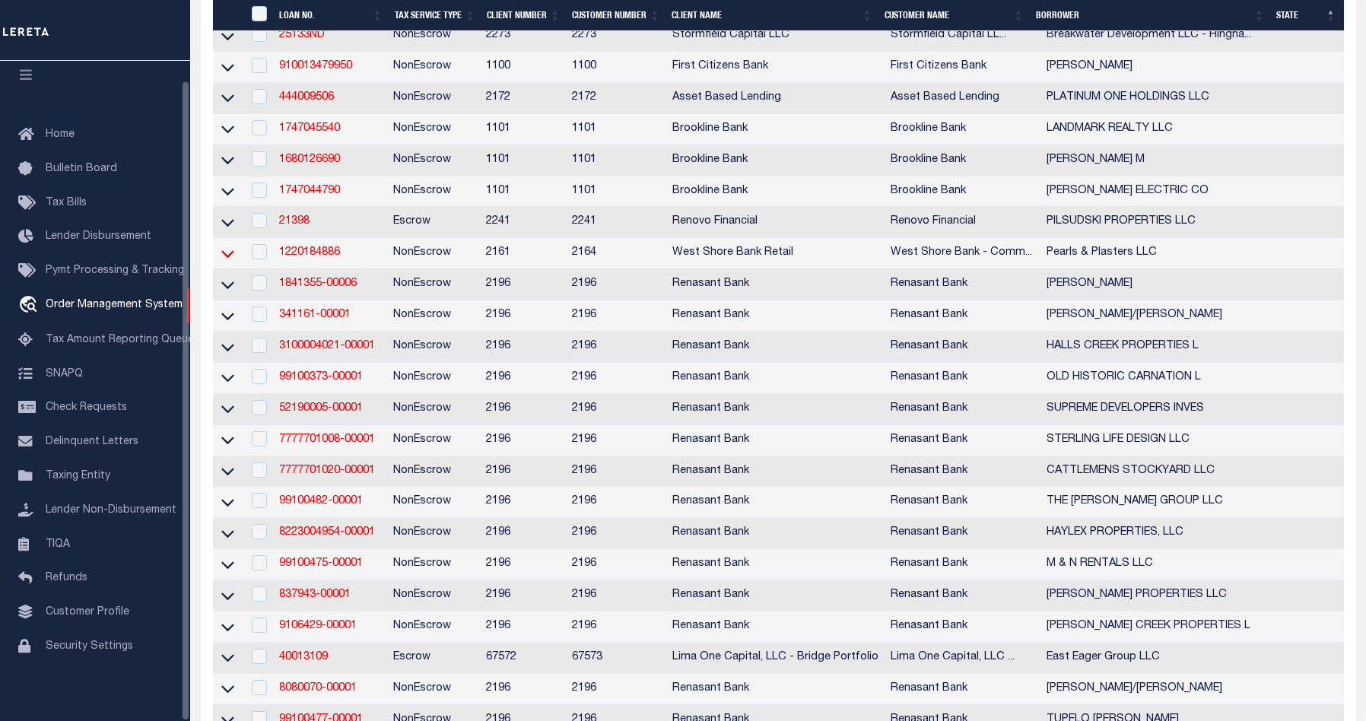
click at [227, 262] on icon at bounding box center [227, 254] width 13 height 16
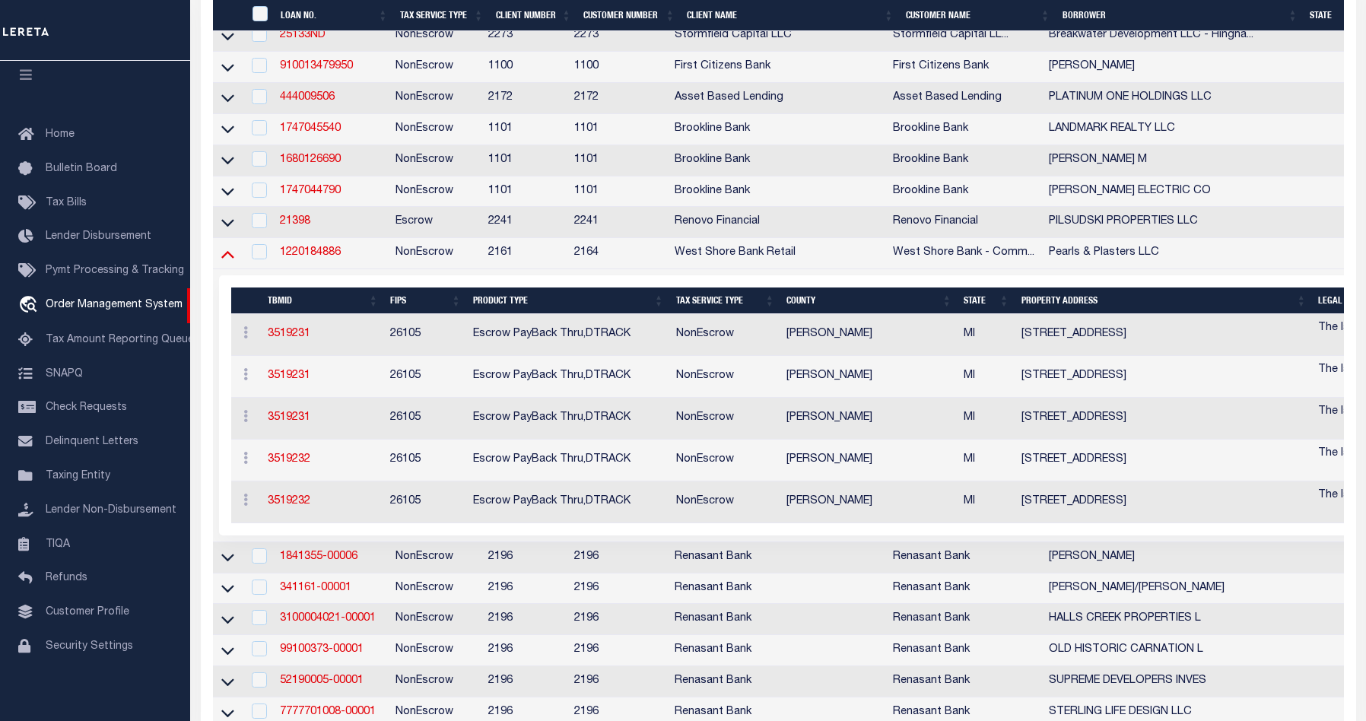
click at [223, 262] on icon at bounding box center [227, 254] width 13 height 16
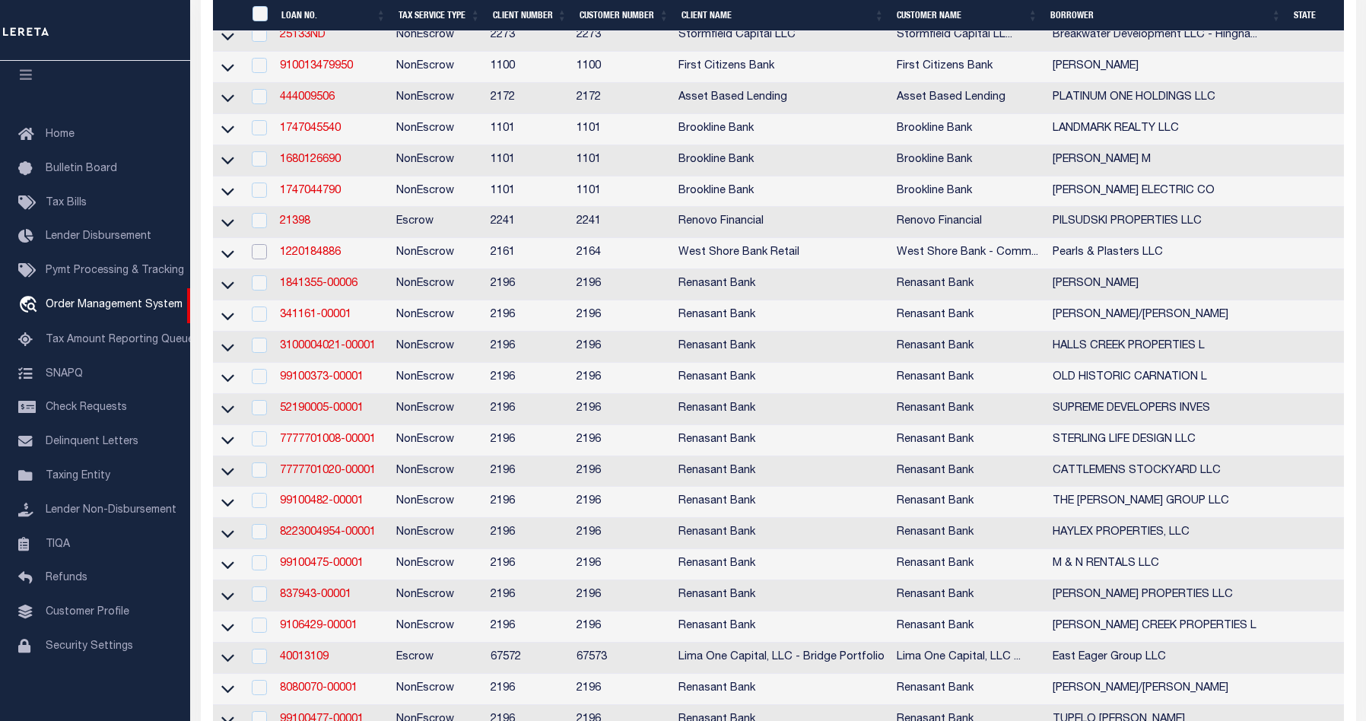
click at [265, 259] on input "checkbox" at bounding box center [259, 251] width 15 height 15
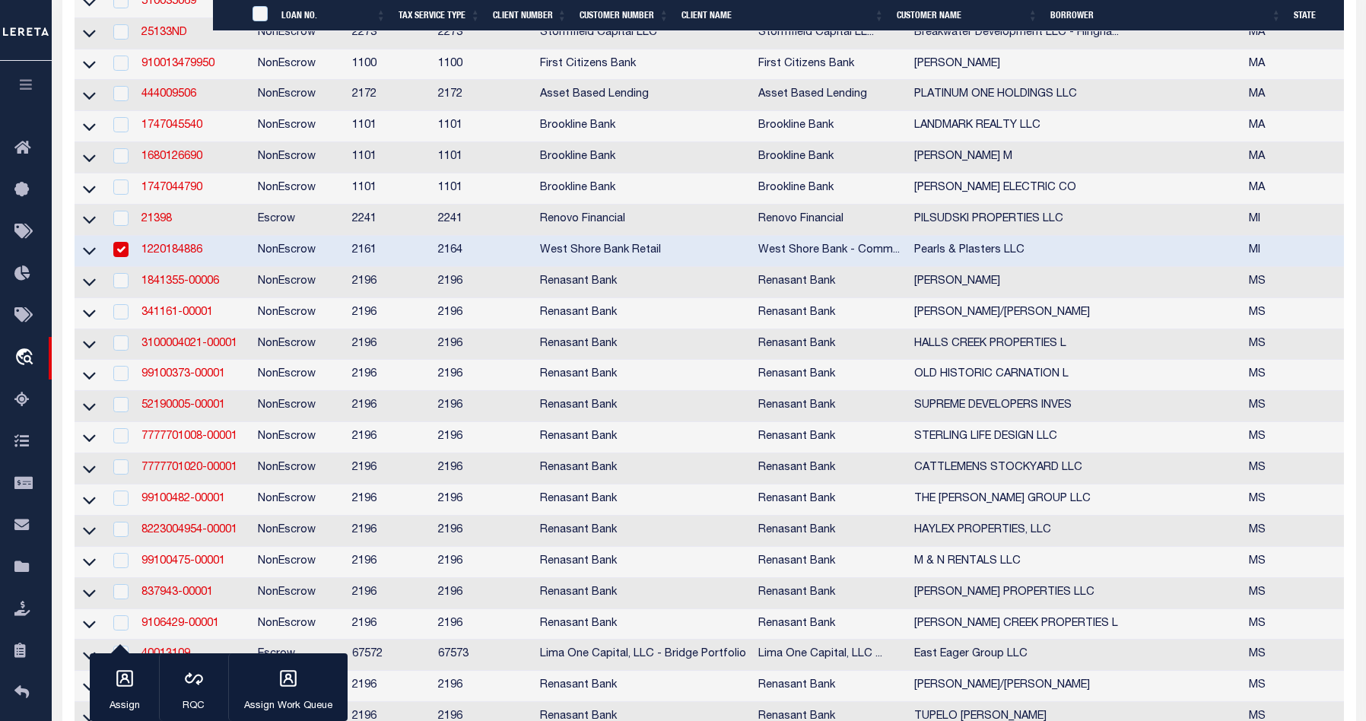
scroll to position [2730, 0]
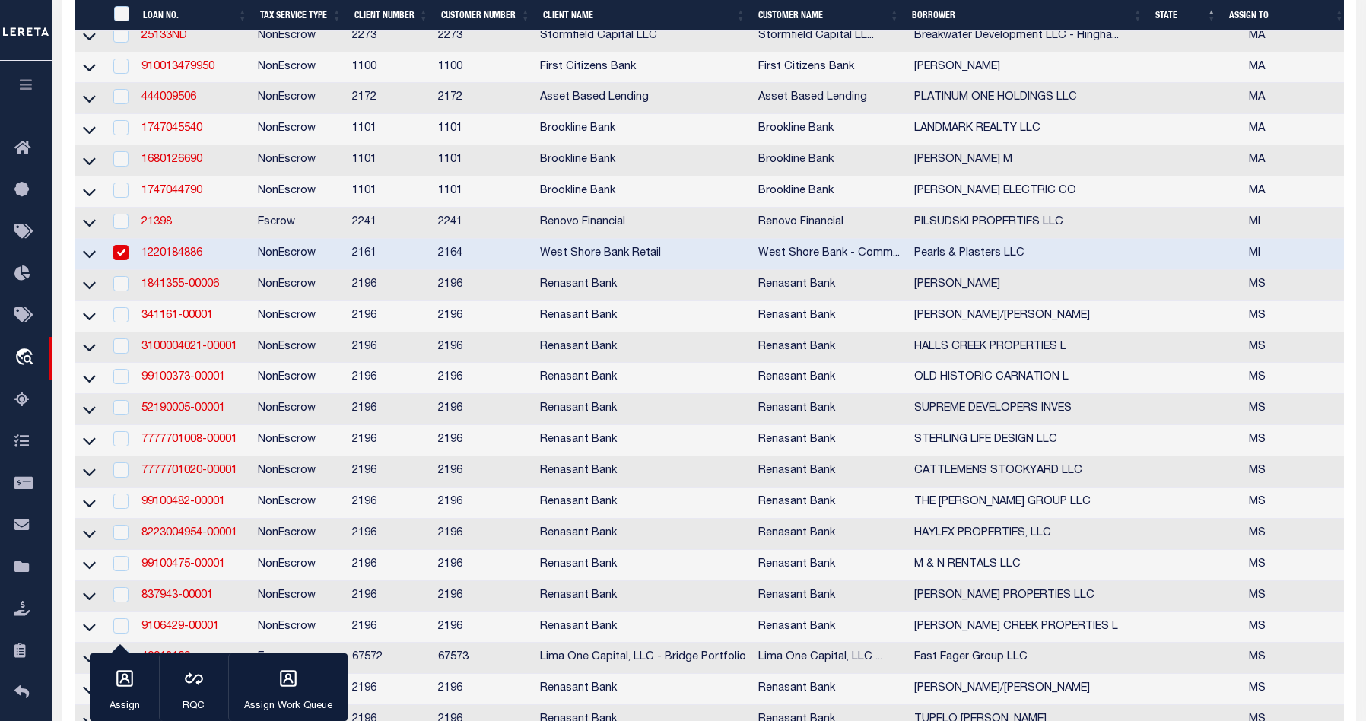
click at [125, 260] on input "checkbox" at bounding box center [120, 252] width 15 height 15
checkbox input "false"
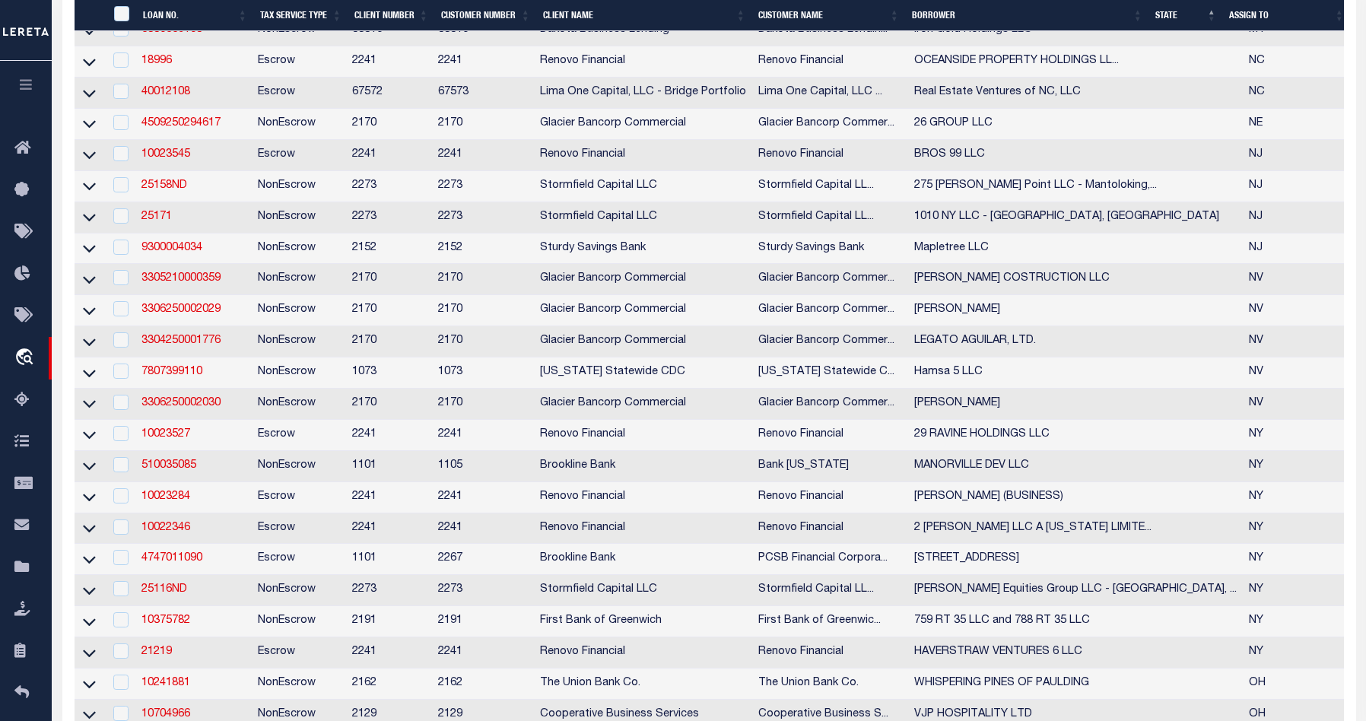
scroll to position [3540, 0]
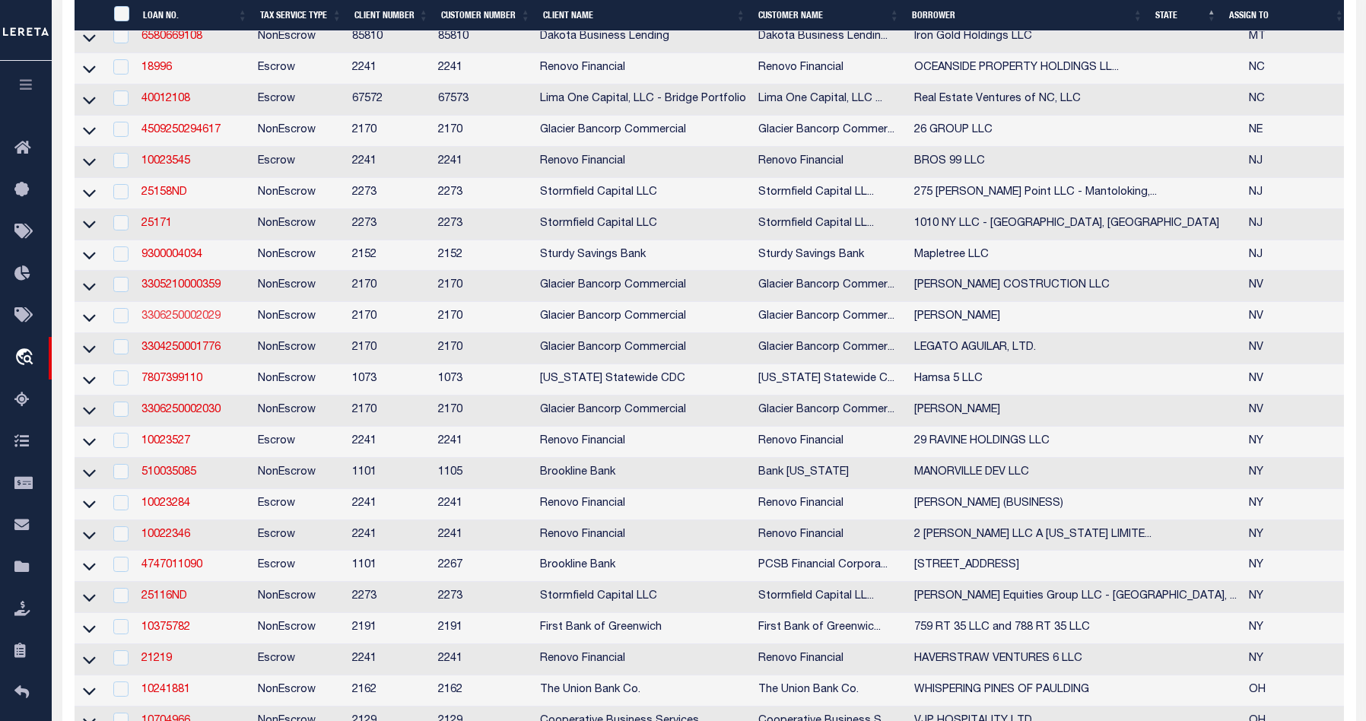
click at [189, 322] on link "3306250002029" at bounding box center [180, 316] width 79 height 11
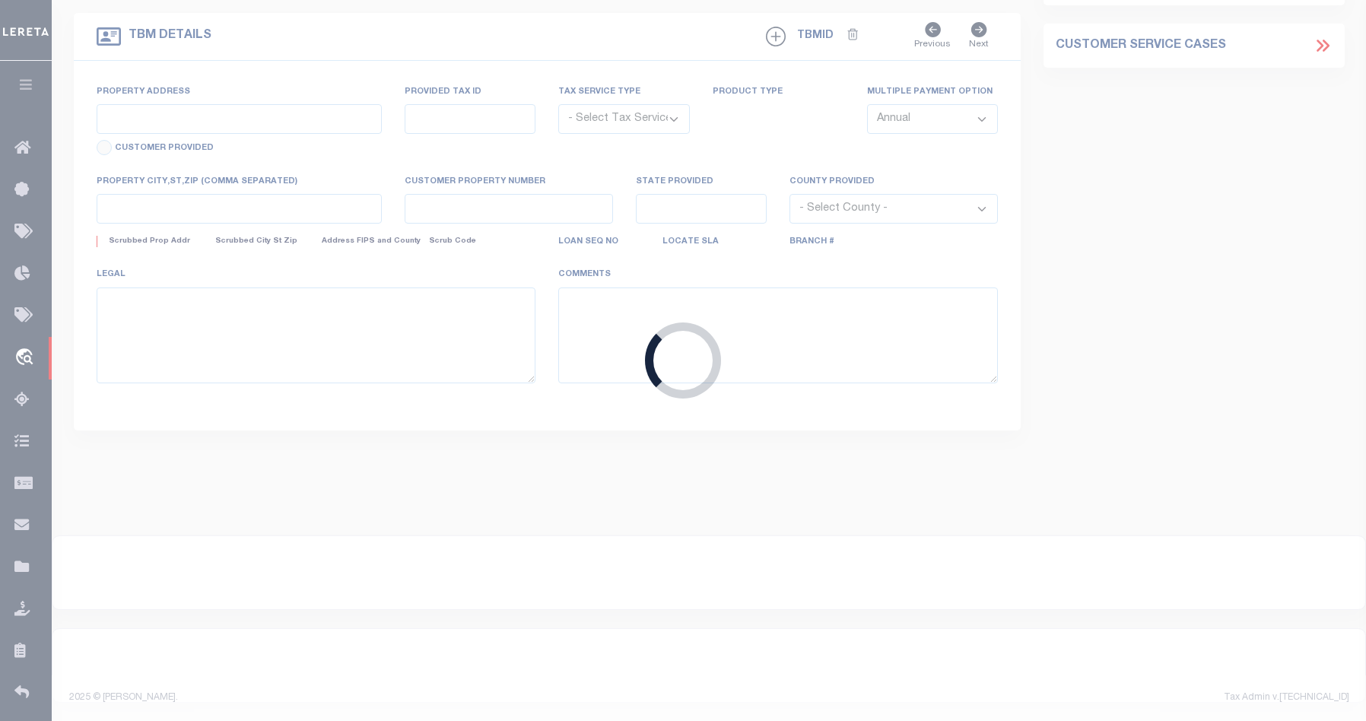
type input "3306250002029"
type input "[PERSON_NAME]"
select select
type input "990 W 2ND ST"
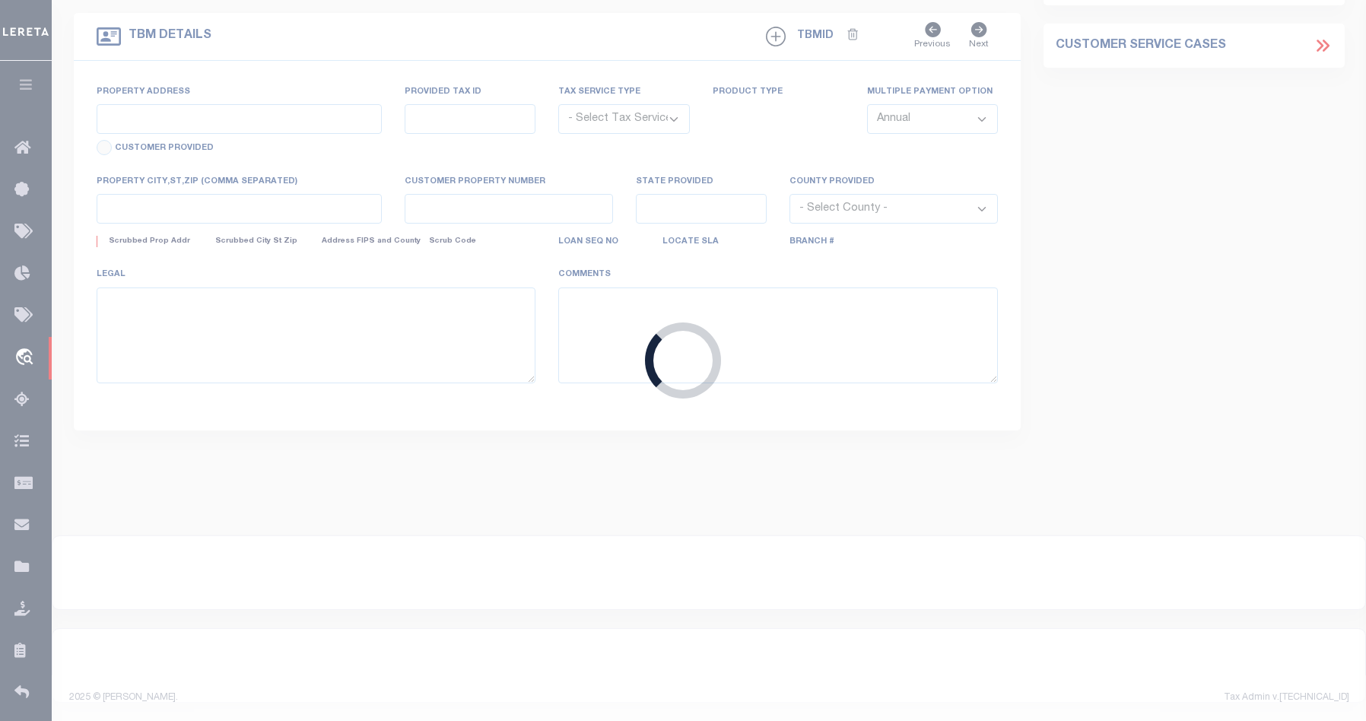
type input "RENO NV 89503-5112"
type input "08/20/2025"
select select "10"
select select "20"
select select "NonEscrow"
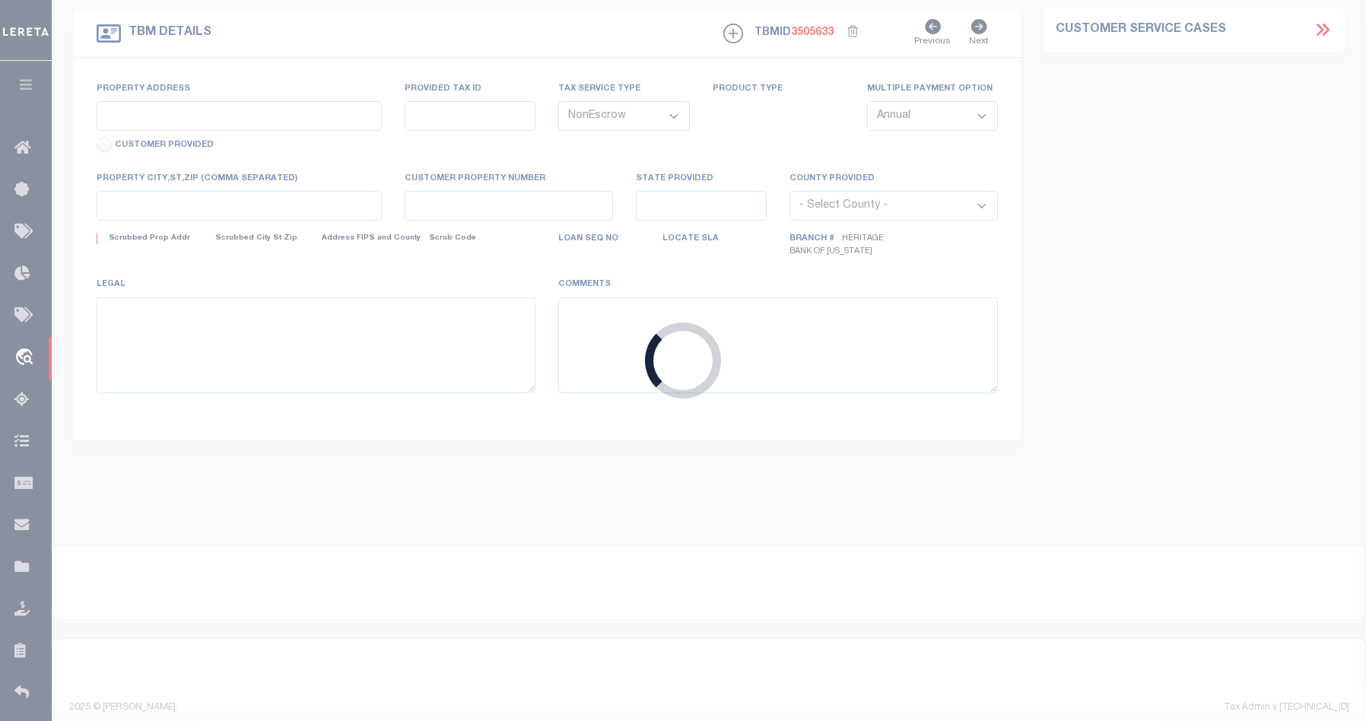
type input "990 W 2ND ST"
type input "011-012-17"
select select
type input "RENO NV 89503-5112"
type input "NV"
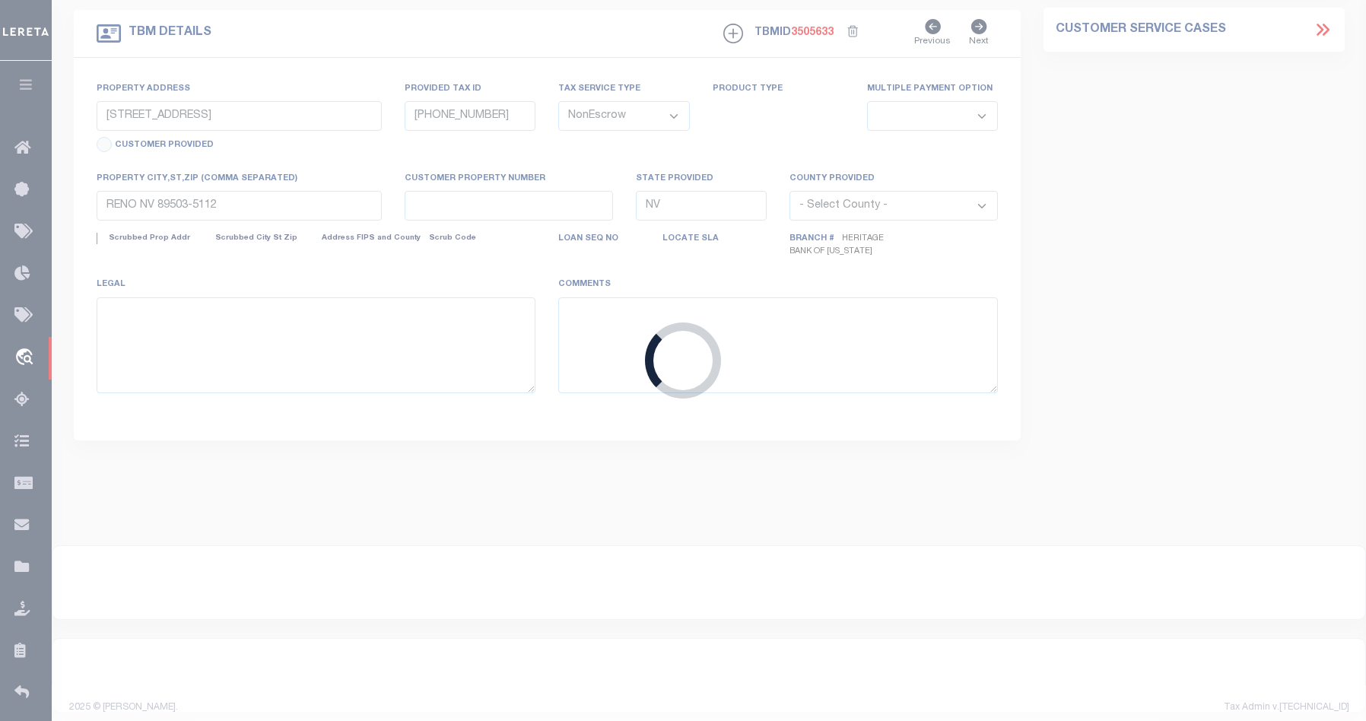
select select
select select "4584"
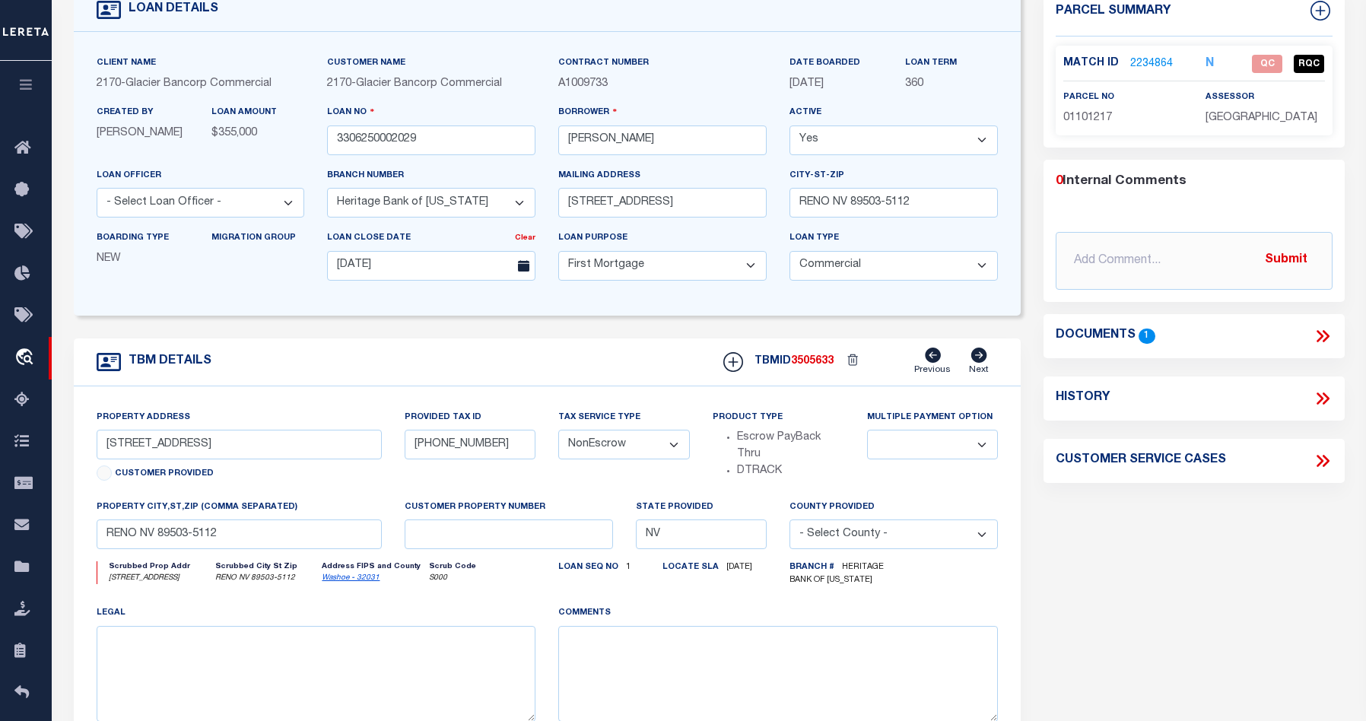
scroll to position [105, 0]
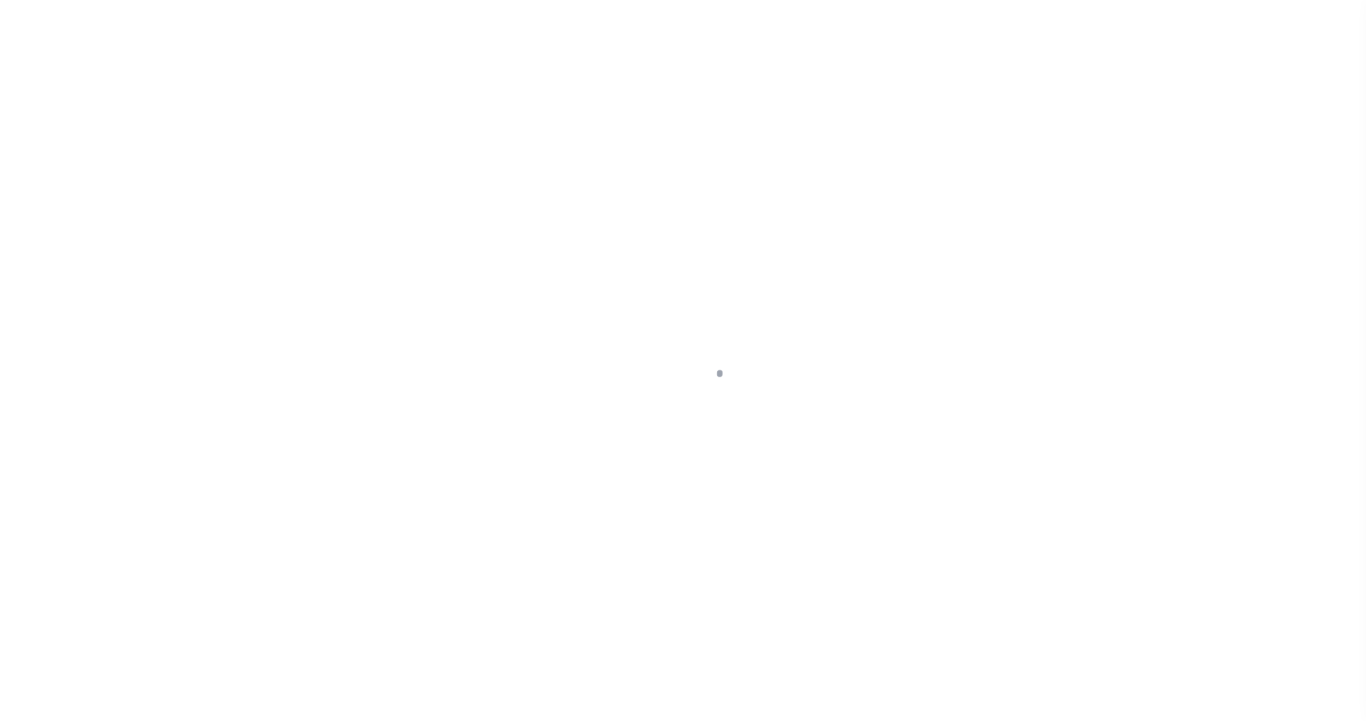
select select "10"
select select "20"
select select "NonEscrow"
type input "[STREET_ADDRESS]"
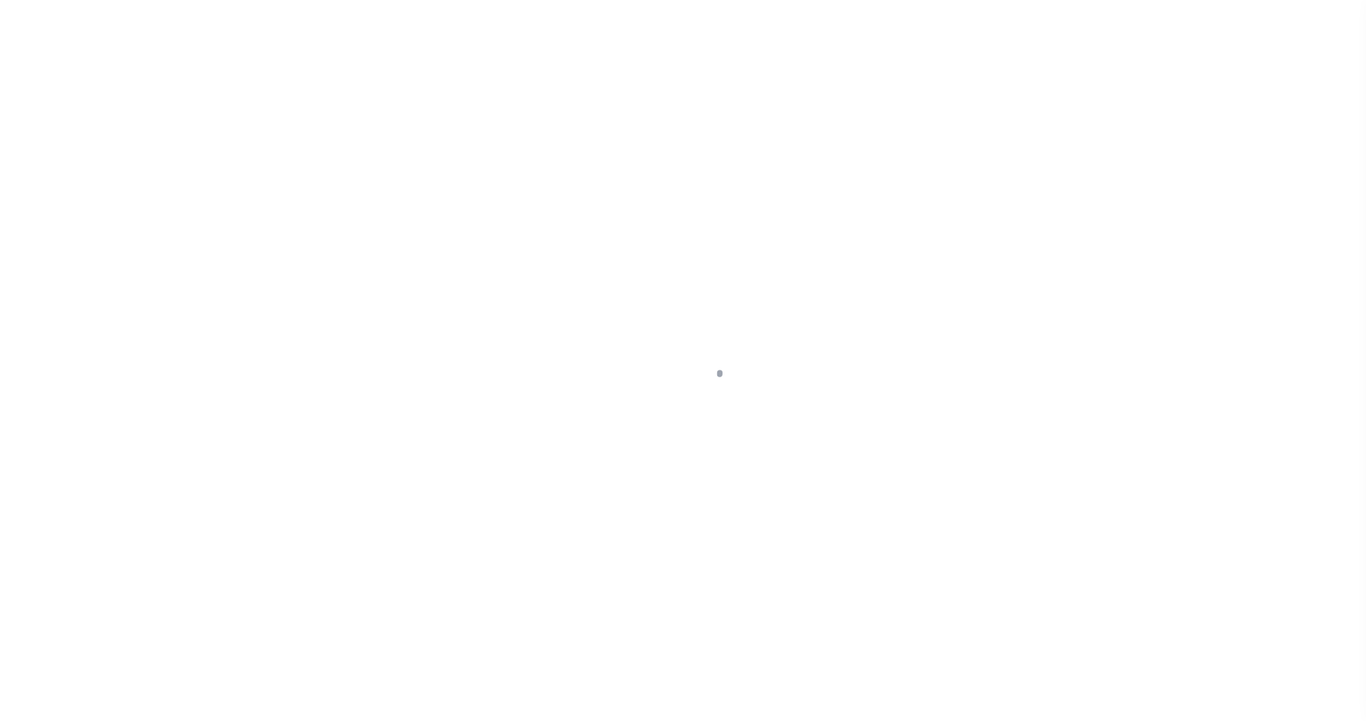
type input "[PHONE_NUMBER]"
select select
type input "RENO NV 89503-5112"
type input "NV"
select select
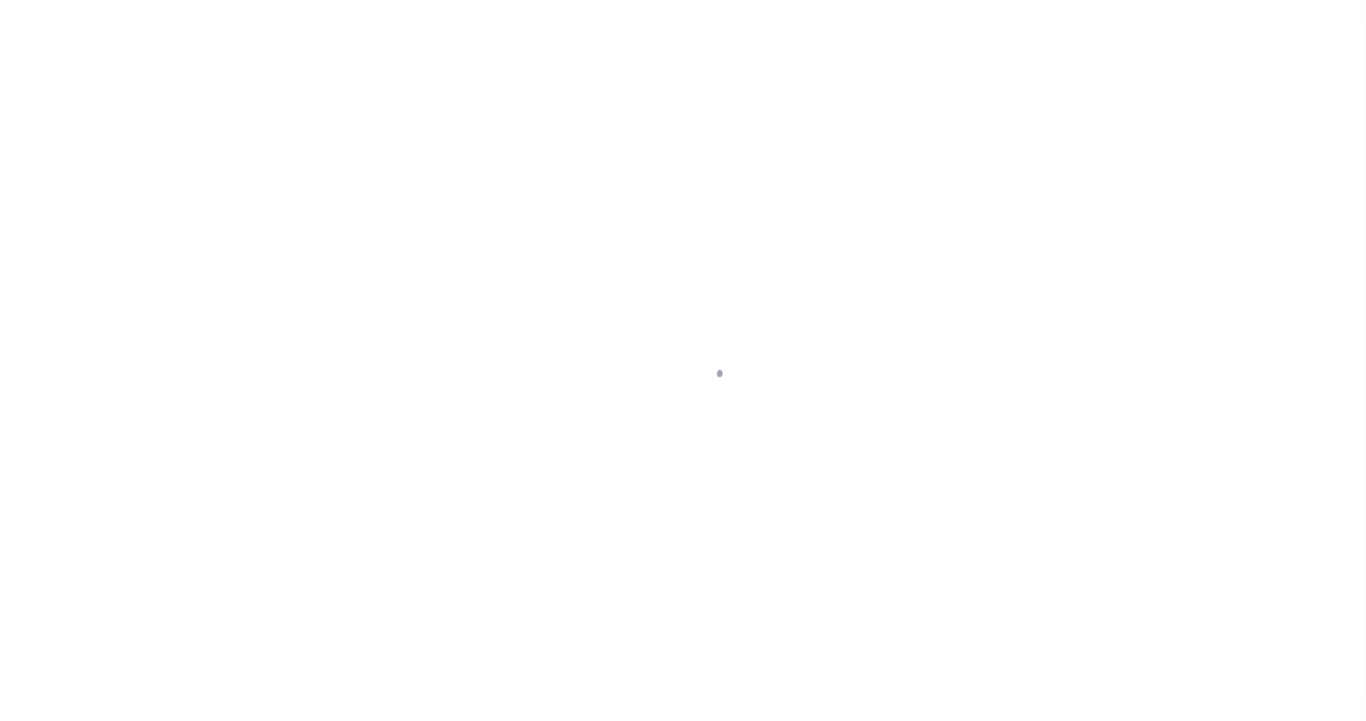
select select "4584"
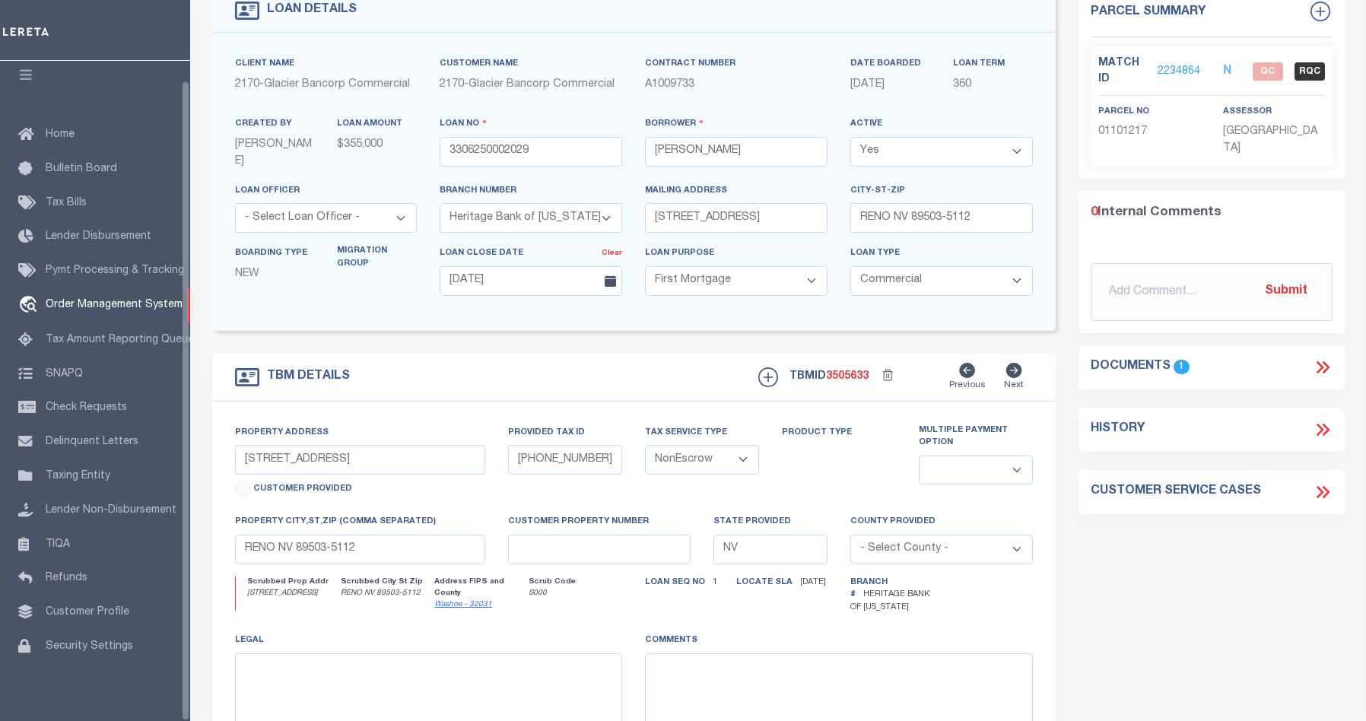
select select "200"
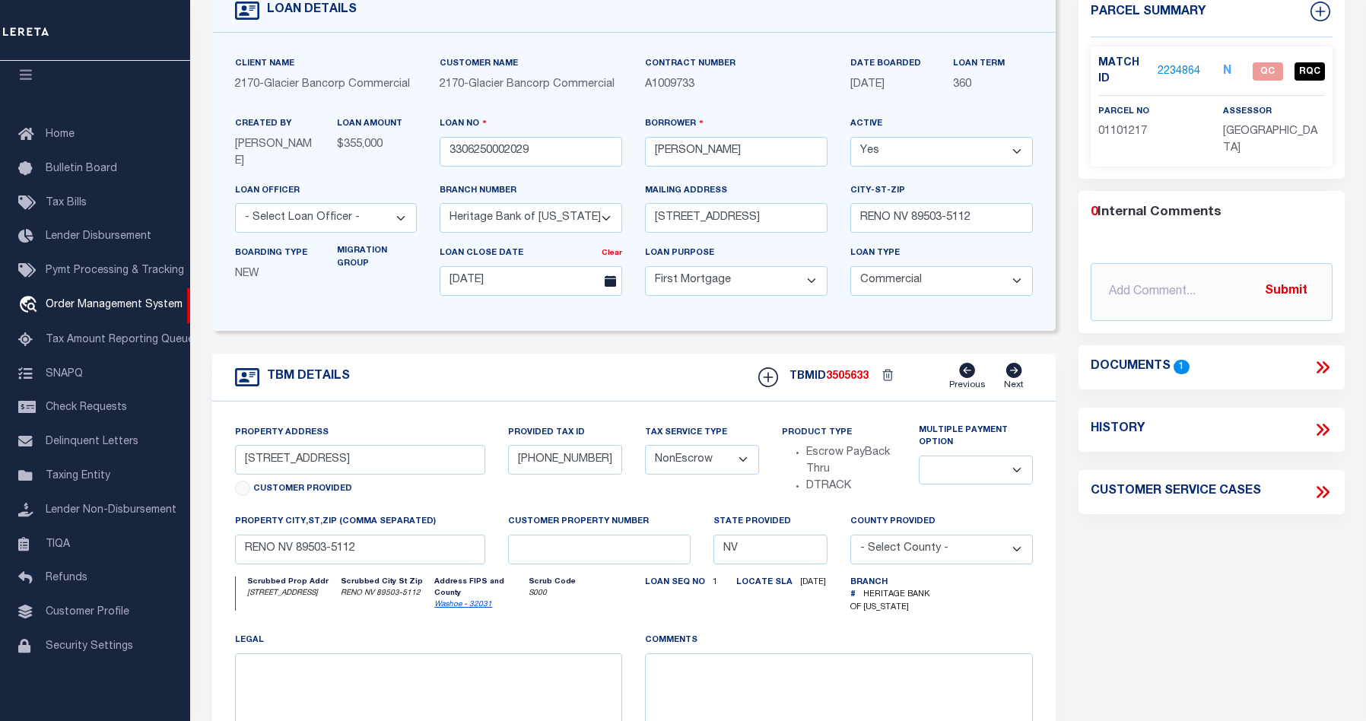
scroll to position [0, 0]
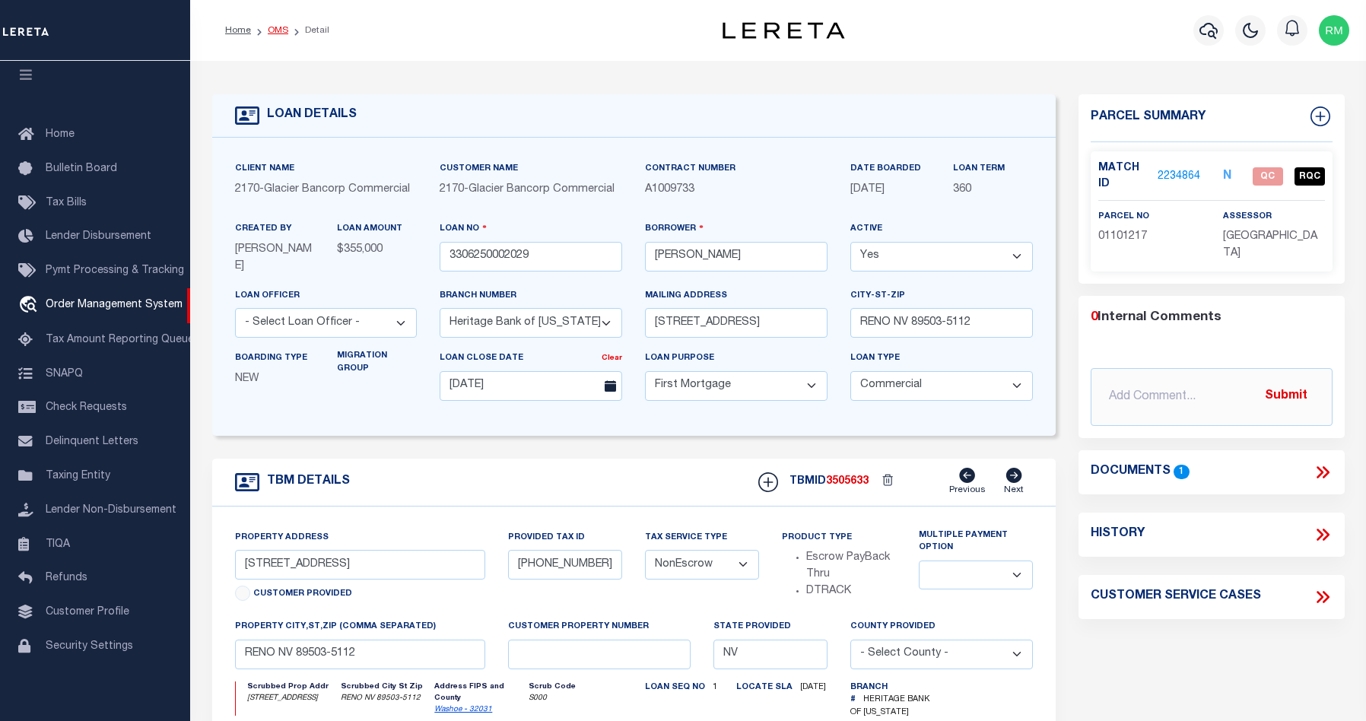
click at [283, 28] on link "OMS" at bounding box center [278, 30] width 21 height 9
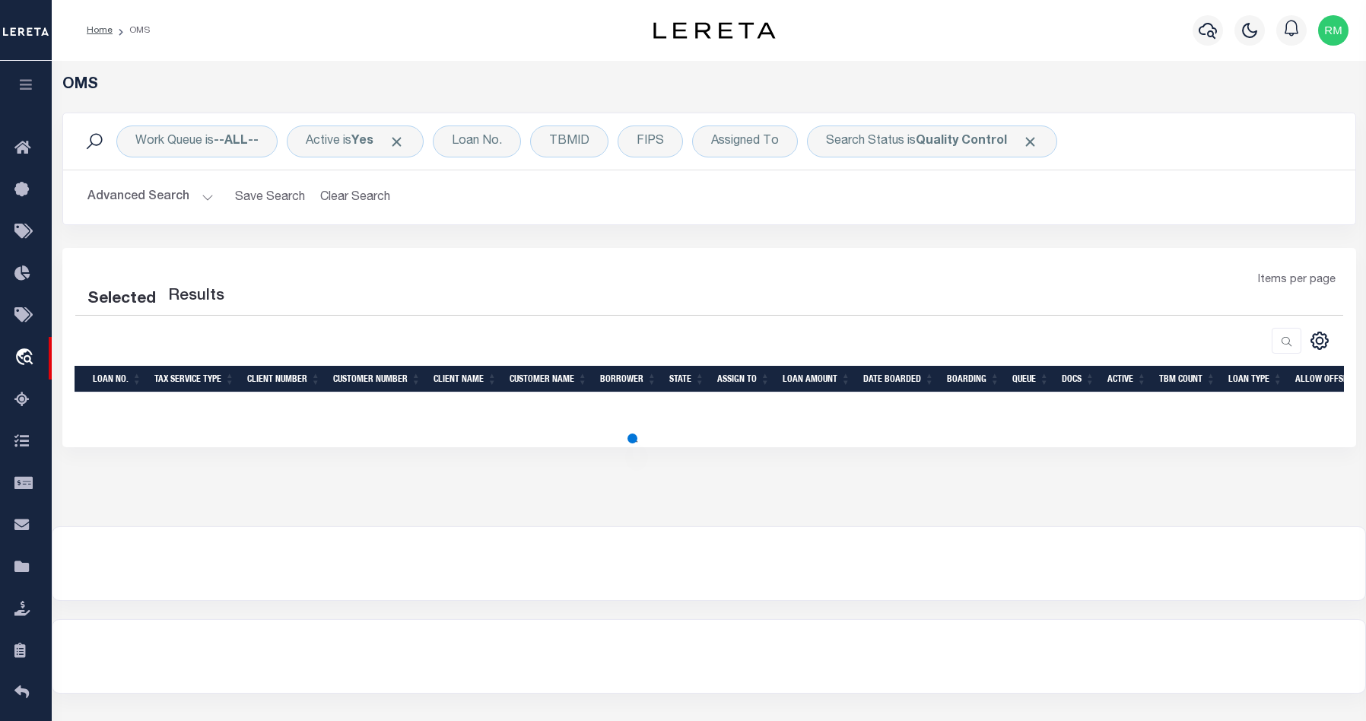
select select "200"
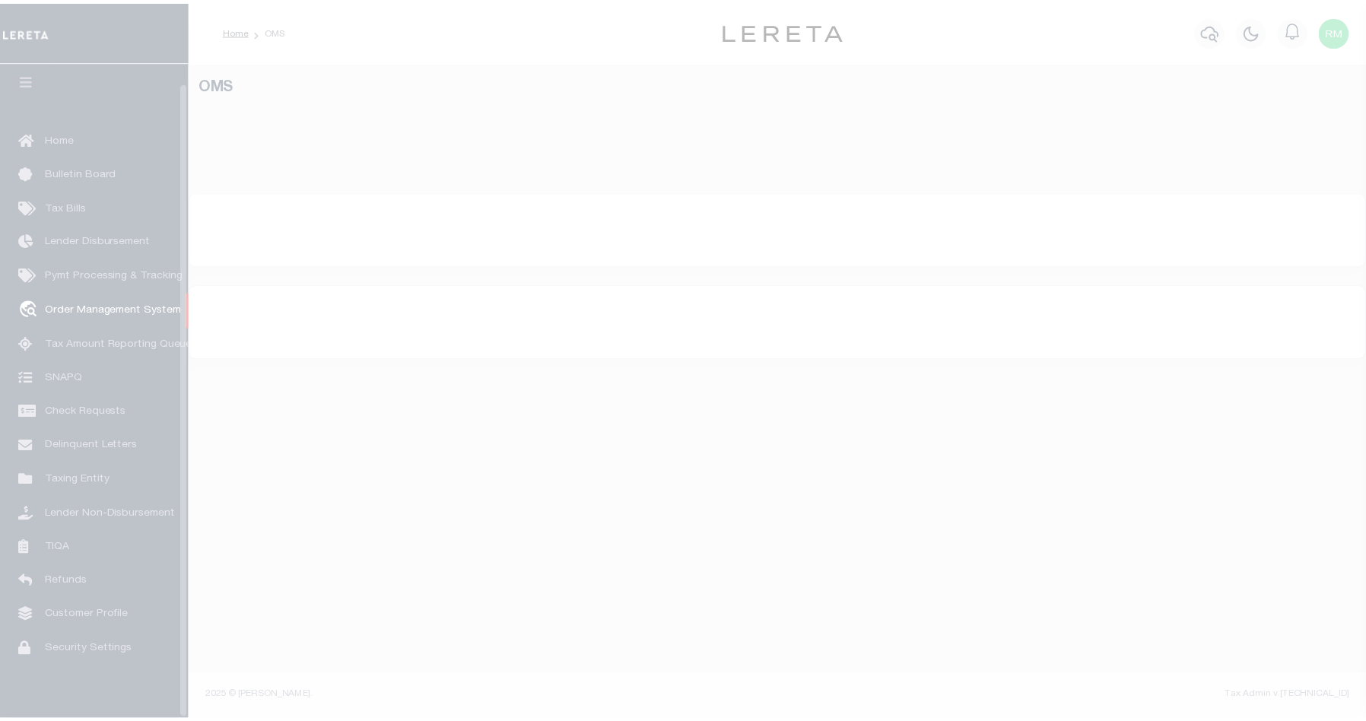
scroll to position [20, 0]
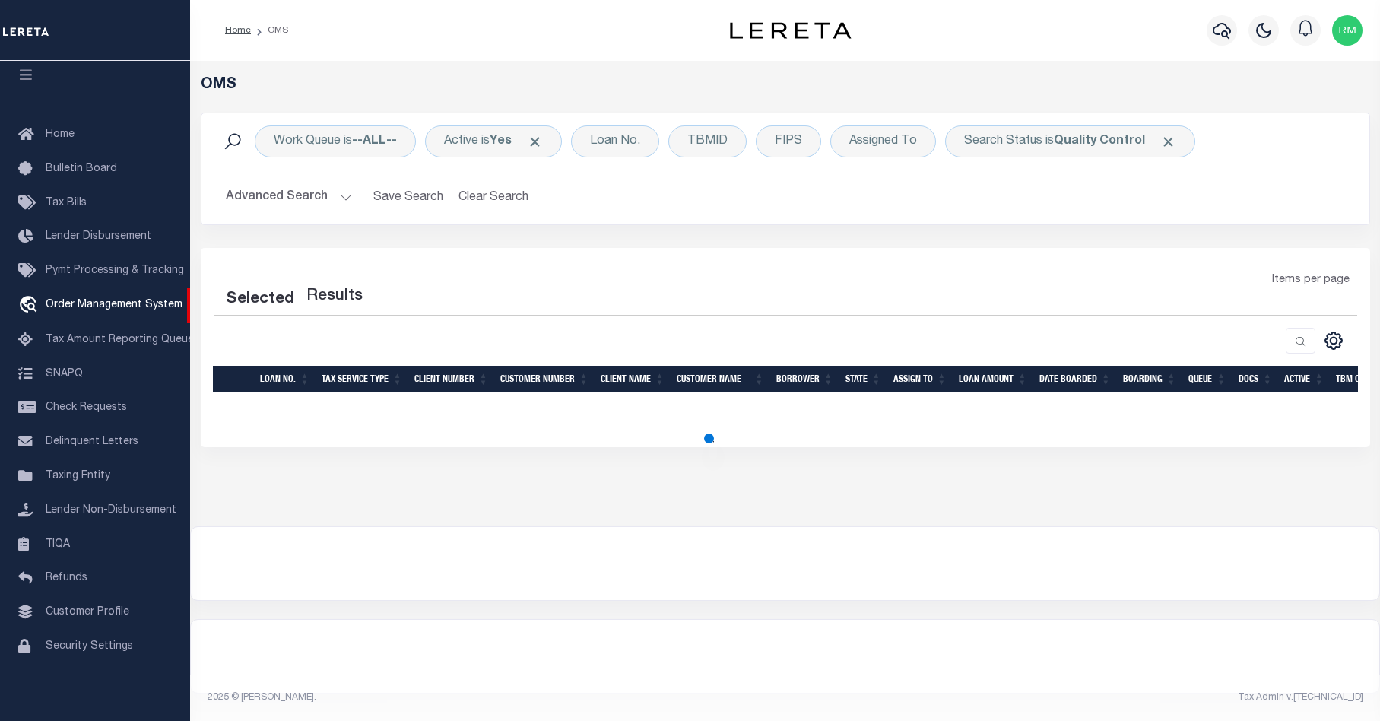
select select "200"
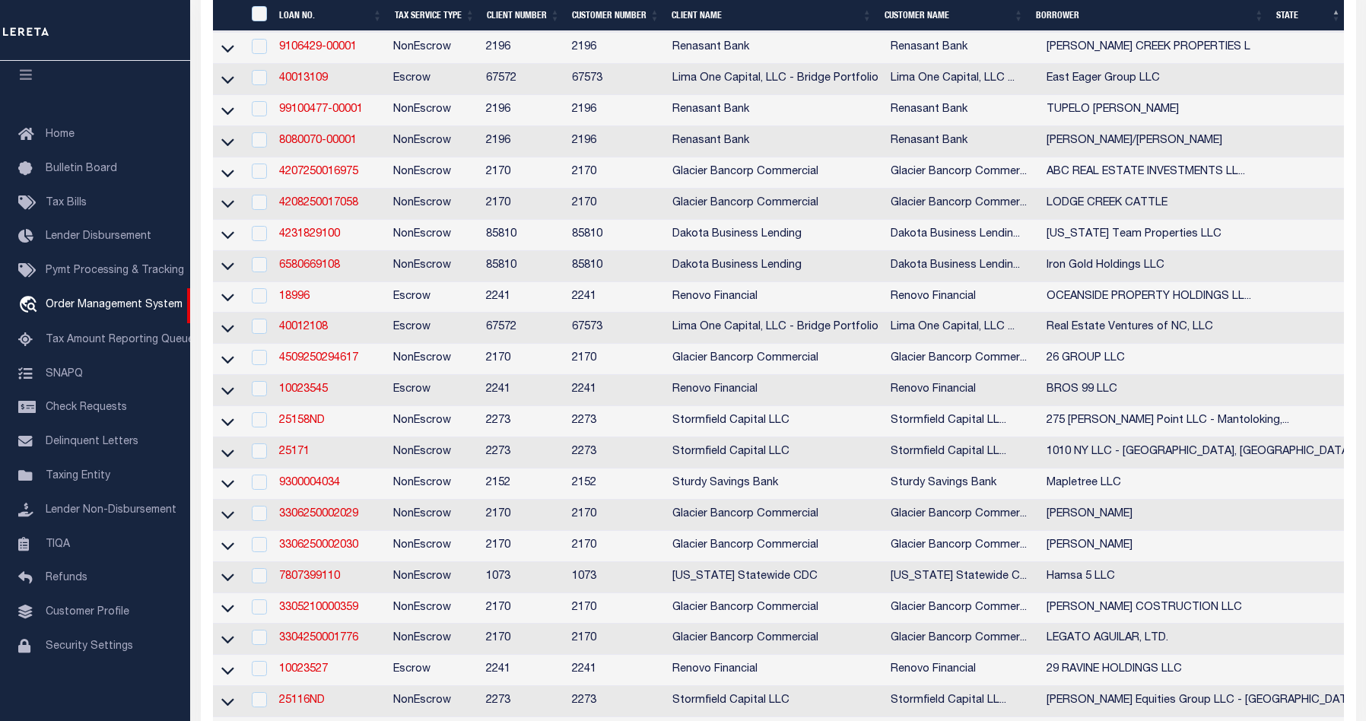
scroll to position [3259, 0]
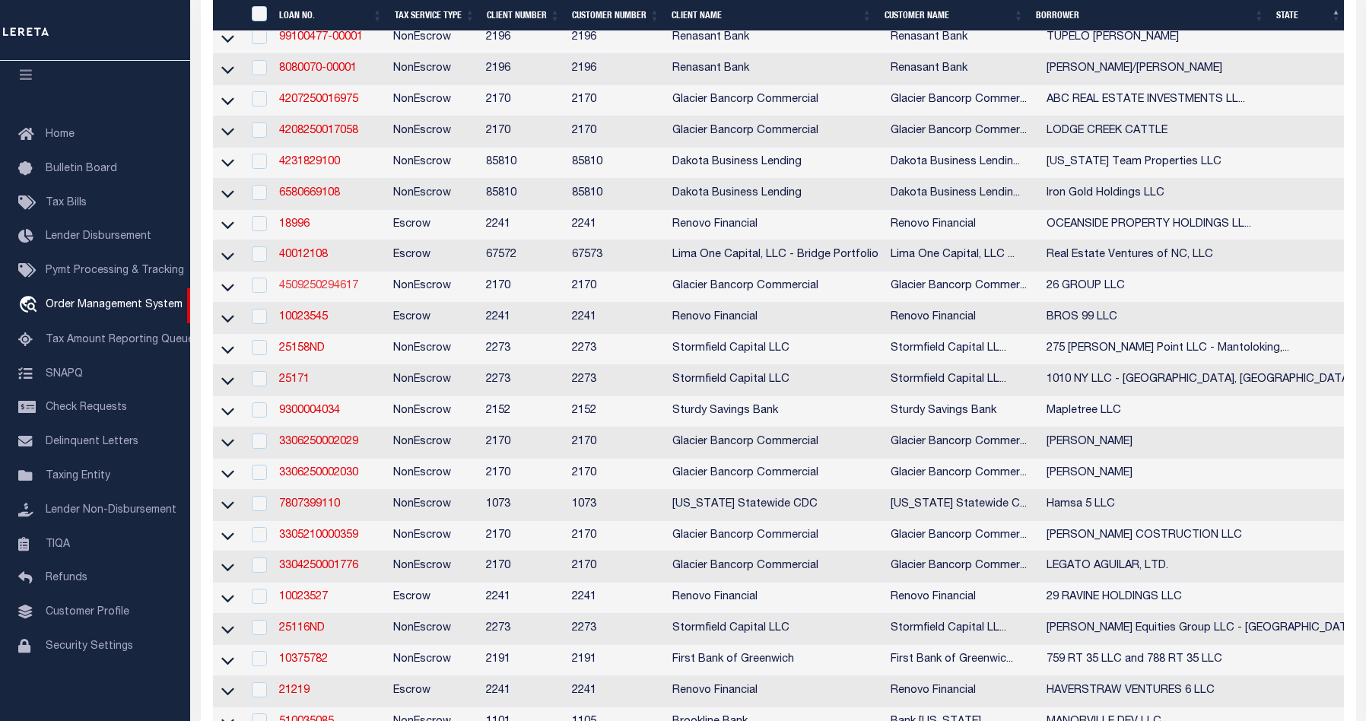
click at [316, 291] on link "4509250294617" at bounding box center [318, 286] width 79 height 11
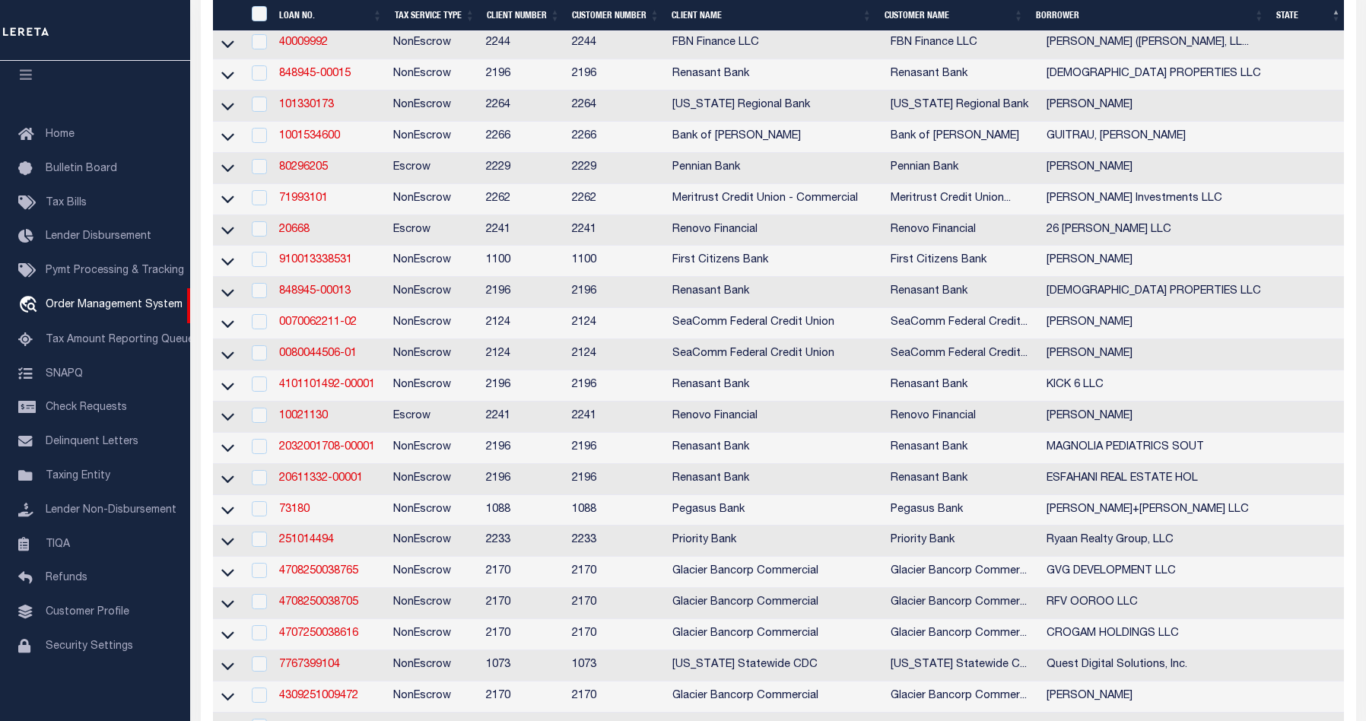
type input "4509250294617"
type input "26 GROUP LLC"
select select
type input "1502 19TH AVE"
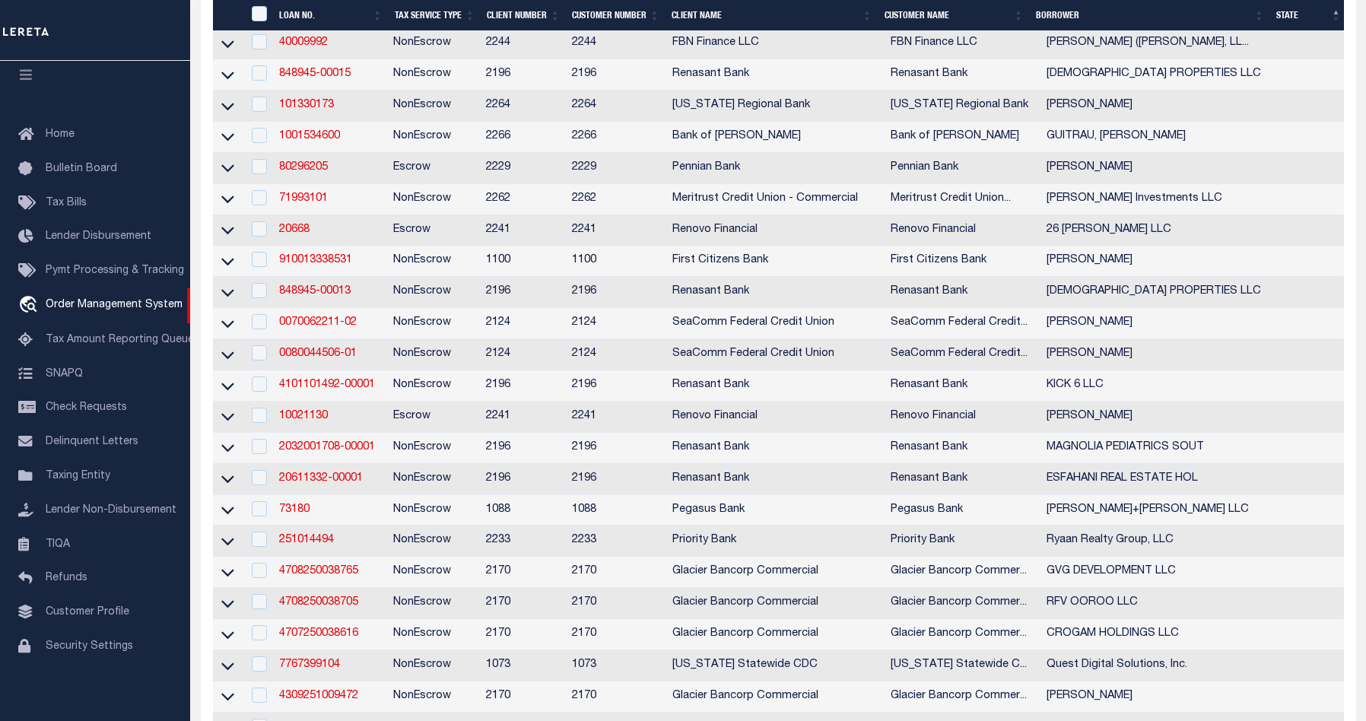
type input "SCOTTSBLUFF NE 69361-2738"
type input "[DATE]"
select select "20"
select select "NonEscrow"
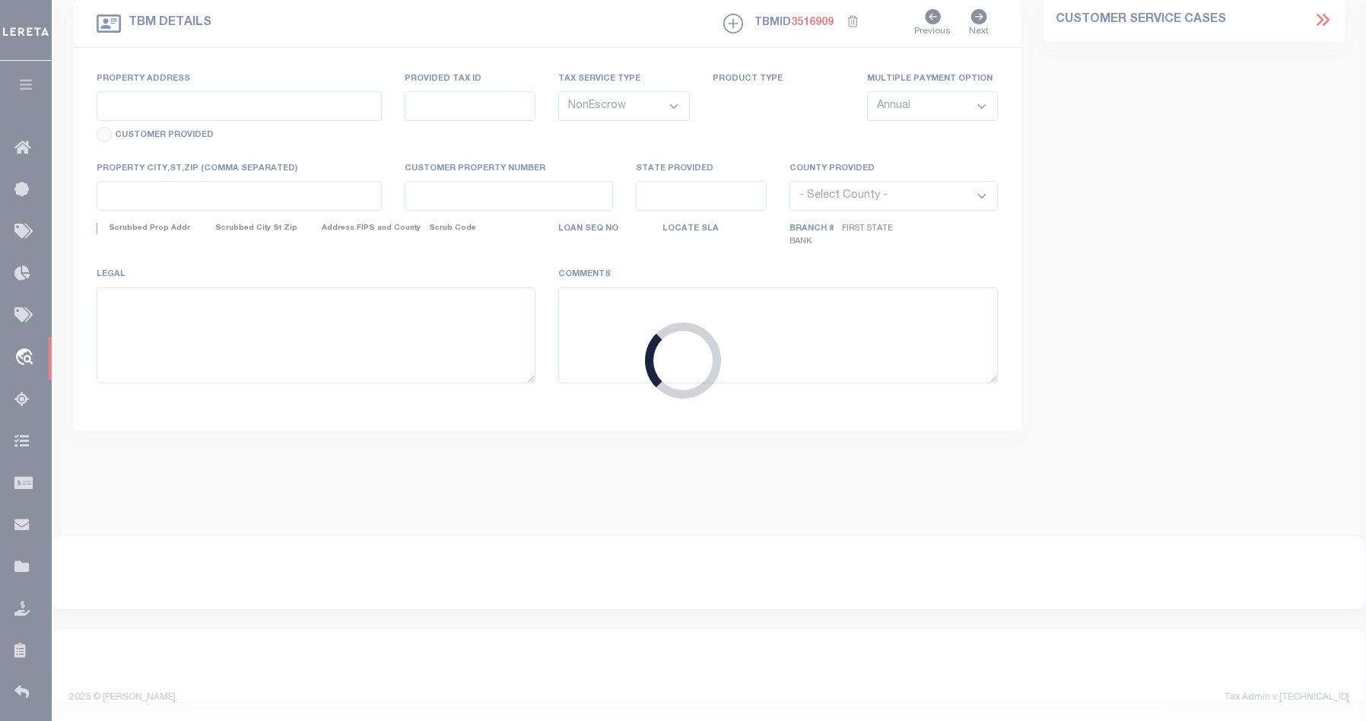
select select "4578"
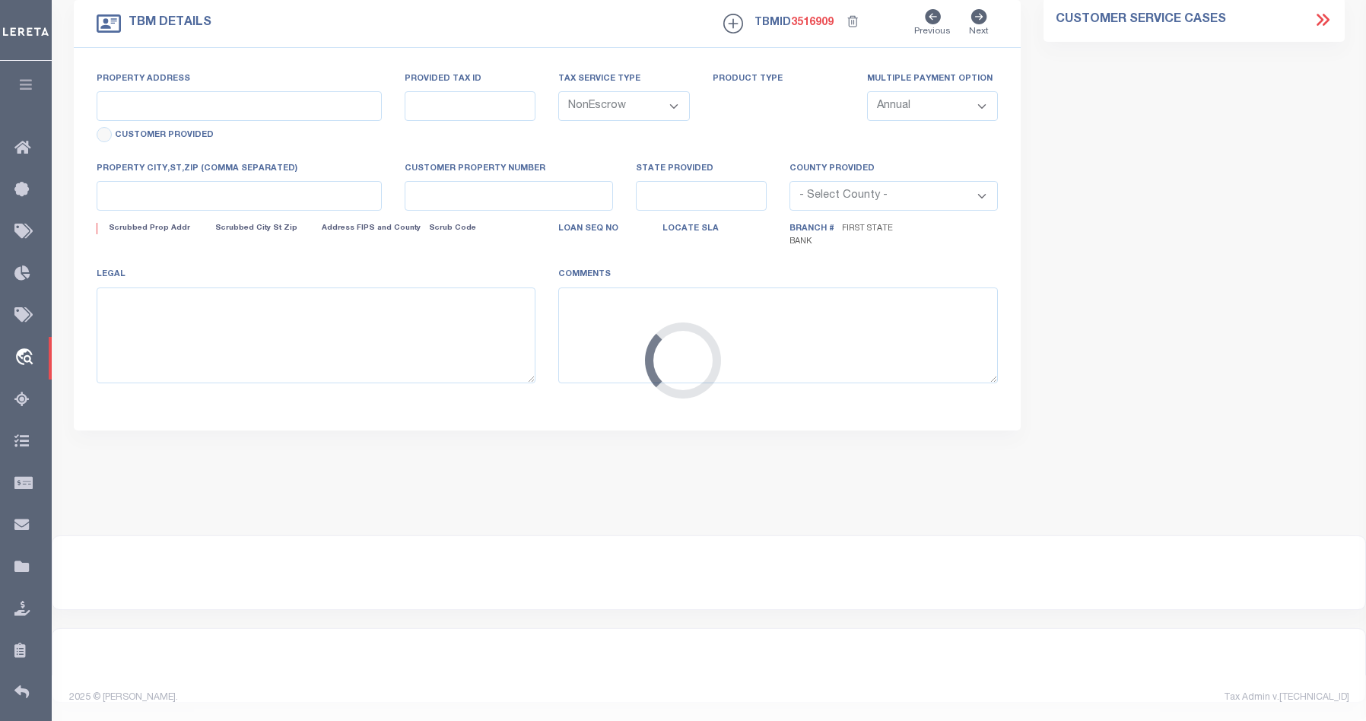
type input "2319 E OVERLAND"
type input "010000446"
select select
type input "SCOTTSBLUFF NE 69361"
type input "NE"
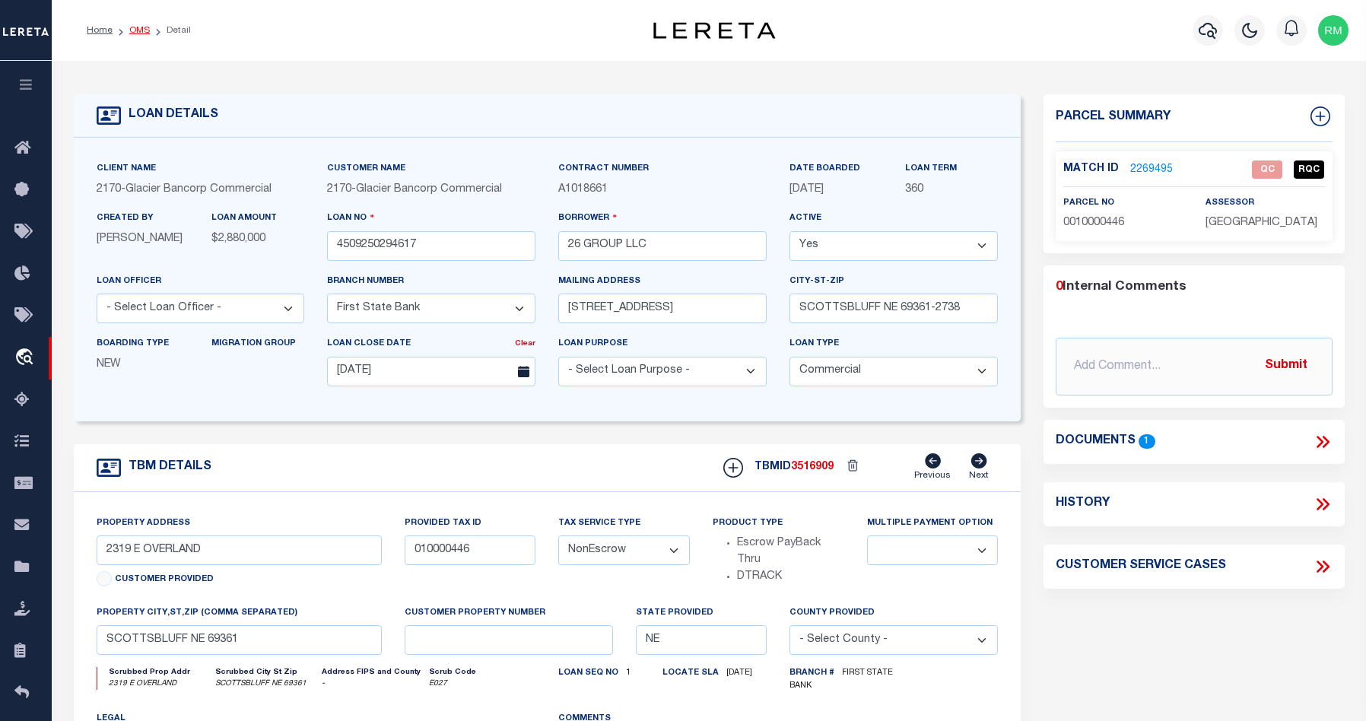
click at [132, 32] on link "OMS" at bounding box center [139, 30] width 21 height 9
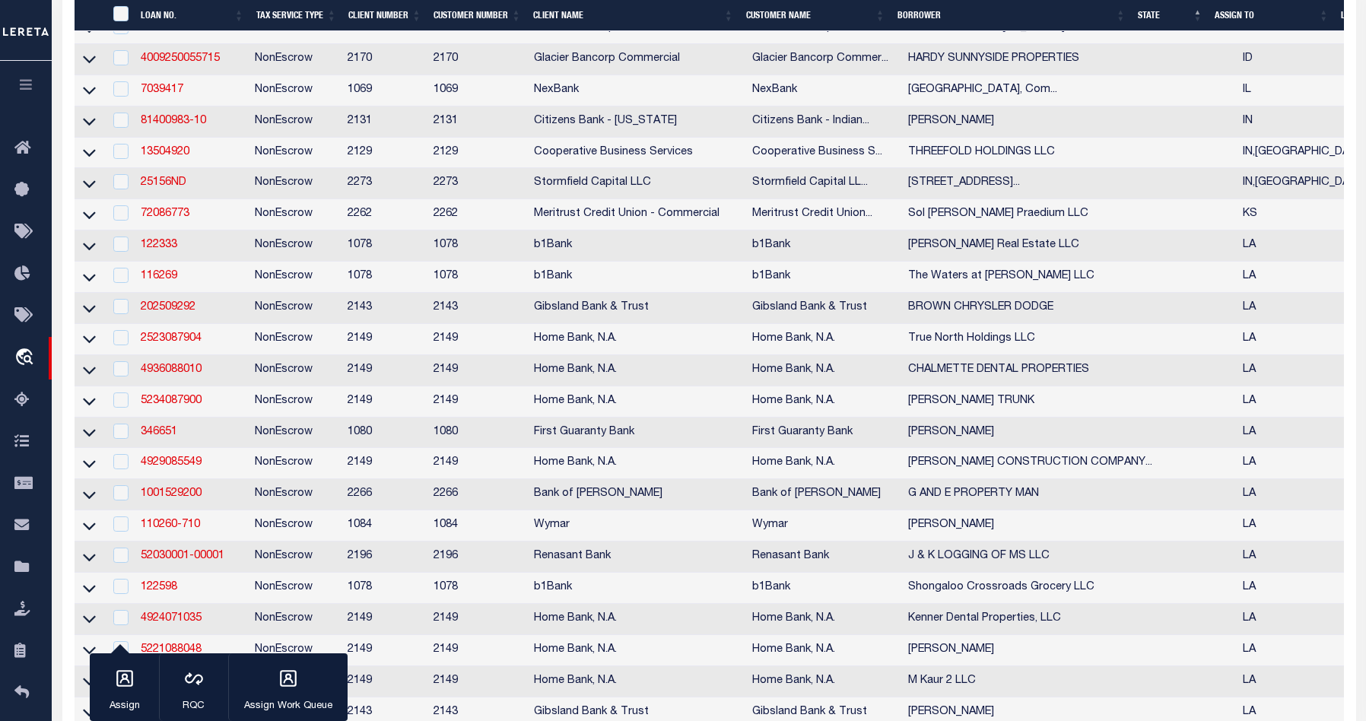
scroll to position [1918, 0]
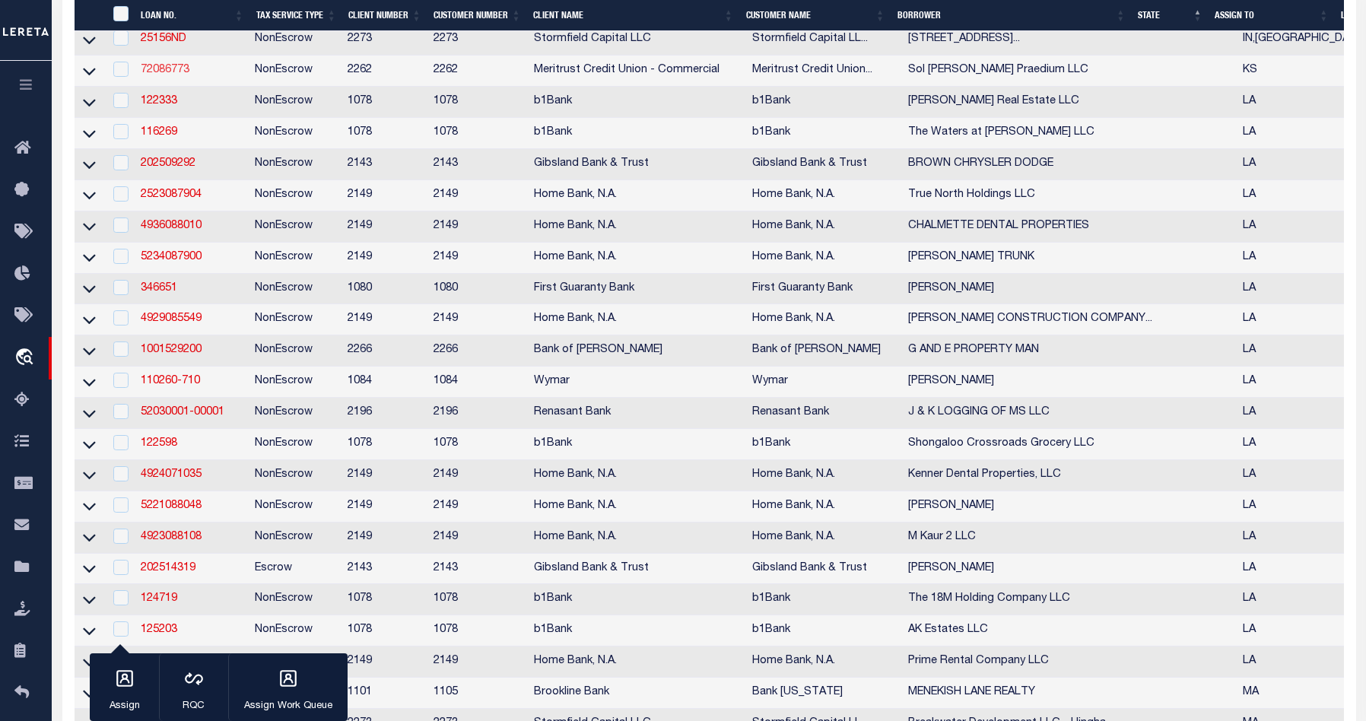
click at [154, 75] on link "72086773" at bounding box center [165, 70] width 49 height 11
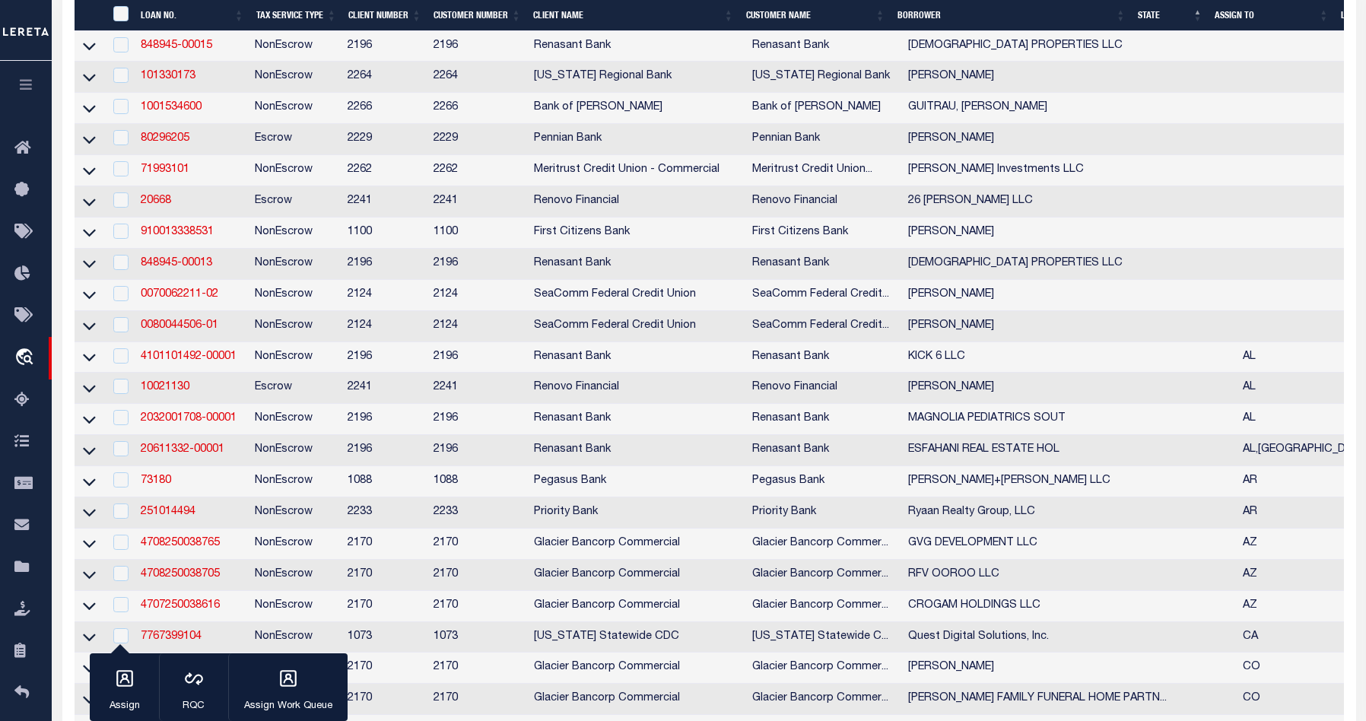
type input "72086773"
type input "Sol [PERSON_NAME] Praedium LLC"
select select
type input "497 NE Price Rd"
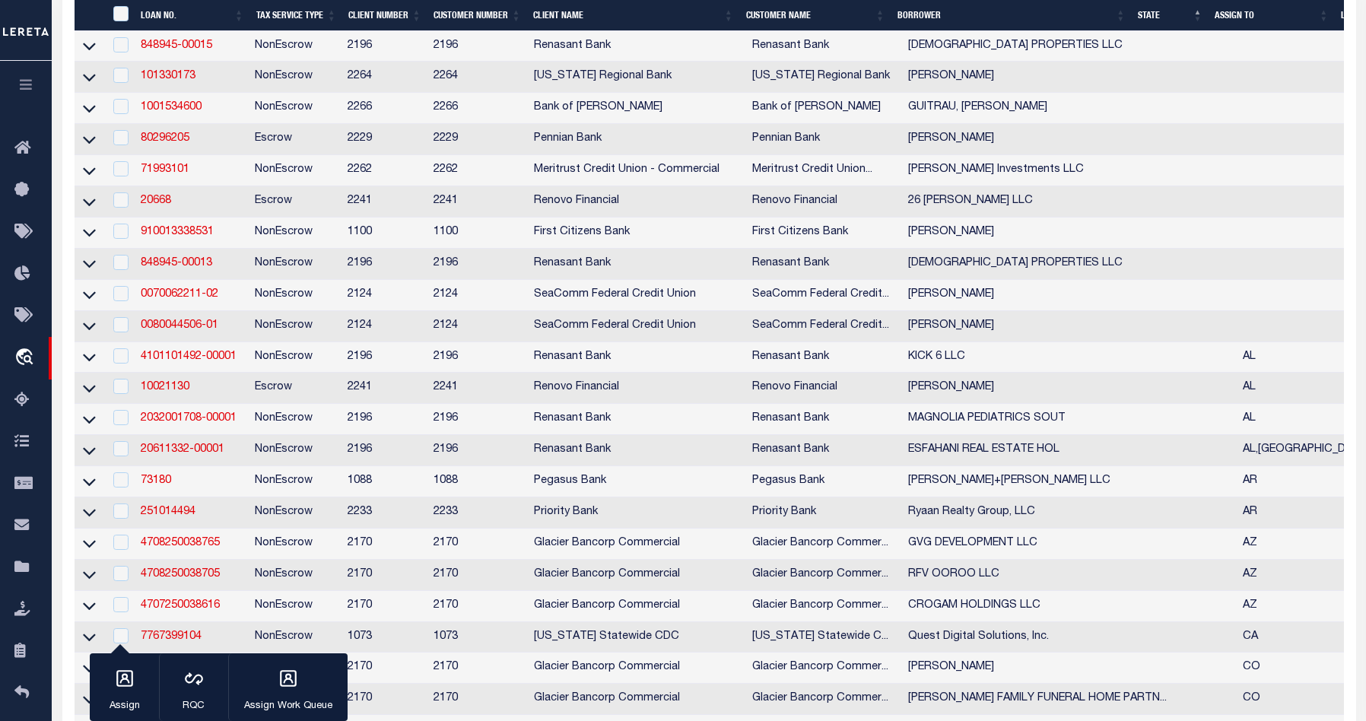
type input "El Dorado, KS 67042"
select select "400"
select select
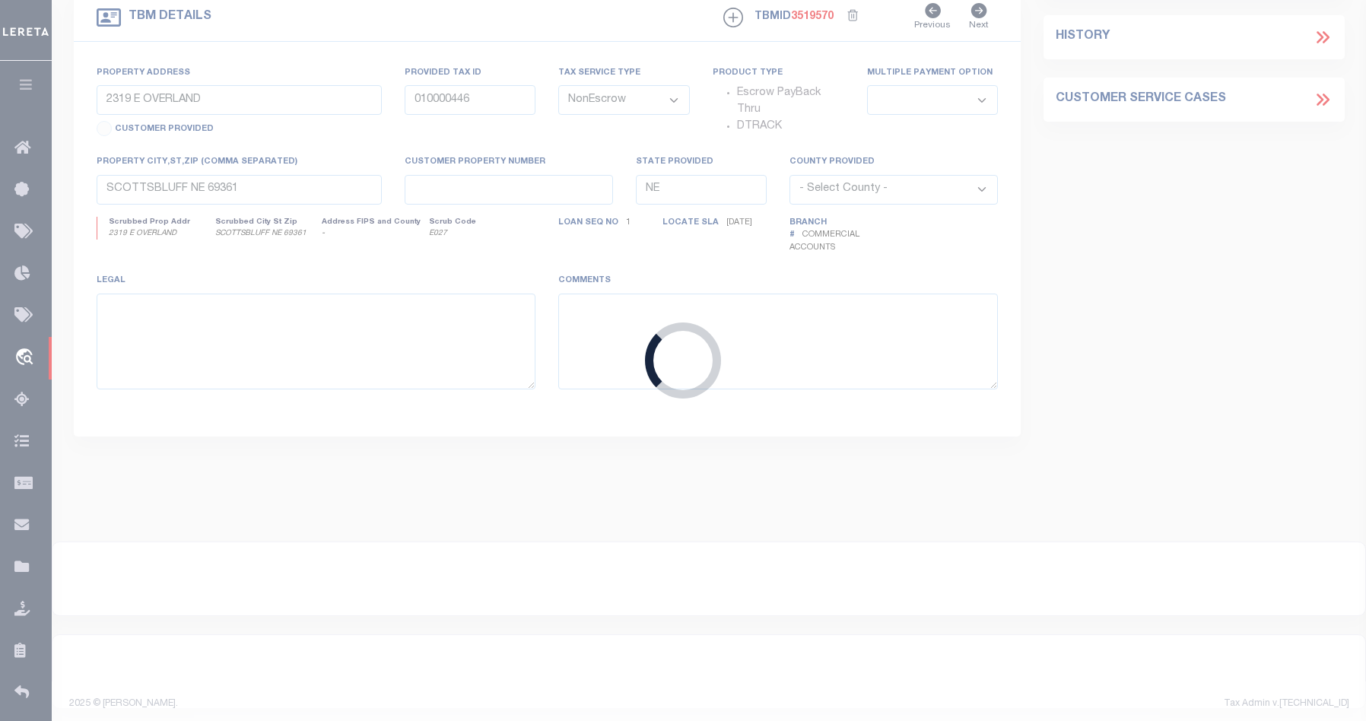
type input "1262 N Hillside Ave"
type input "932749096"
type input "Wichita, KS 67214"
type input "383699"
type input "KS"
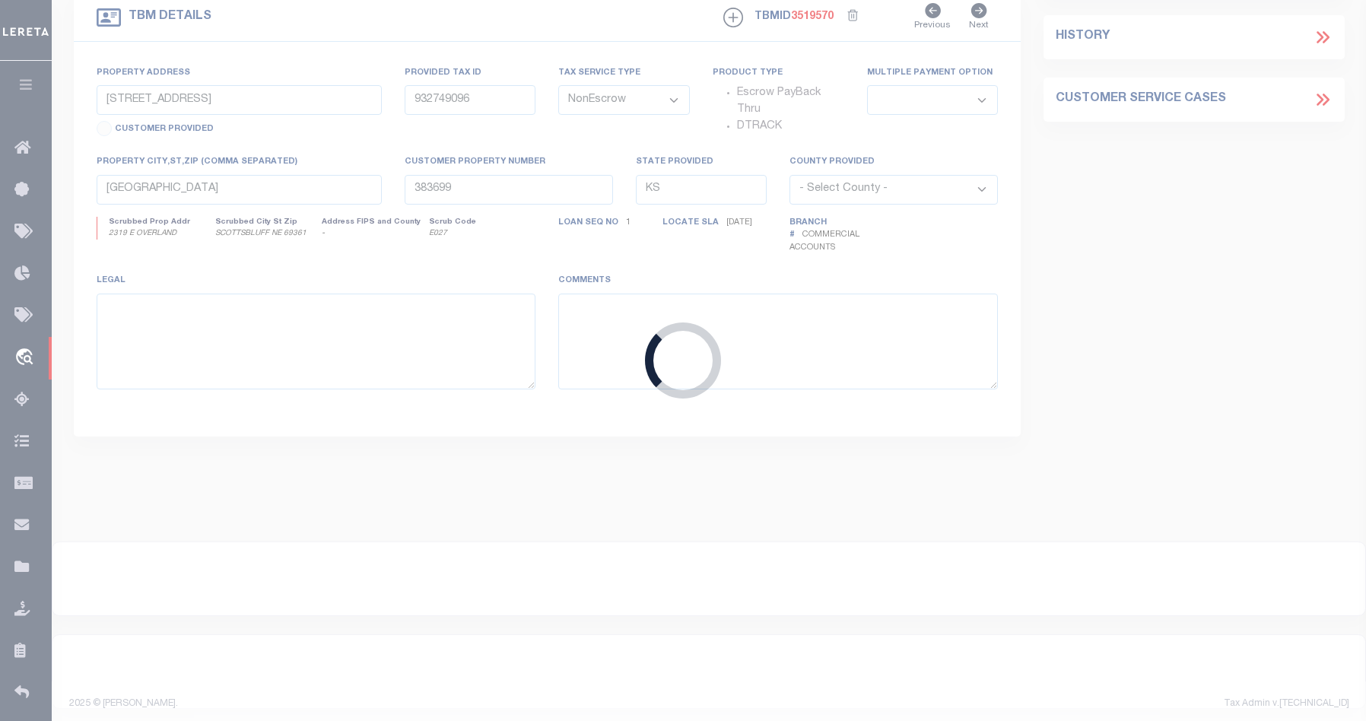
select select
type textarea "A tract in the Northwest Quarter of Section 14, Township 27 South, Range 1 East…"
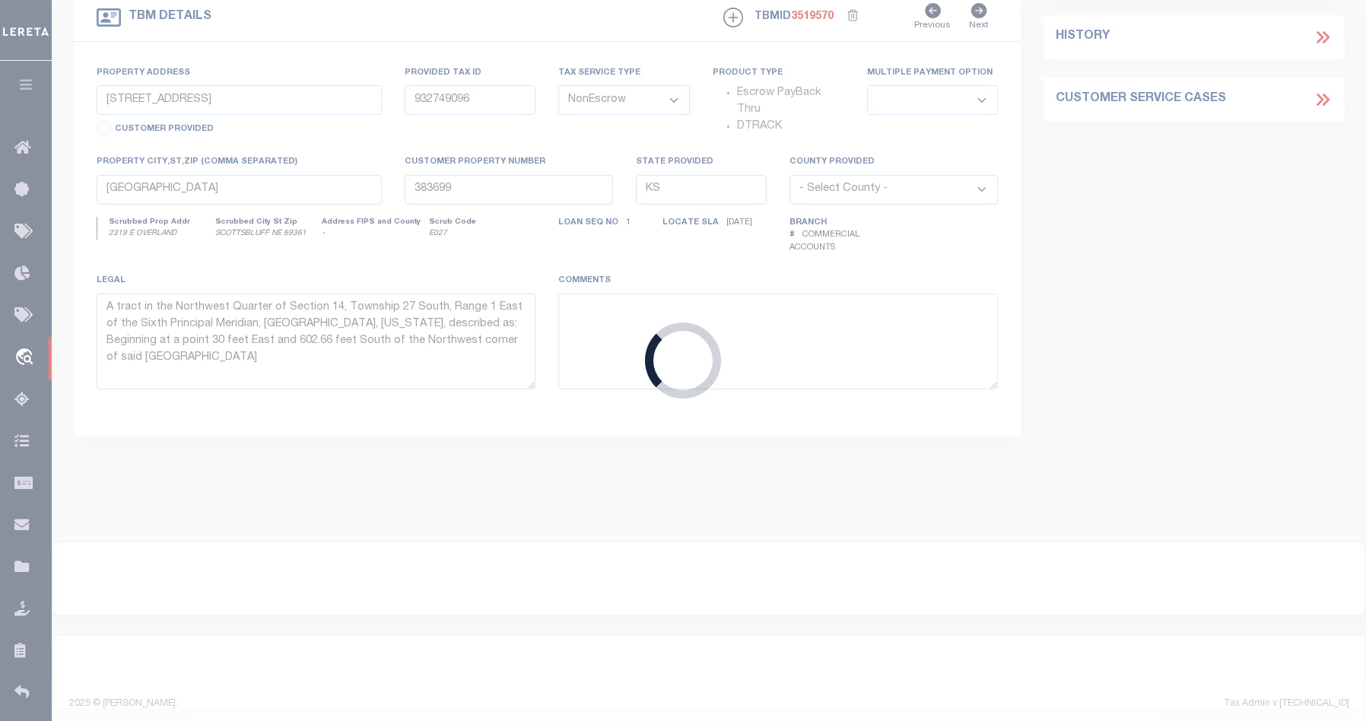
select select "22214"
select select "8027"
select select "2"
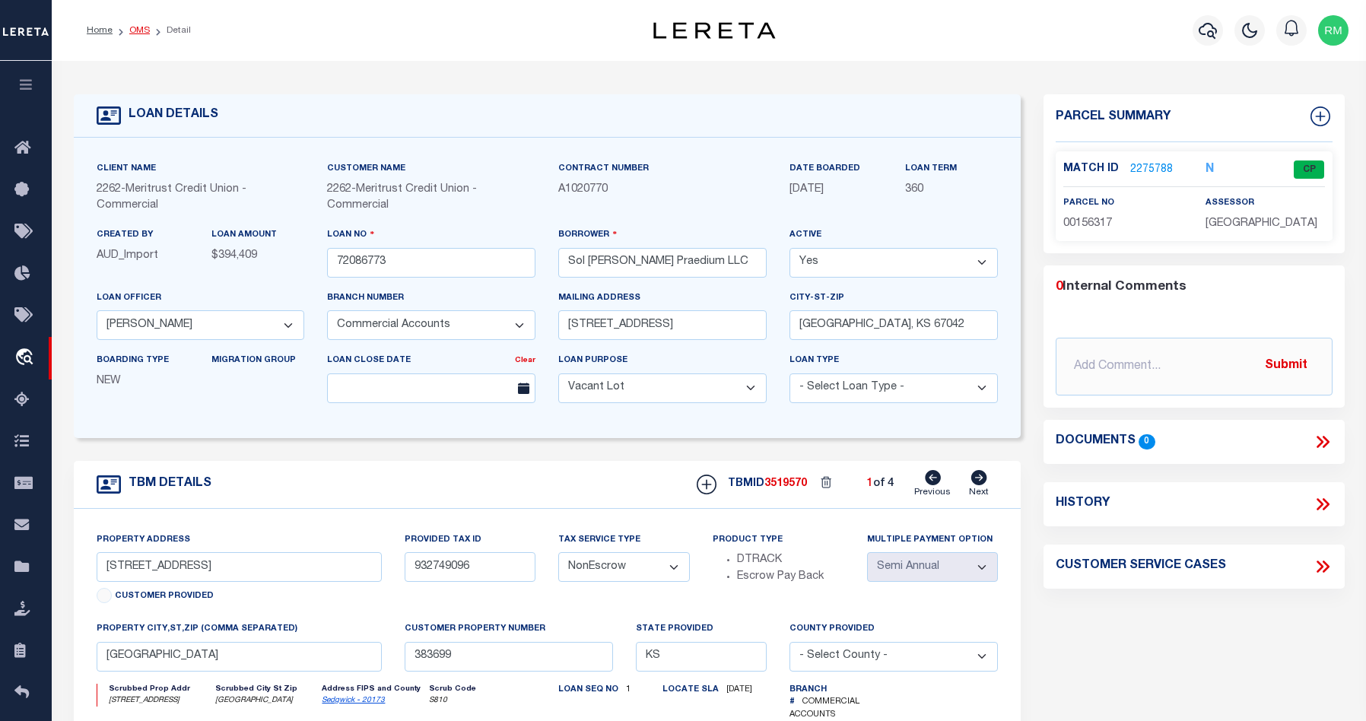
click at [130, 29] on link "OMS" at bounding box center [139, 30] width 21 height 9
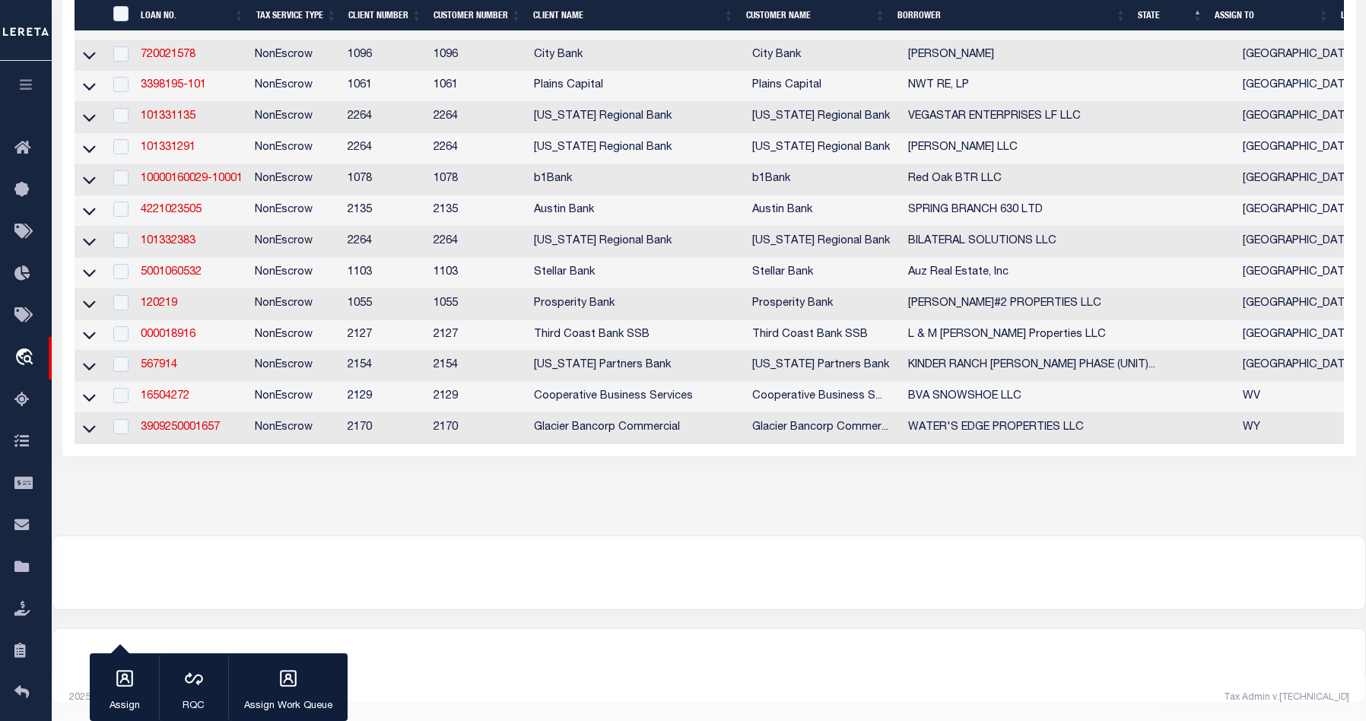
scroll to position [5037, 0]
click at [157, 401] on link "16504272" at bounding box center [165, 396] width 49 height 11
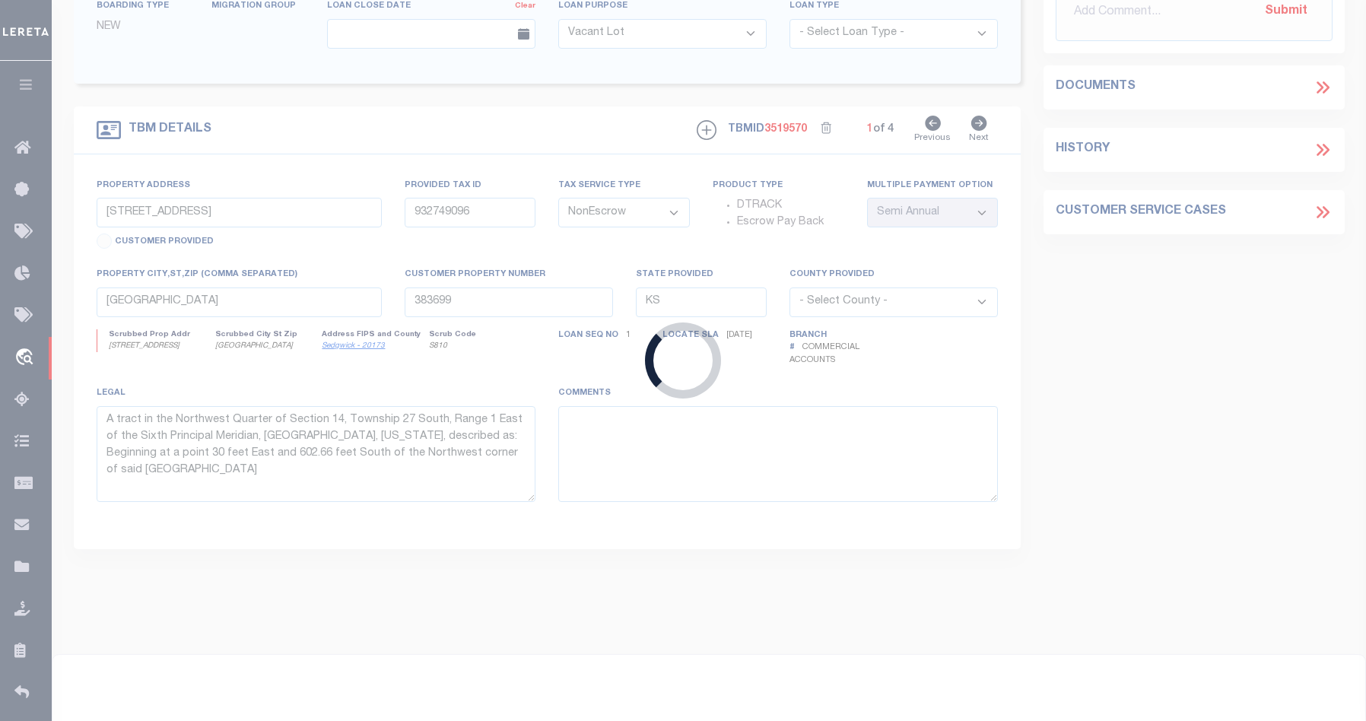
type input "16504272"
type input "BVA SNOWSHOE LLC"
select select
type input "162 NORTH MAIN STREET SUITE 5"
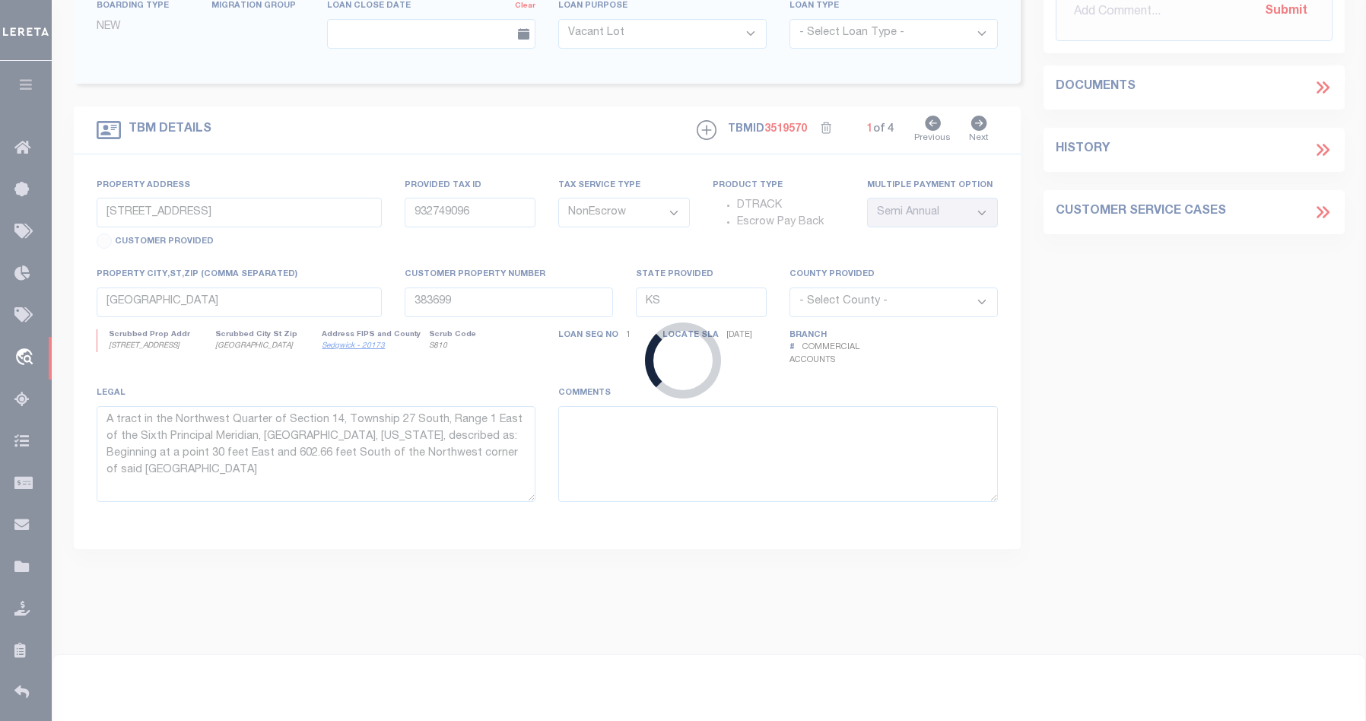
type input "FLORIDA, NY 10921"
select select "10"
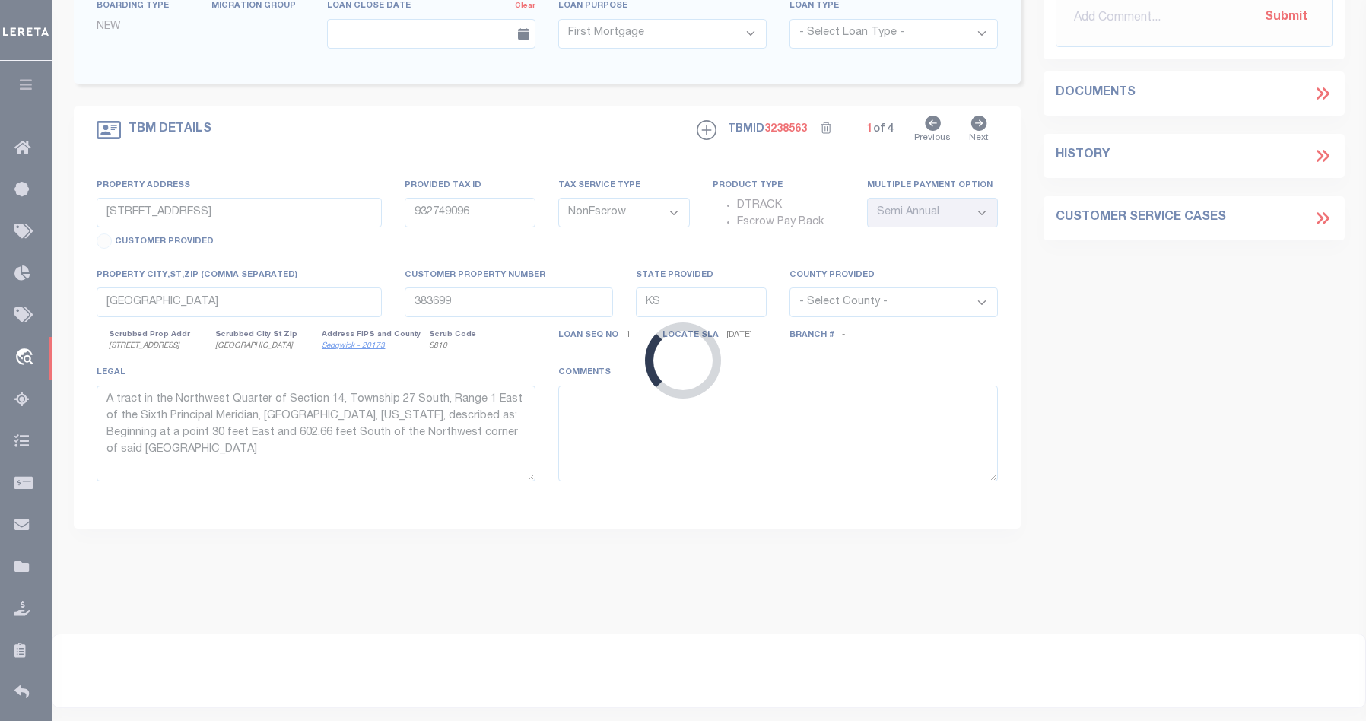
type input "10 SNOWSHOE DRIVE"
type input "SNOWSHOE, WV 24934"
type input "6830"
type input "WV"
select select
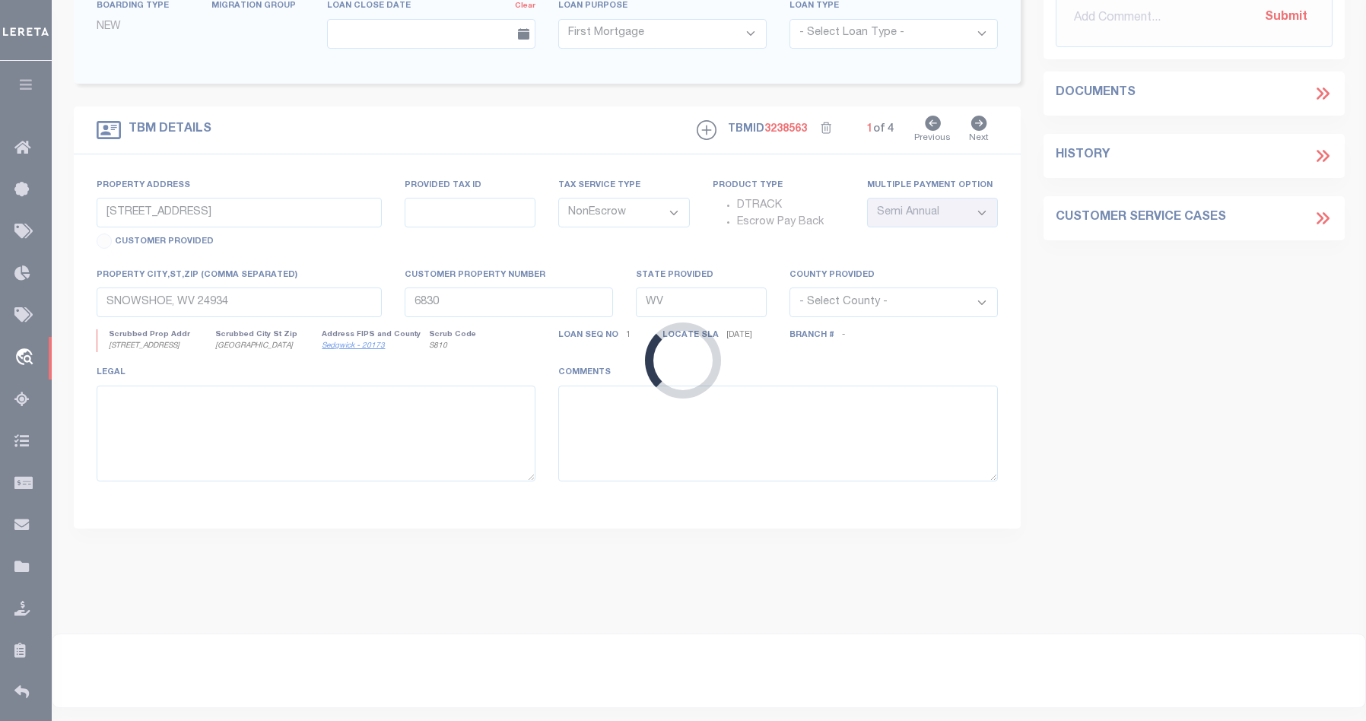
select select "20011"
select select "3334"
select select
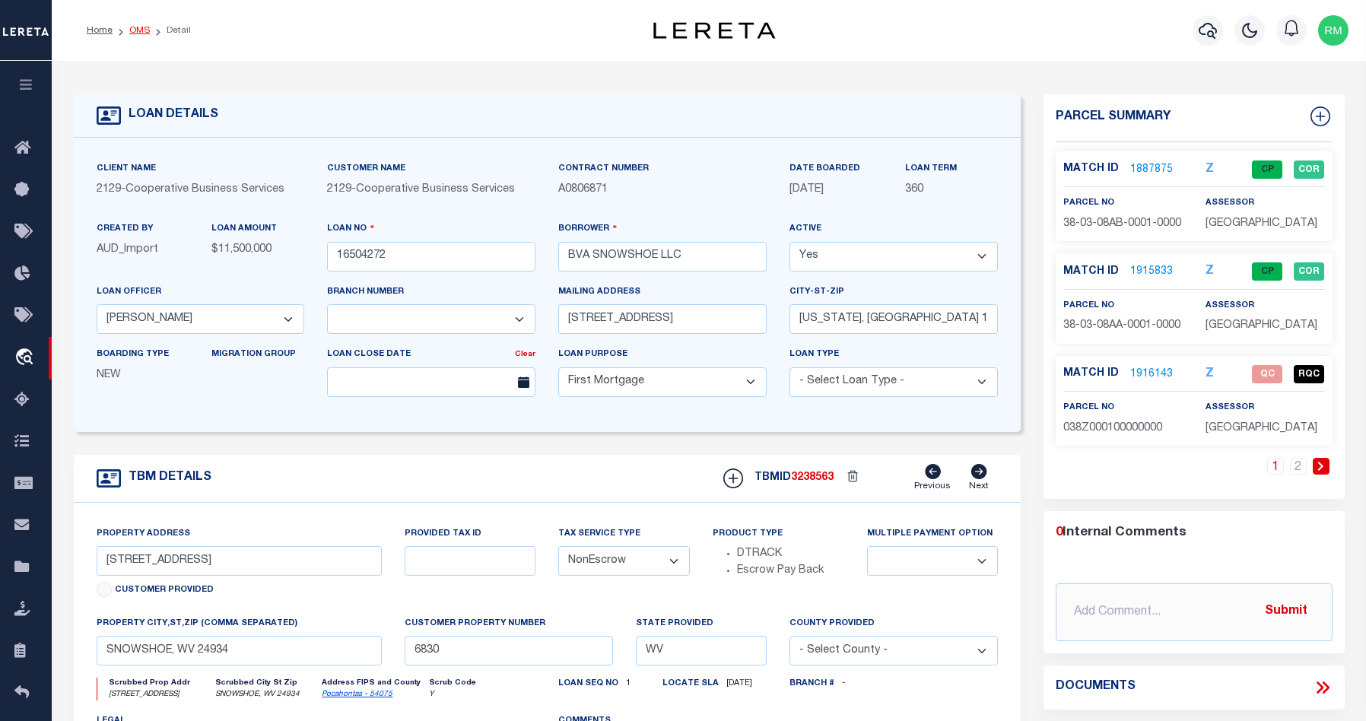
click at [135, 31] on link "OMS" at bounding box center [139, 30] width 21 height 9
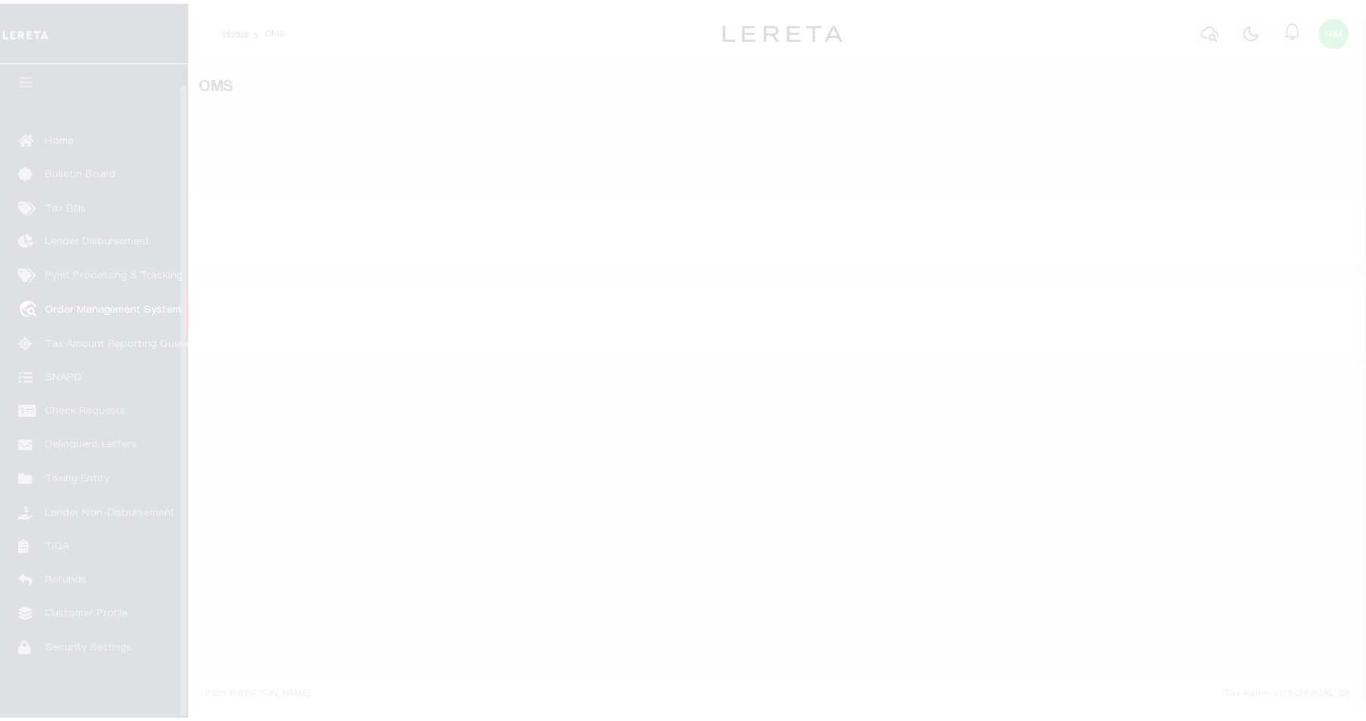
scroll to position [20, 0]
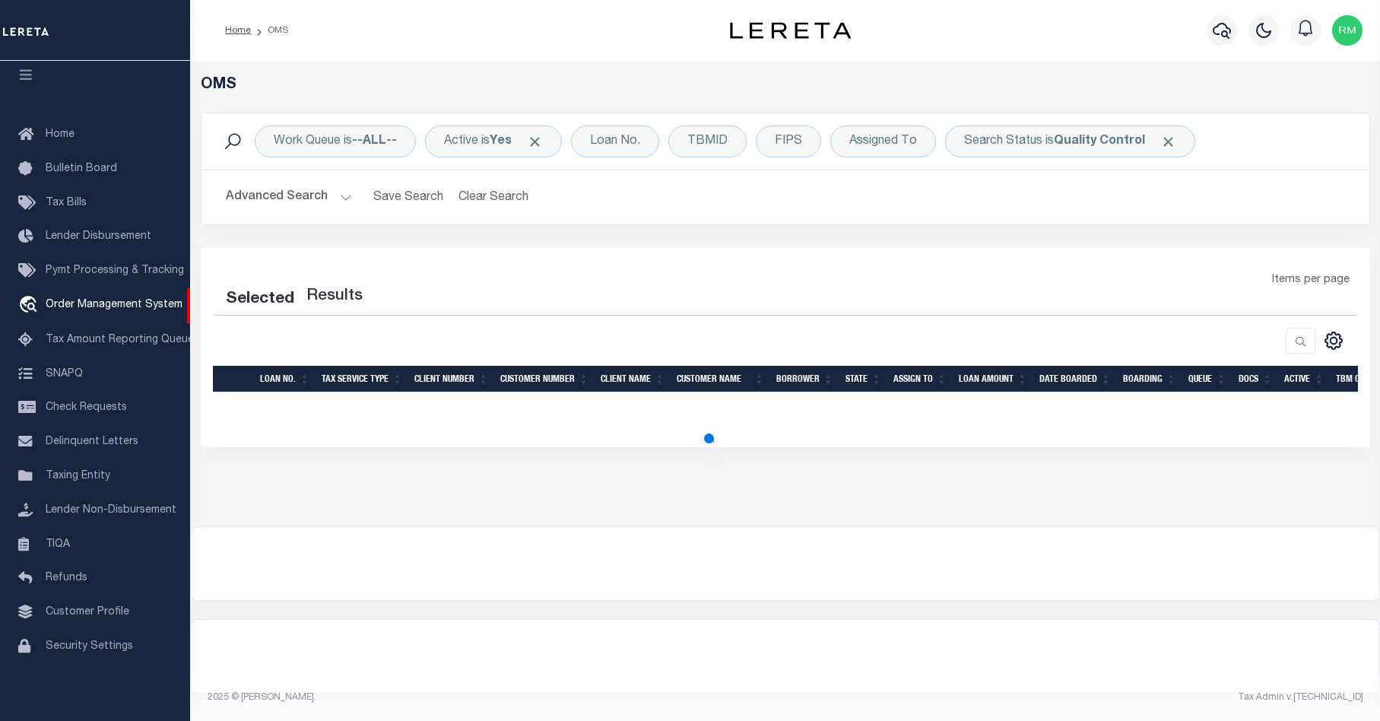
select select "200"
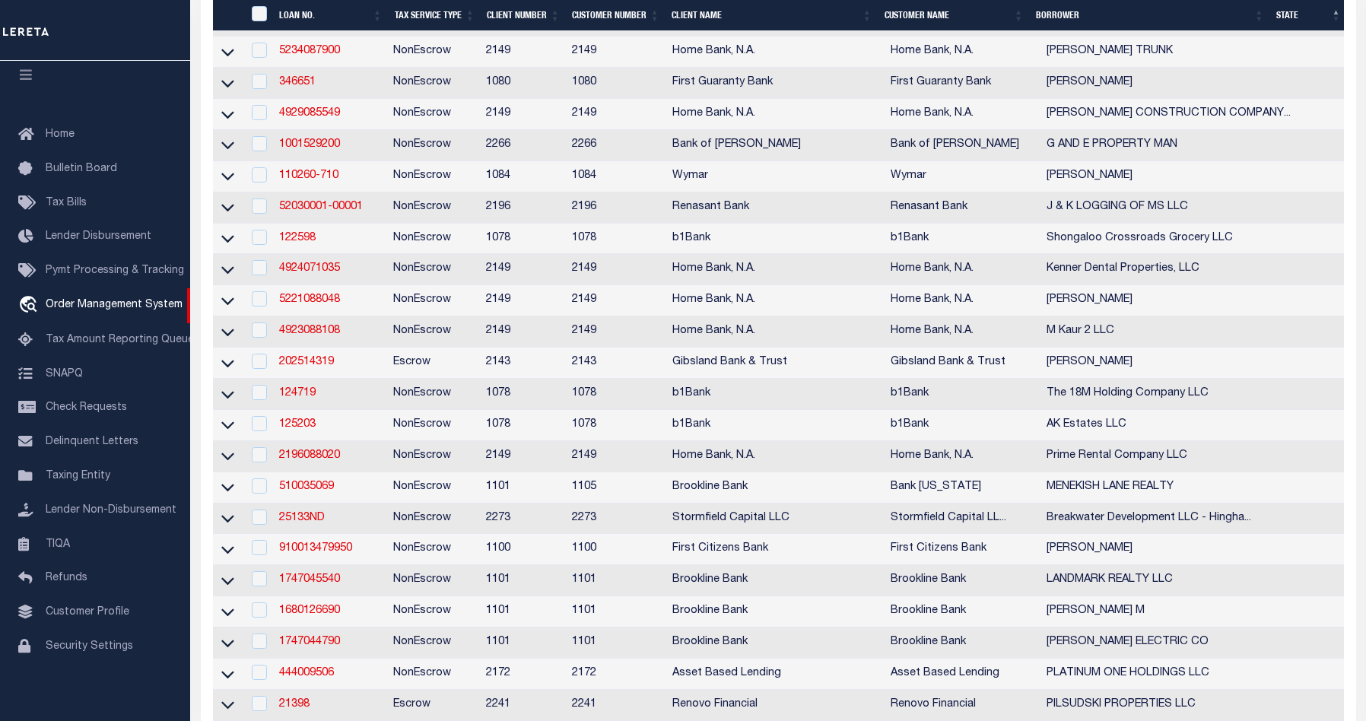
scroll to position [1976, 0]
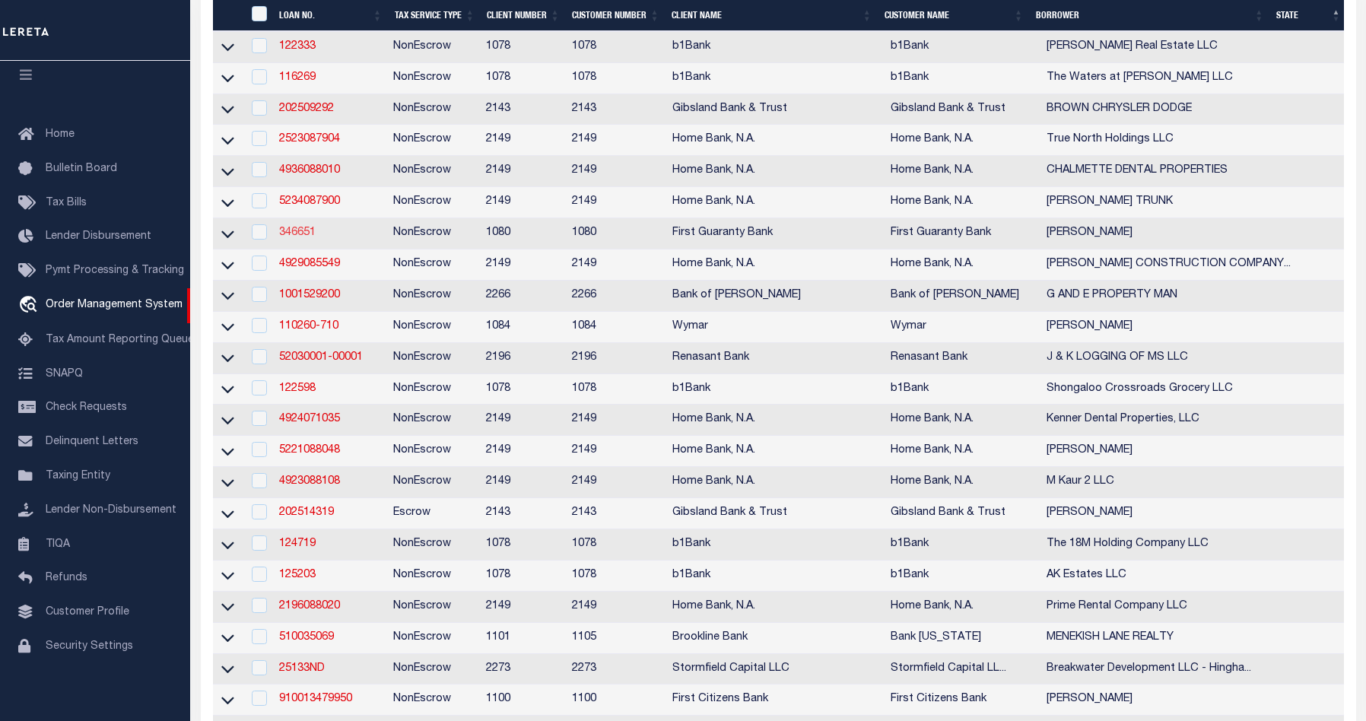
click at [290, 238] on link "346651" at bounding box center [297, 232] width 36 height 11
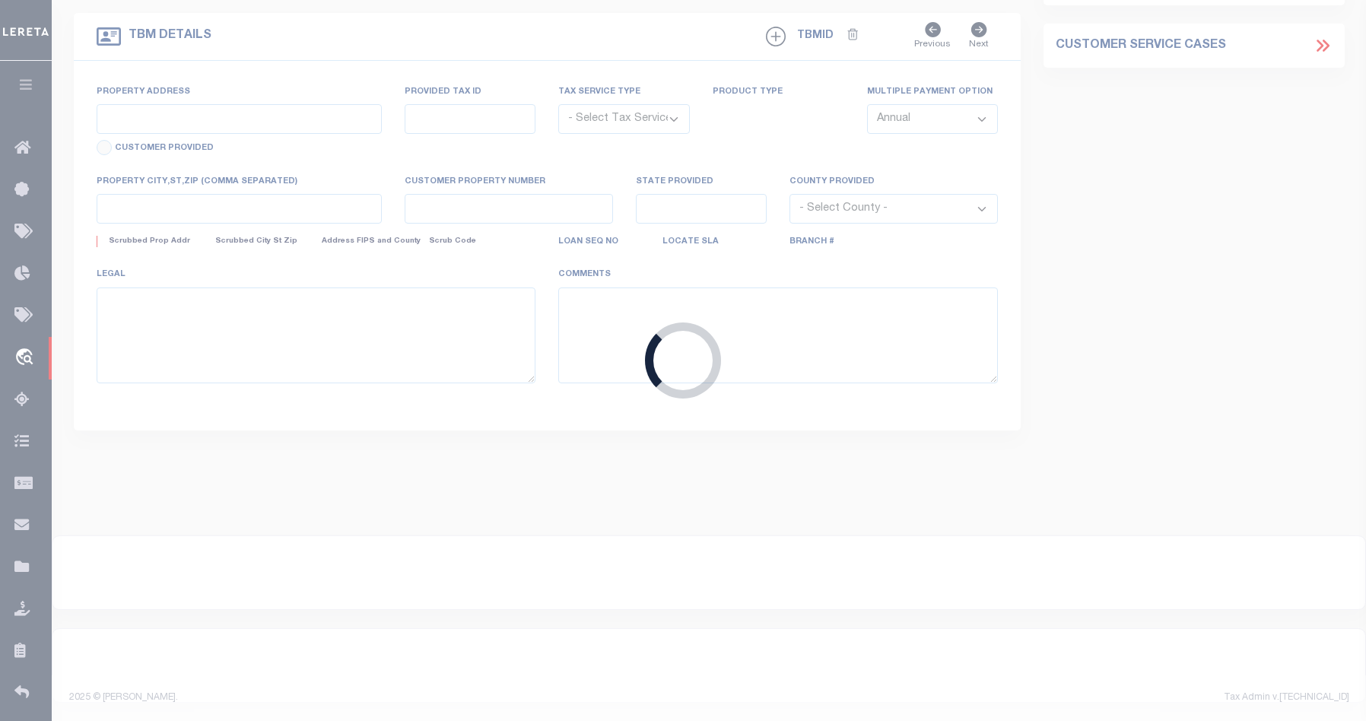
type input "346651"
type input "[PERSON_NAME]"
select select
select select "400"
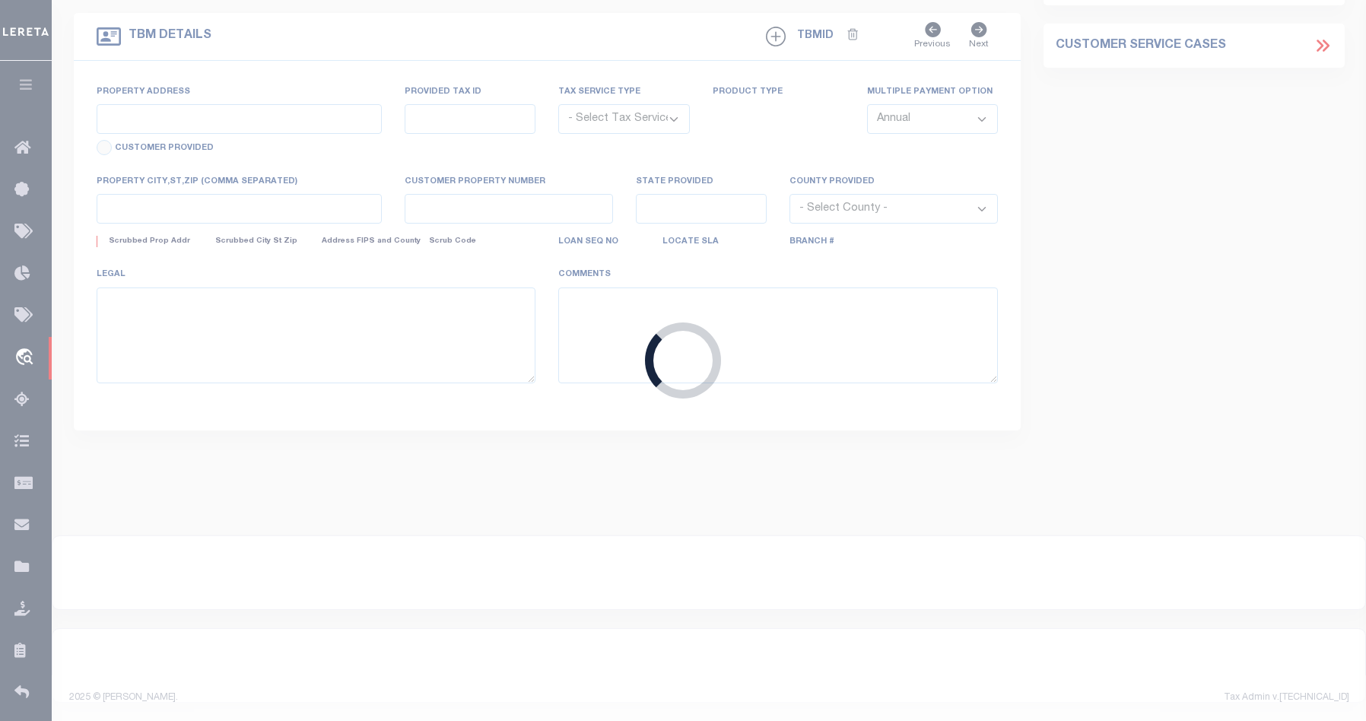
select select "NonEscrow"
type input "32032 PIT STOP ROAD"
type input "0135822D"
select select
type input "ALBANY LA 70711"
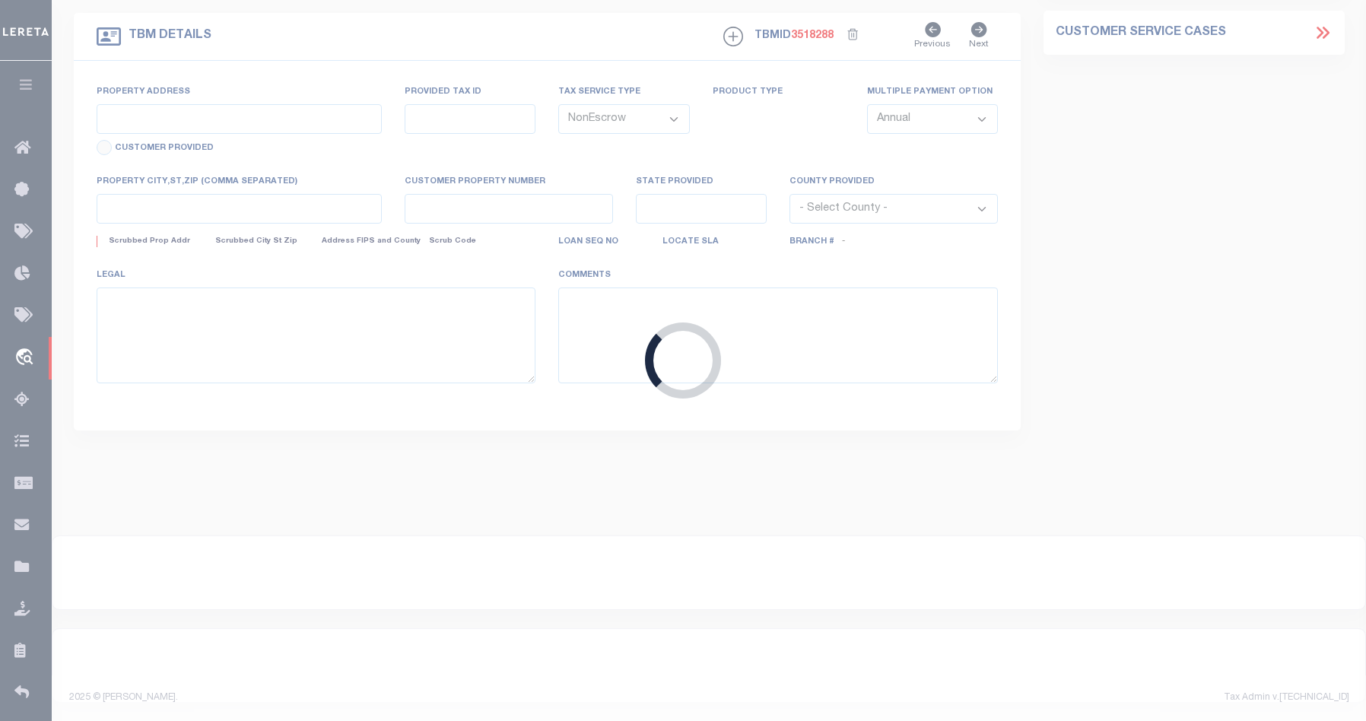
type input "8001562"
type input "LA"
select select
select select "167255"
select select "1570"
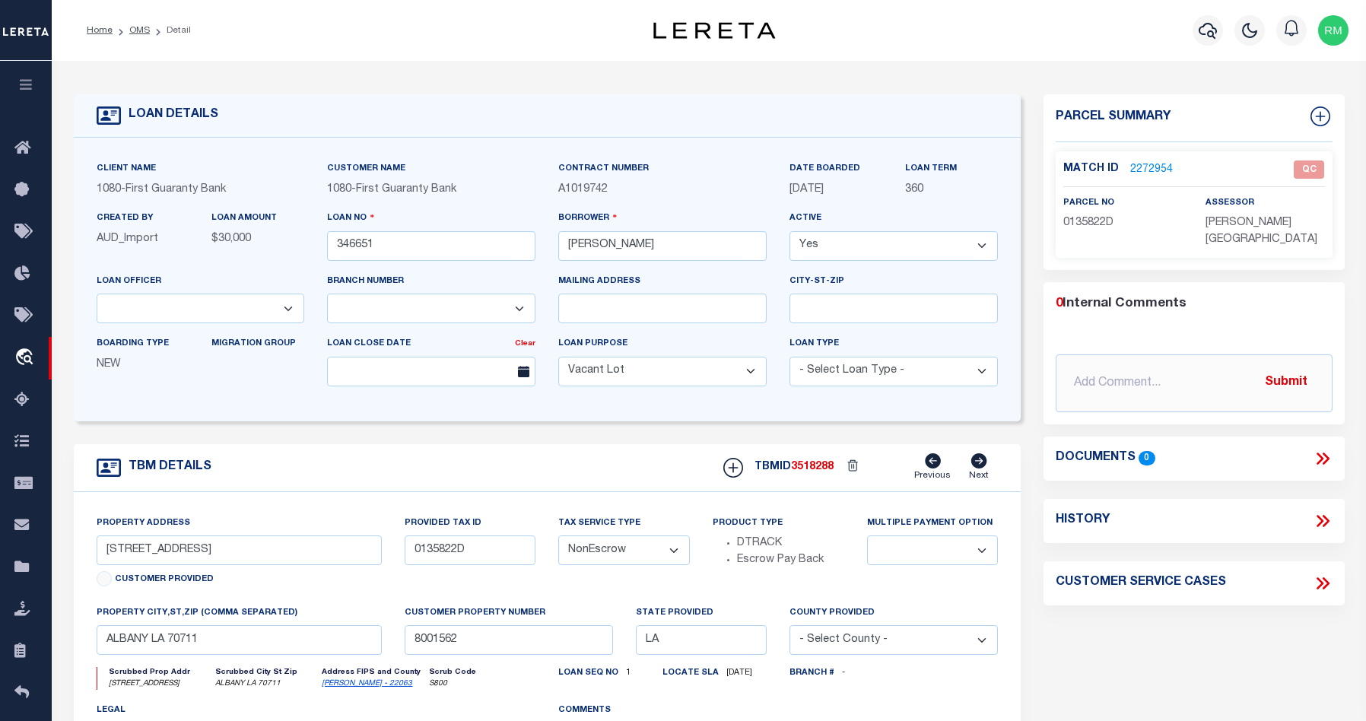
click at [126, 32] on li "OMS" at bounding box center [131, 31] width 37 height 14
click at [141, 31] on link "OMS" at bounding box center [139, 30] width 21 height 9
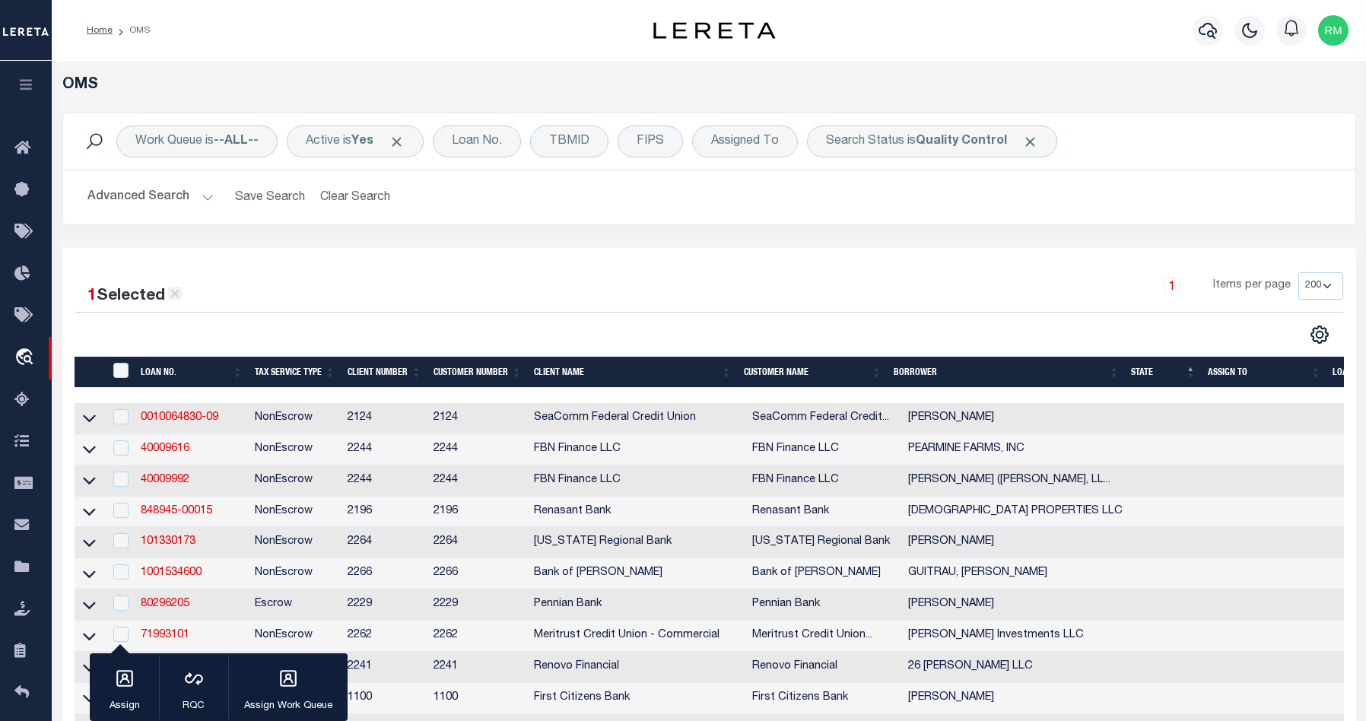
click at [173, 294] on icon at bounding box center [175, 294] width 14 height 14
checkbox input "false"
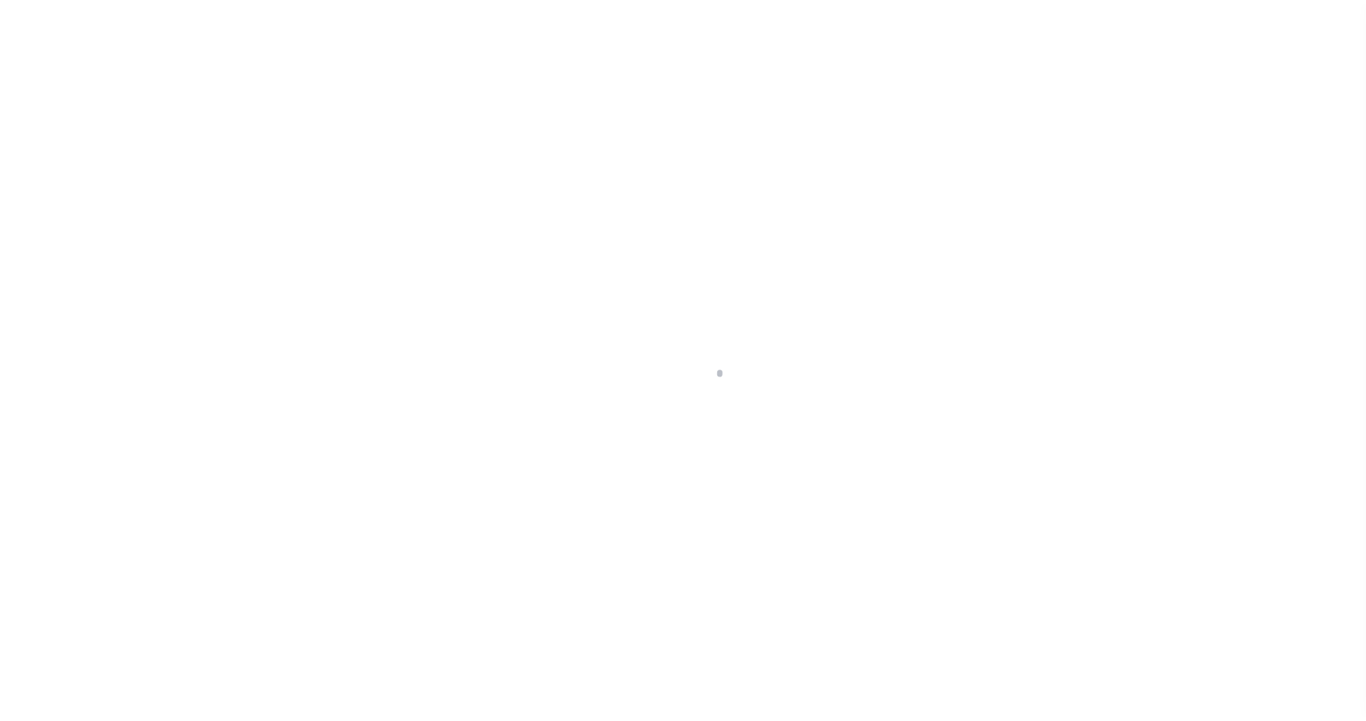
scroll to position [20, 0]
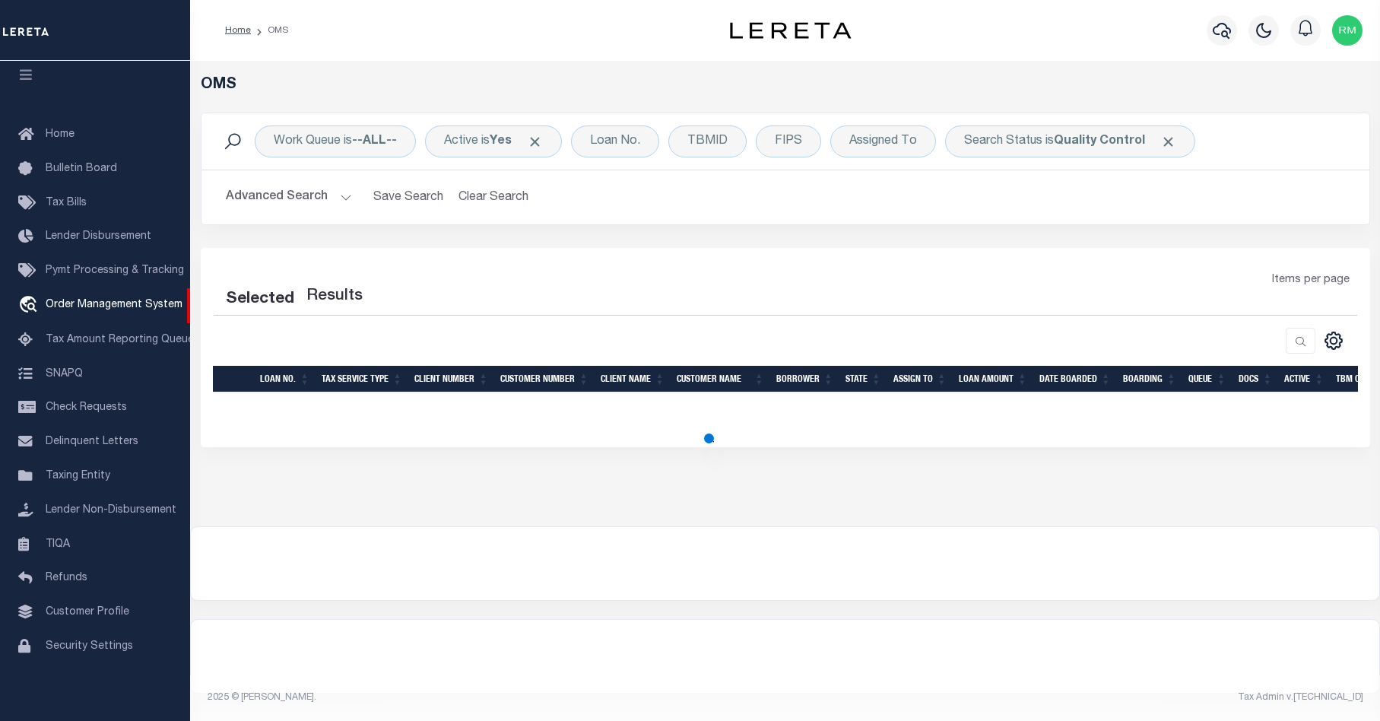
select select "200"
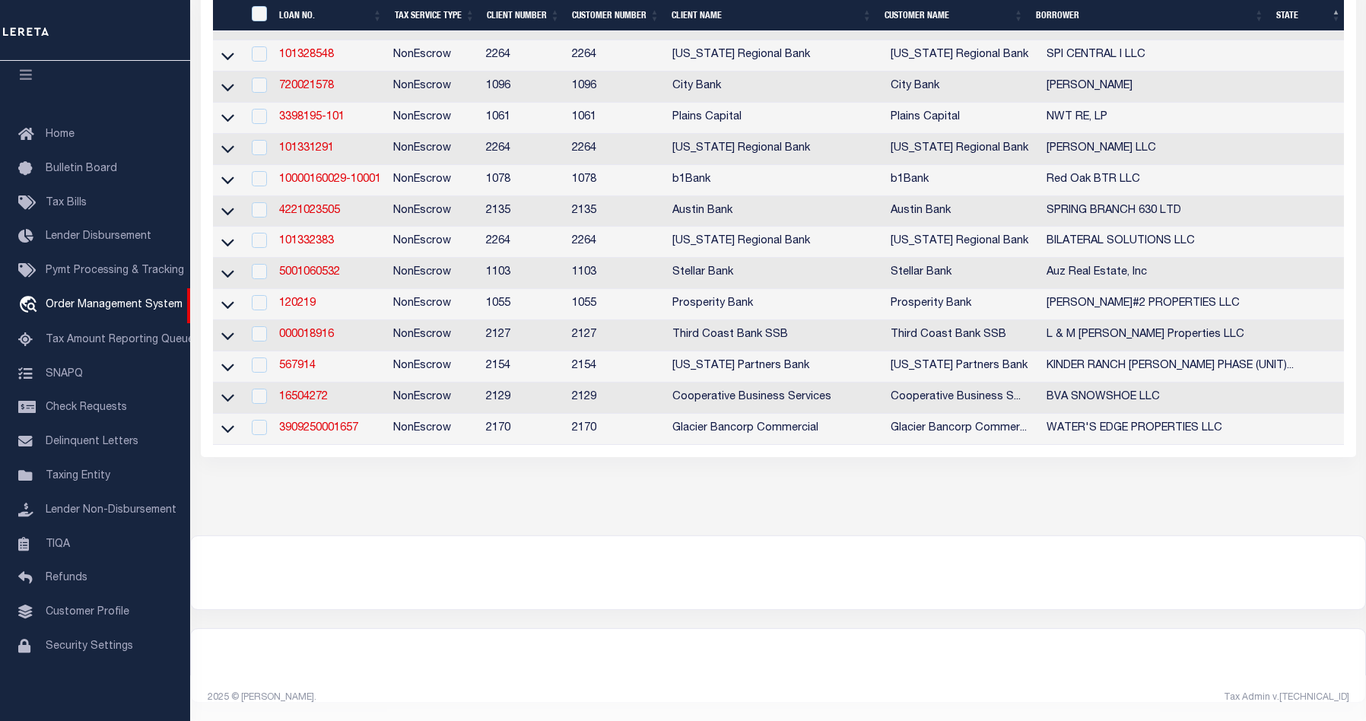
scroll to position [0, 0]
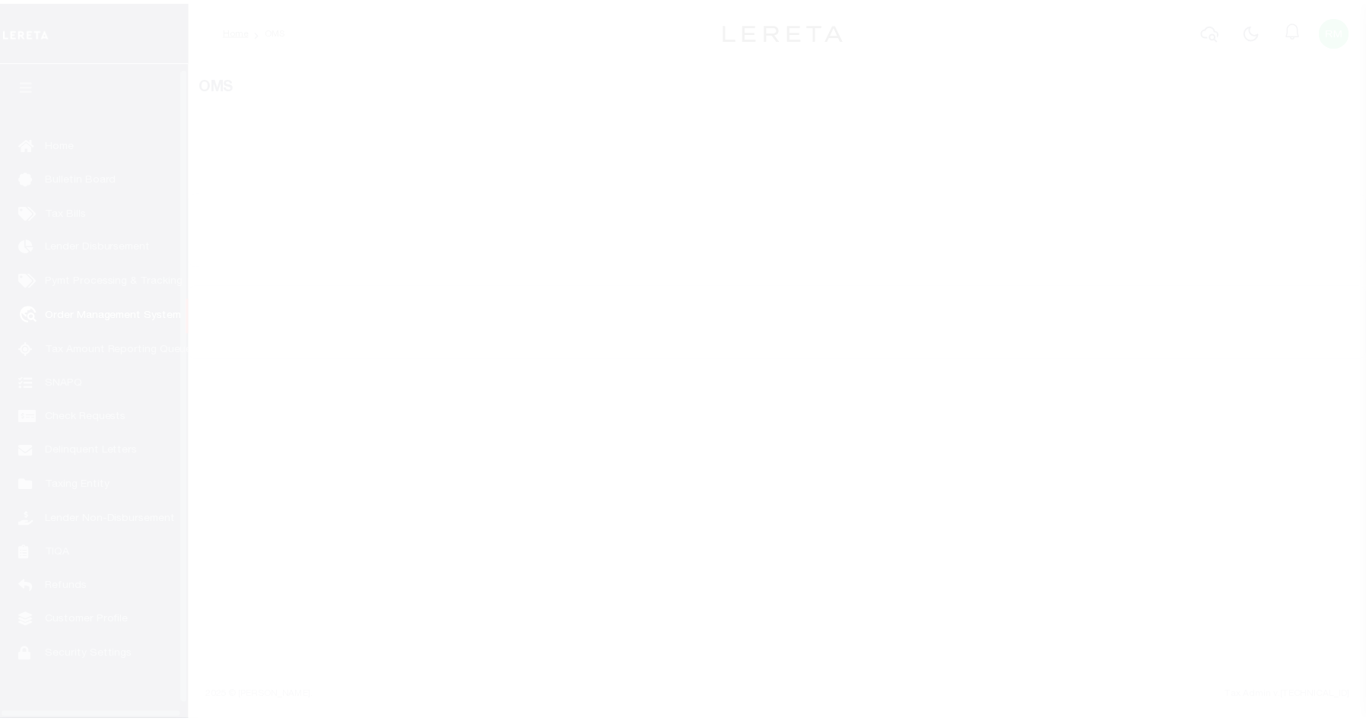
scroll to position [20, 0]
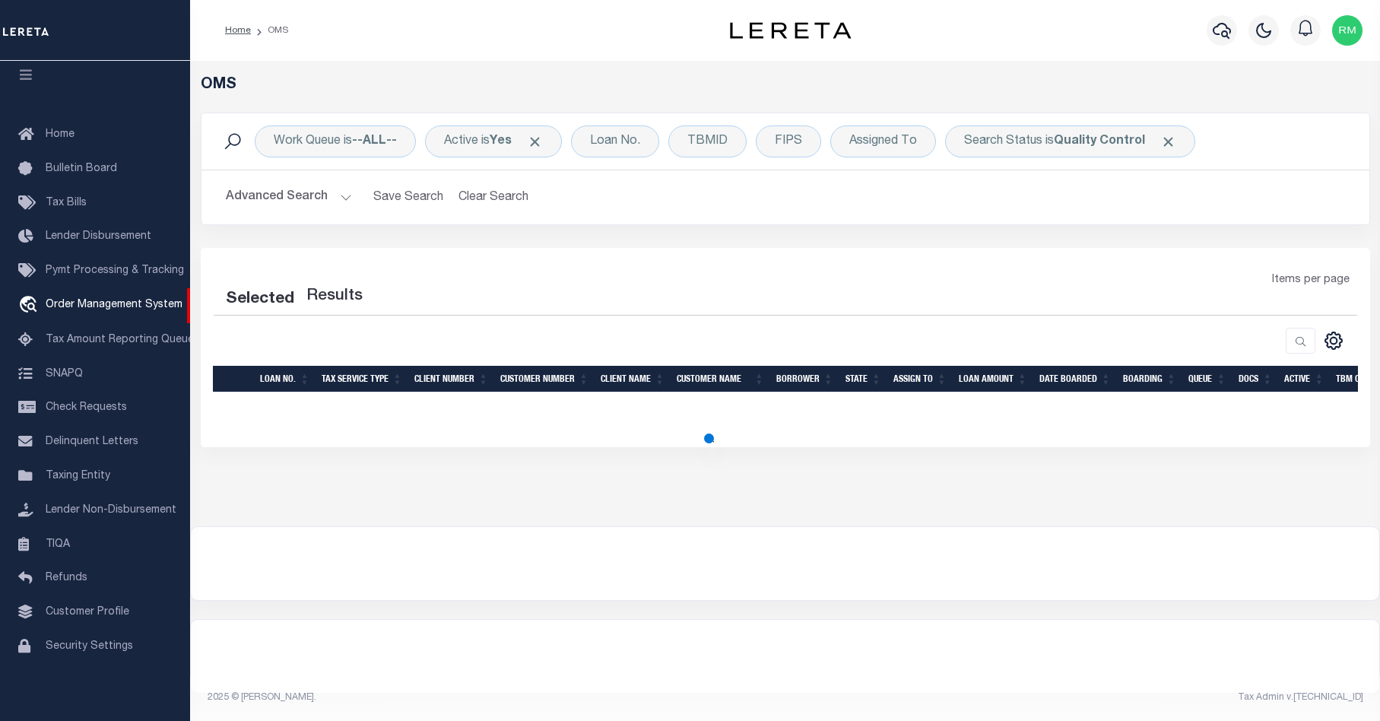
select select "200"
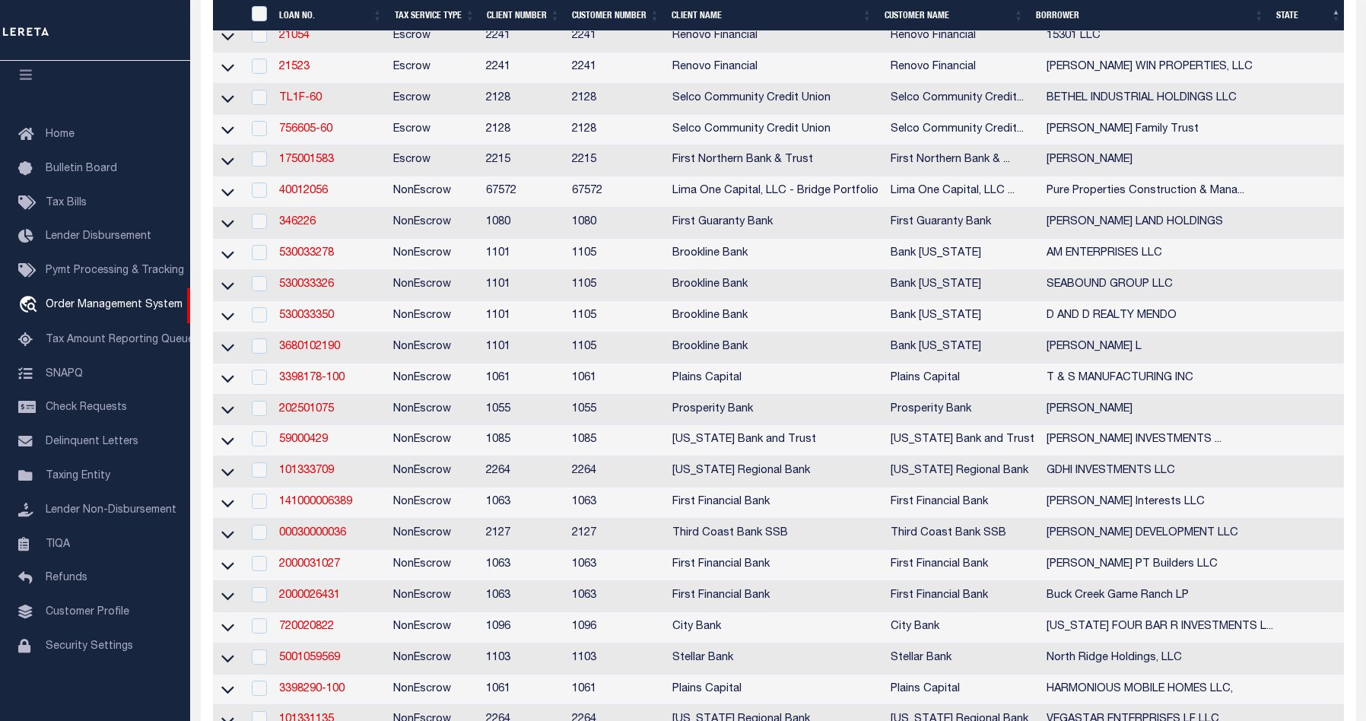
scroll to position [4251, 0]
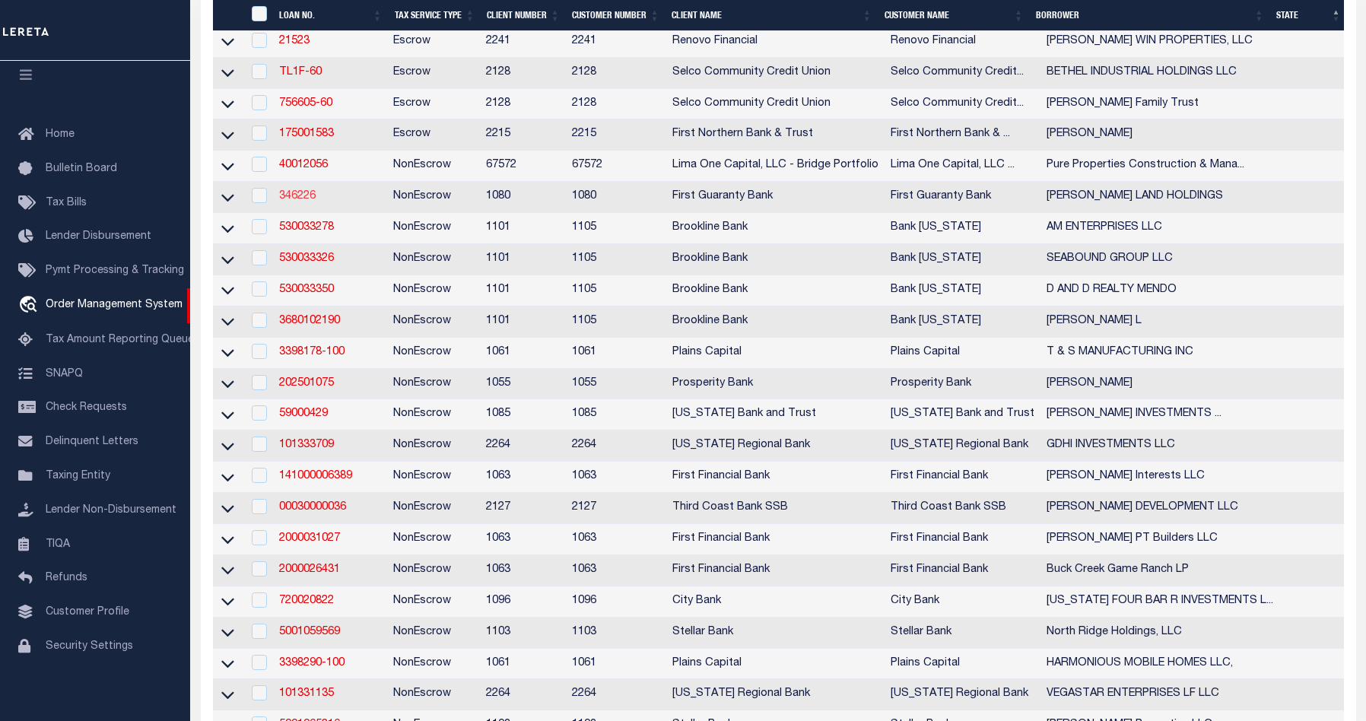
click at [294, 202] on link "346226" at bounding box center [297, 196] width 36 height 11
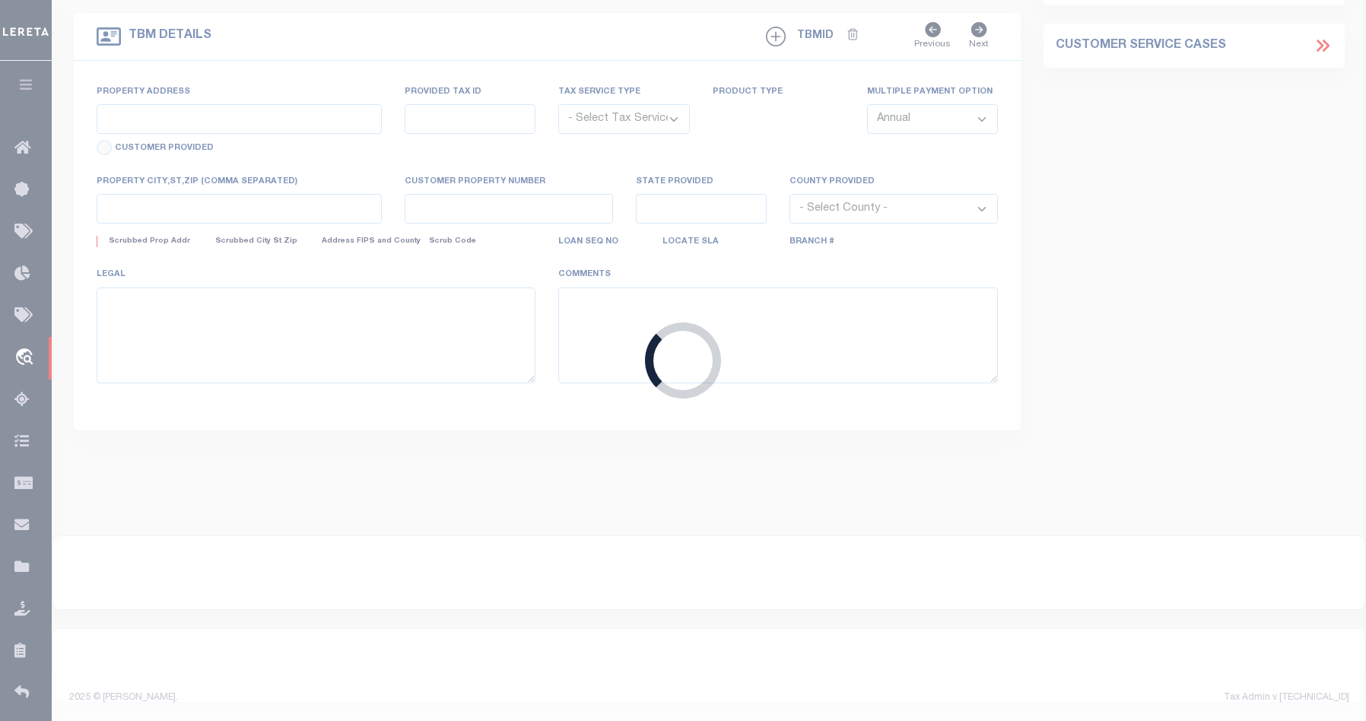
type input "346226"
type input "[PERSON_NAME] LAND HOLDINGS"
select select
select select "10"
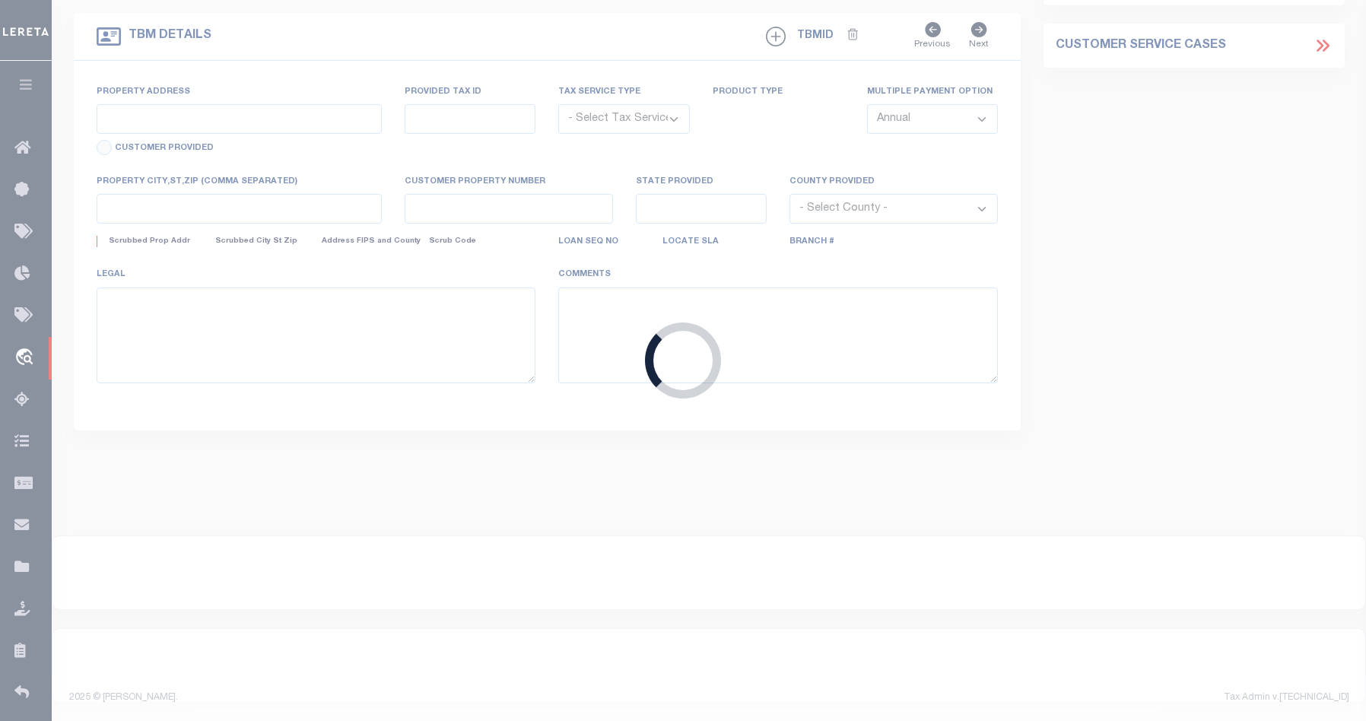
select select "NonEscrow"
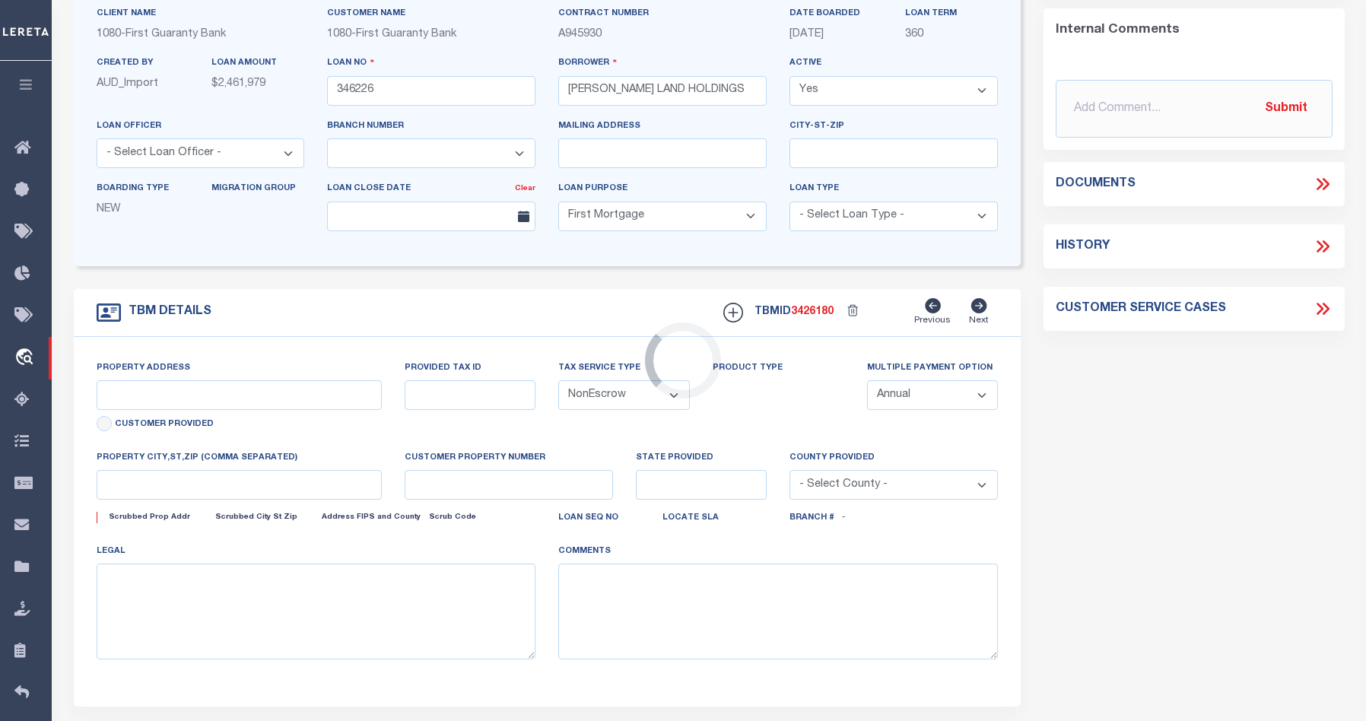
select select "1570"
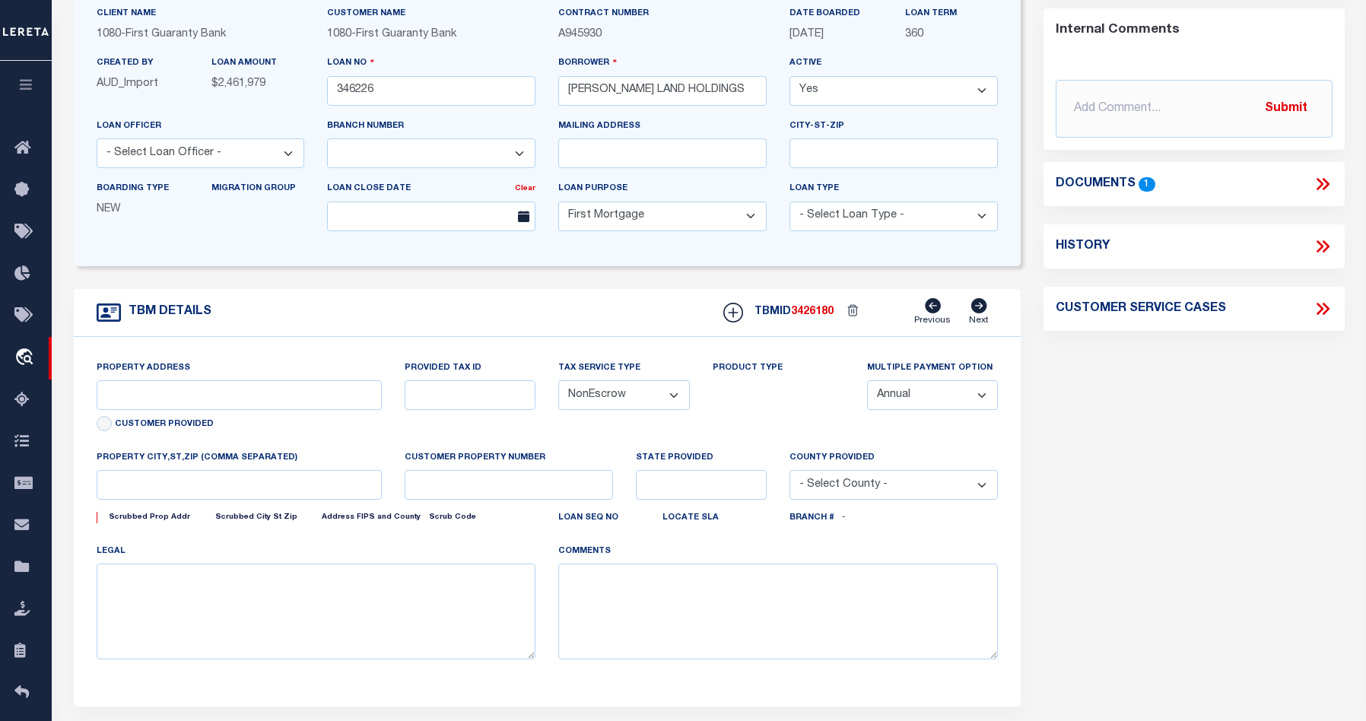
scroll to position [13, 0]
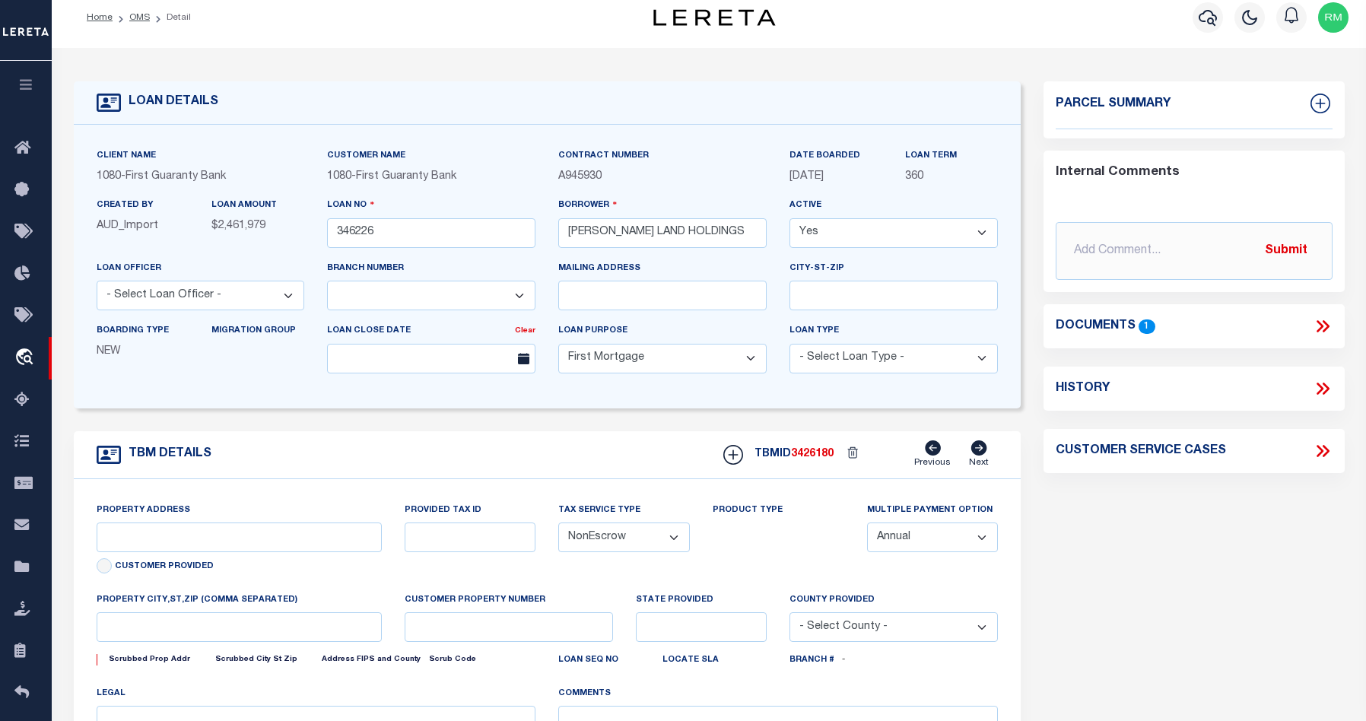
type input "[STREET_ADDRESS]"
type input "[PHONE_NUMBER]"
select select
type input "[US_STATE] PA 15701"
type input "260448170"
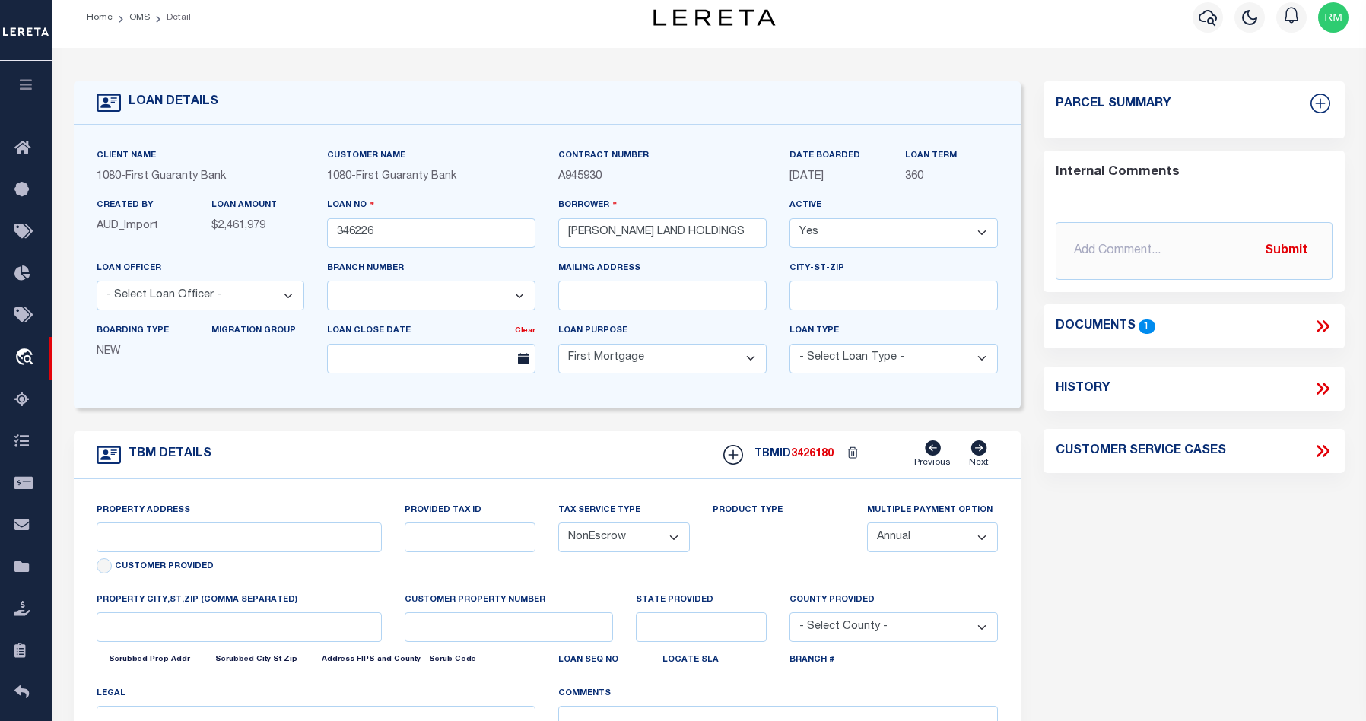
type input "PA"
select select
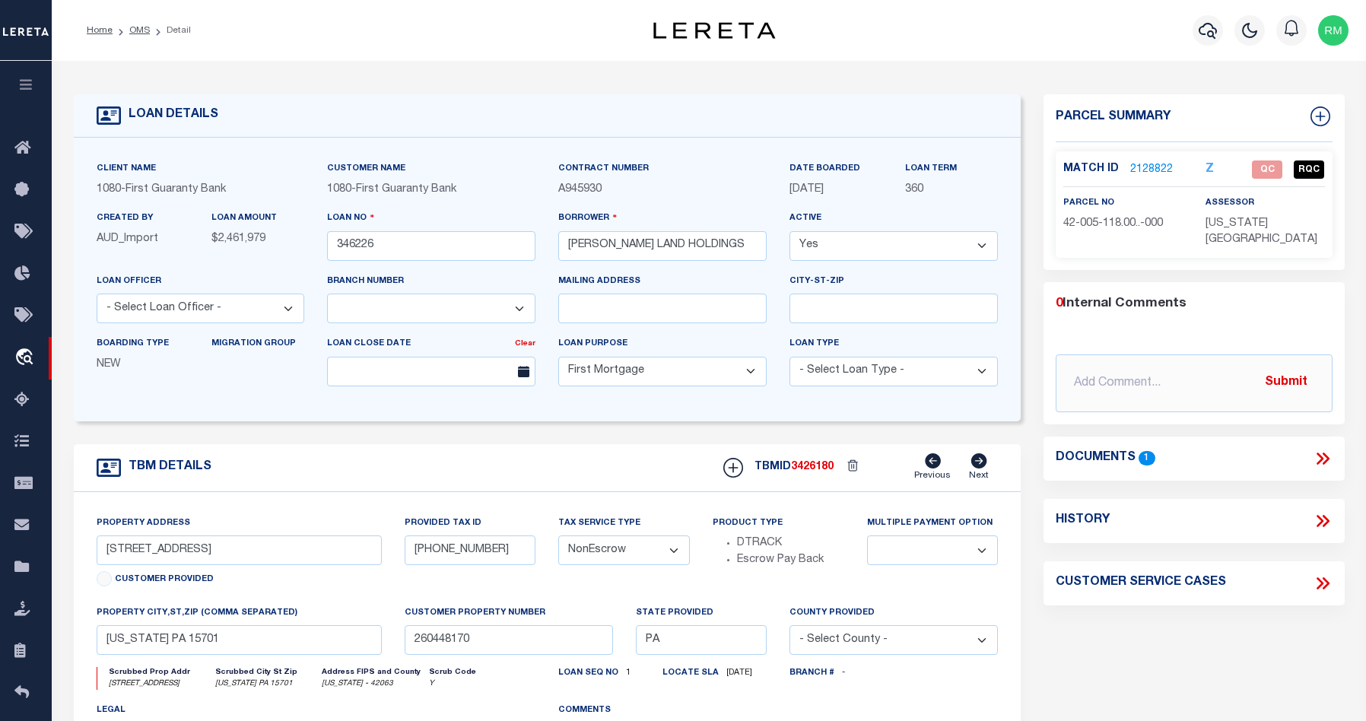
drag, startPoint x: 709, startPoint y: 132, endPoint x: 787, endPoint y: 436, distance: 314.1
click at [739, 256] on div "LOAN DETAILS Client Name 1080 - First Guaranty Bank Customer Name 1080 - First …" at bounding box center [547, 257] width 947 height 327
click at [1133, 674] on div "Parcel Summary Match ID 2128822 Z parcel no 42-005-118.00..-000" at bounding box center [1193, 509] width 323 height 831
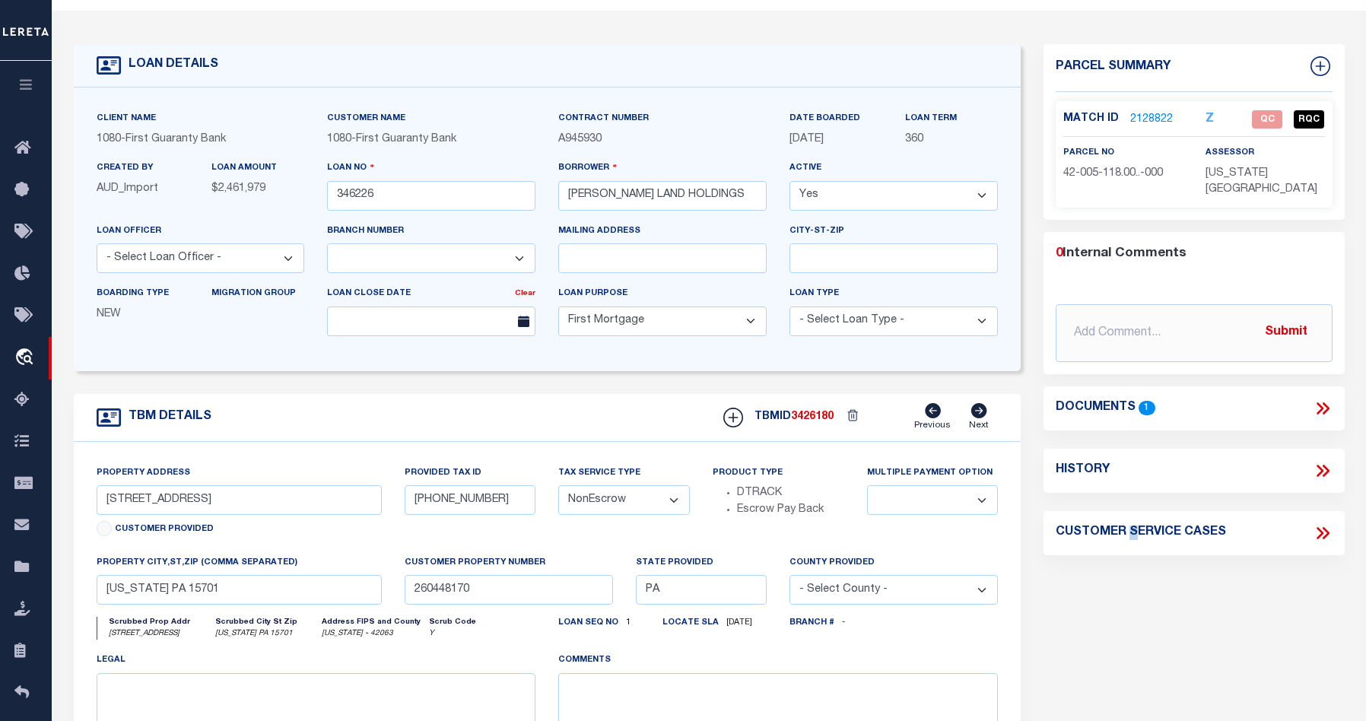
scroll to position [27, 0]
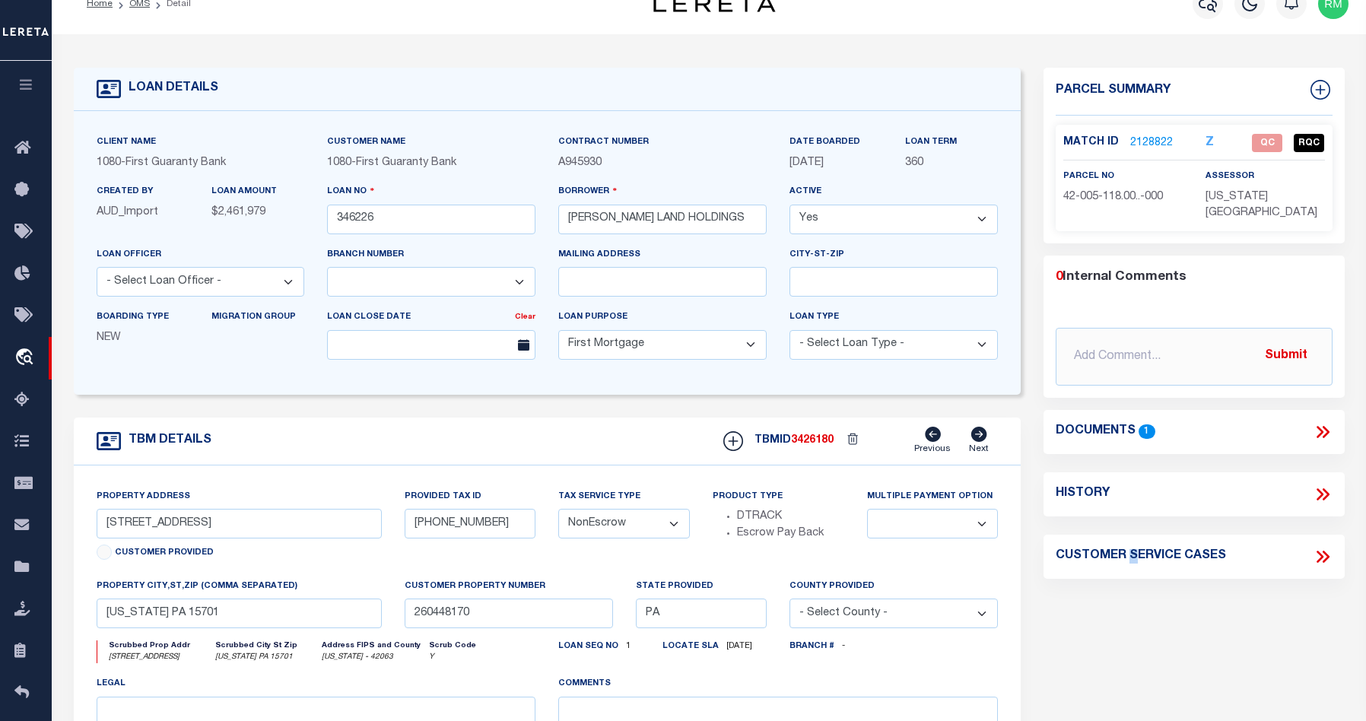
click at [1325, 426] on icon at bounding box center [1325, 432] width 7 height 12
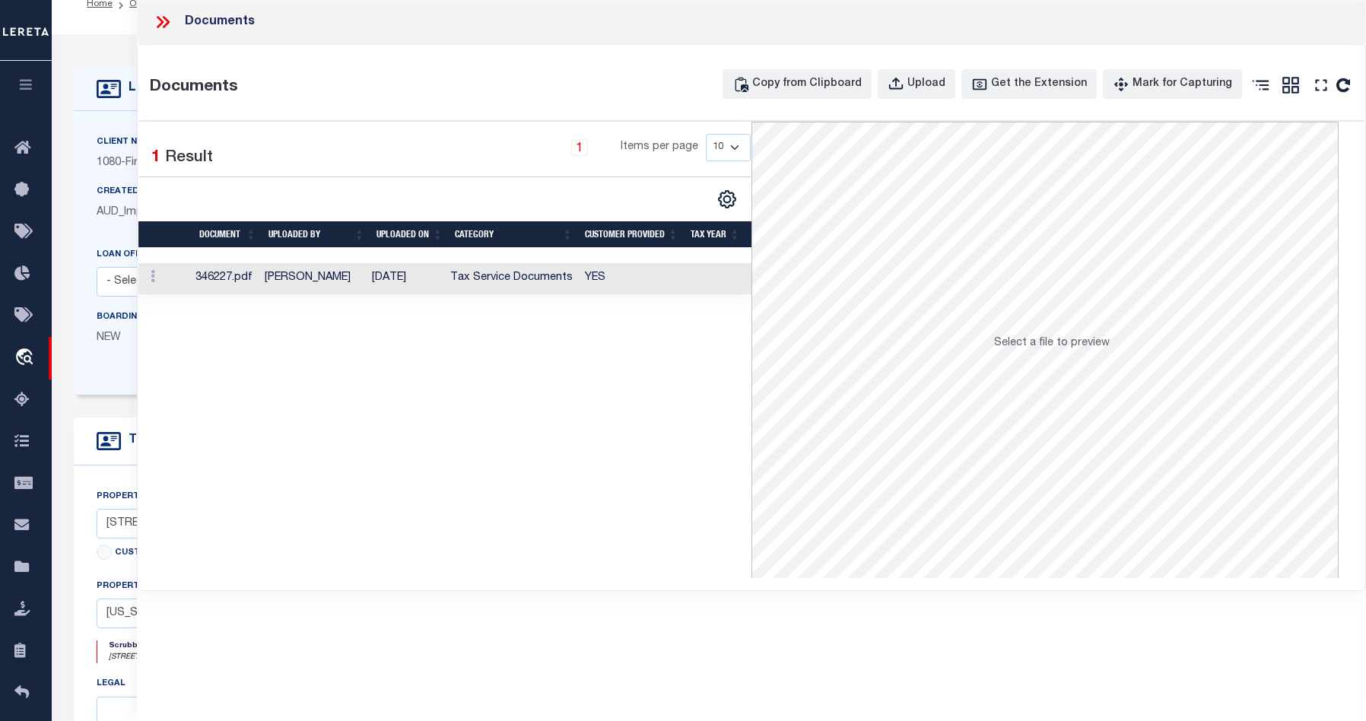
click at [241, 280] on td "346227.pdf" at bounding box center [223, 278] width 69 height 31
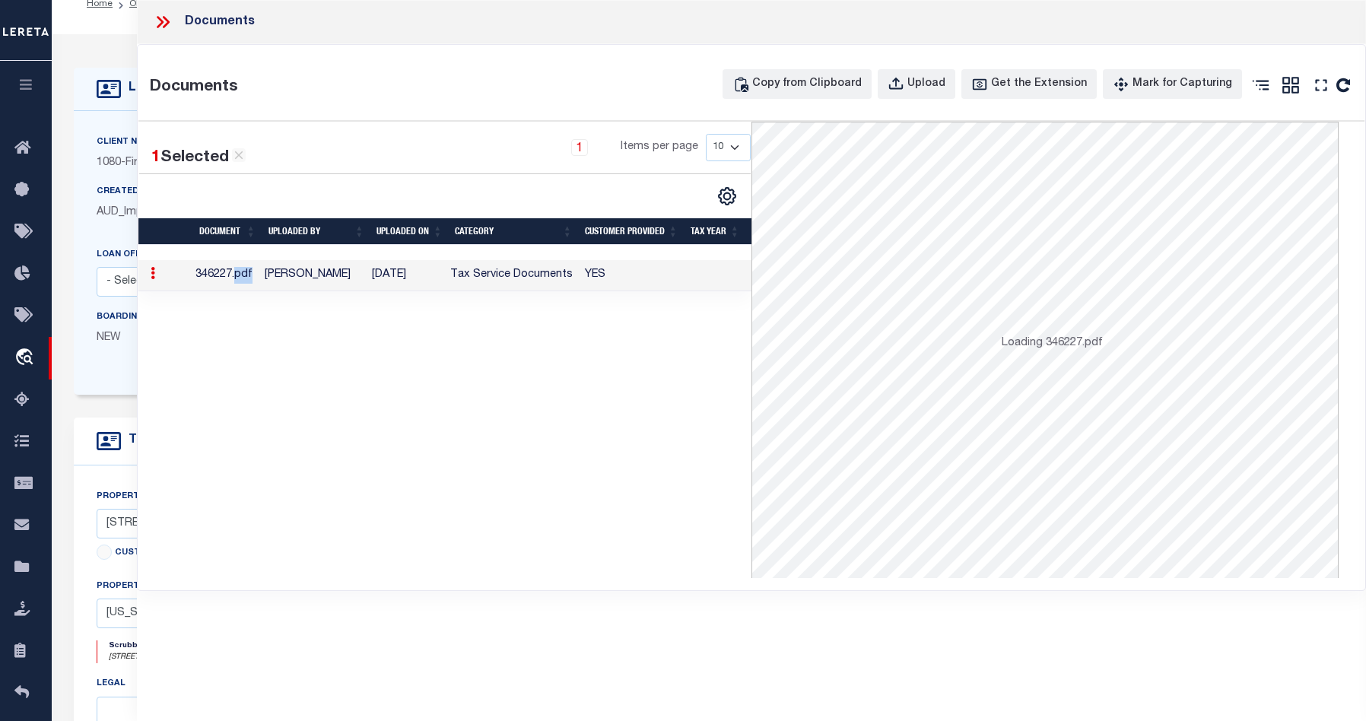
click at [241, 280] on td "346227.pdf" at bounding box center [223, 275] width 69 height 31
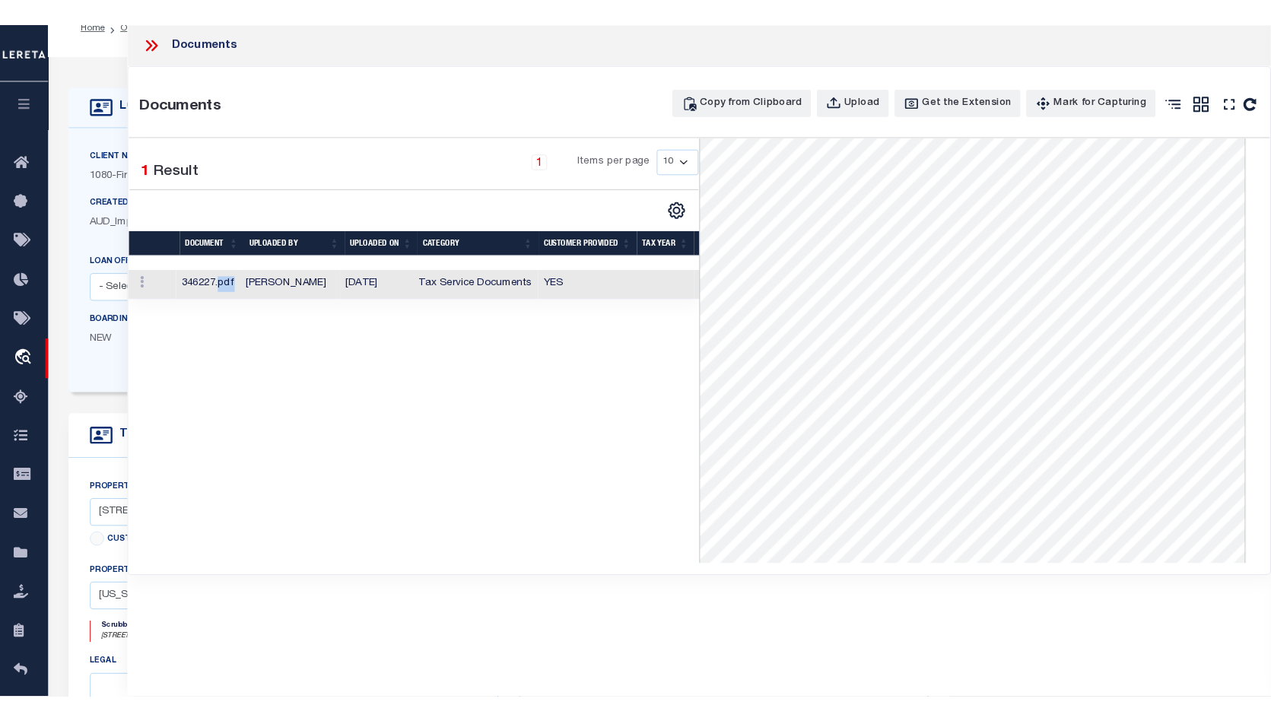
scroll to position [231, 0]
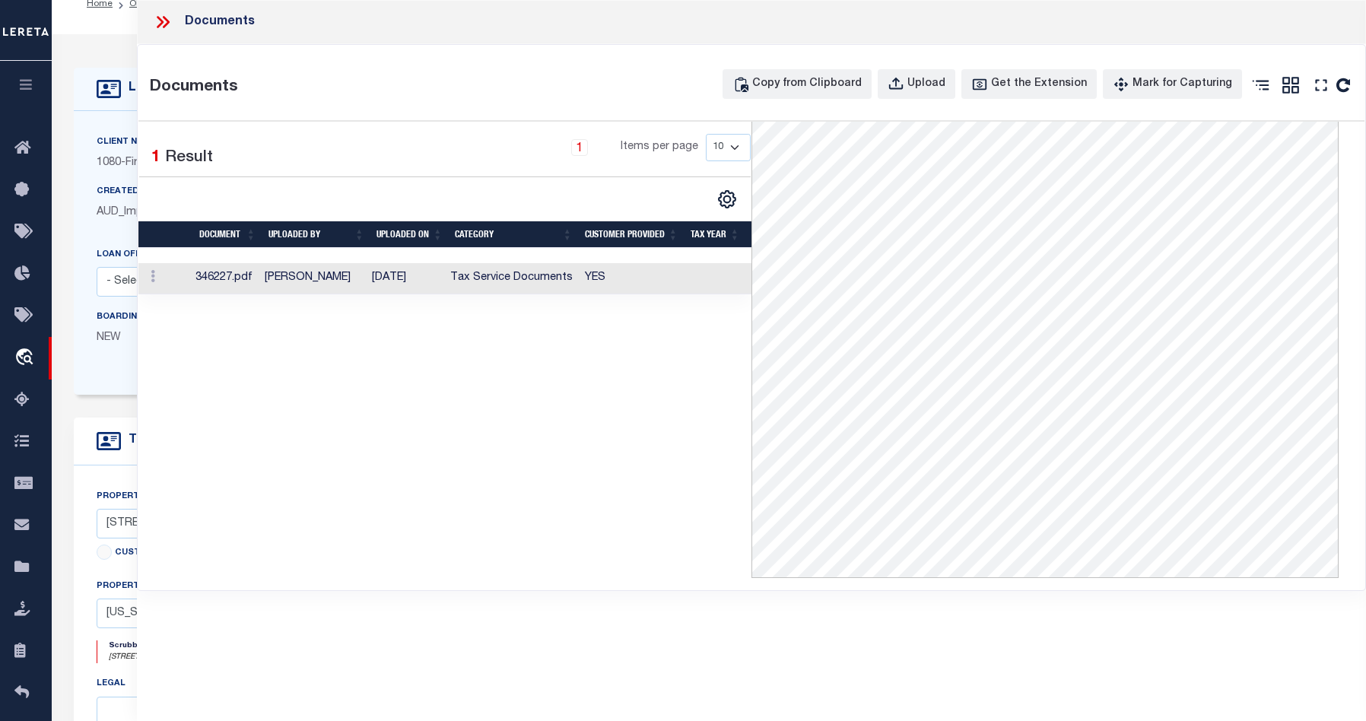
click at [157, 26] on icon at bounding box center [163, 22] width 20 height 20
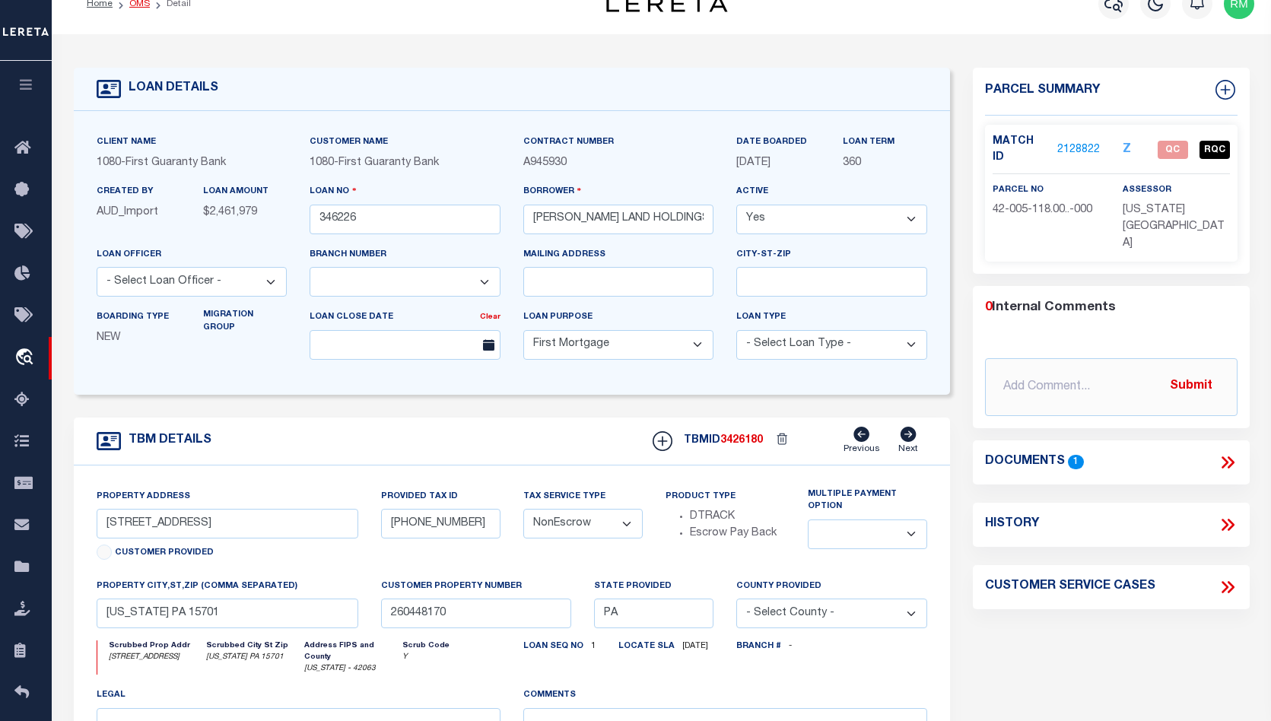
click at [138, 5] on link "OMS" at bounding box center [139, 3] width 21 height 9
